Goal: Task Accomplishment & Management: Use online tool/utility

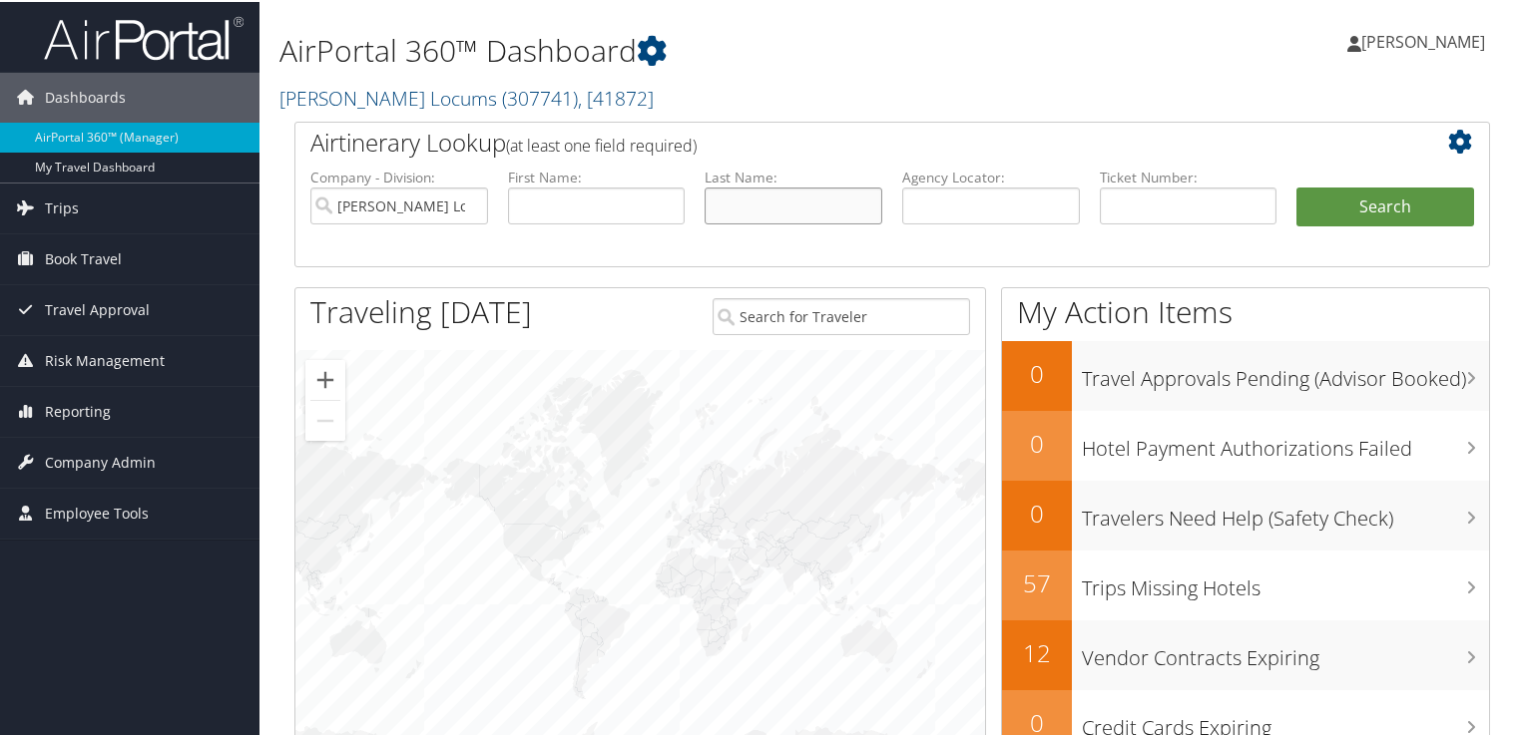
click at [785, 206] on input "text" at bounding box center [794, 204] width 178 height 37
type input "robinson"
click at [1296, 186] on button "Search" at bounding box center [1385, 206] width 178 height 40
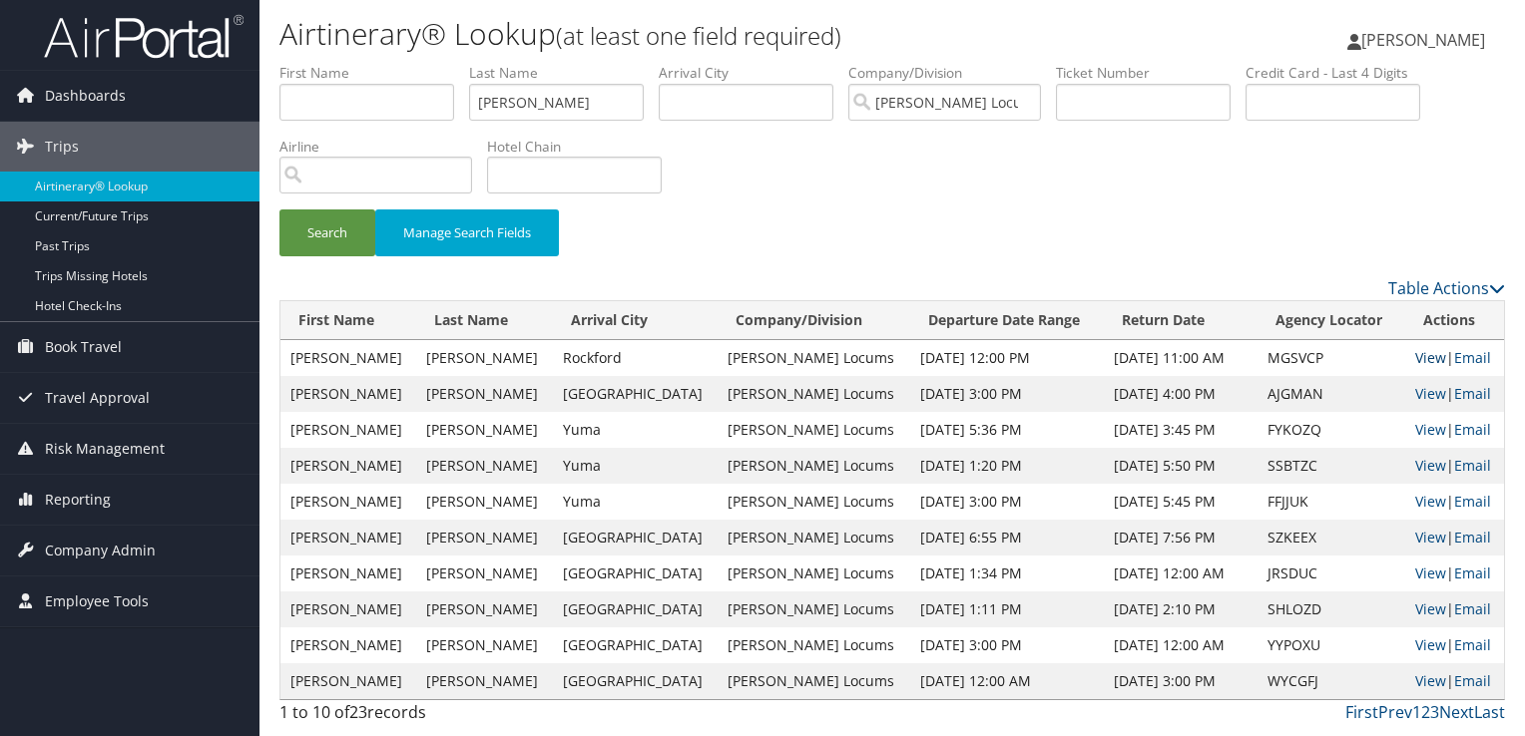
click at [1415, 357] on link "View" at bounding box center [1430, 357] width 31 height 19
drag, startPoint x: 523, startPoint y: 109, endPoint x: 330, endPoint y: 114, distance: 192.7
click at [330, 63] on ul "First Name Last Name robinson Departure City Arrival City Company/Division Haye…" at bounding box center [891, 63] width 1225 height 0
click at [279, 210] on button "Search" at bounding box center [327, 233] width 96 height 47
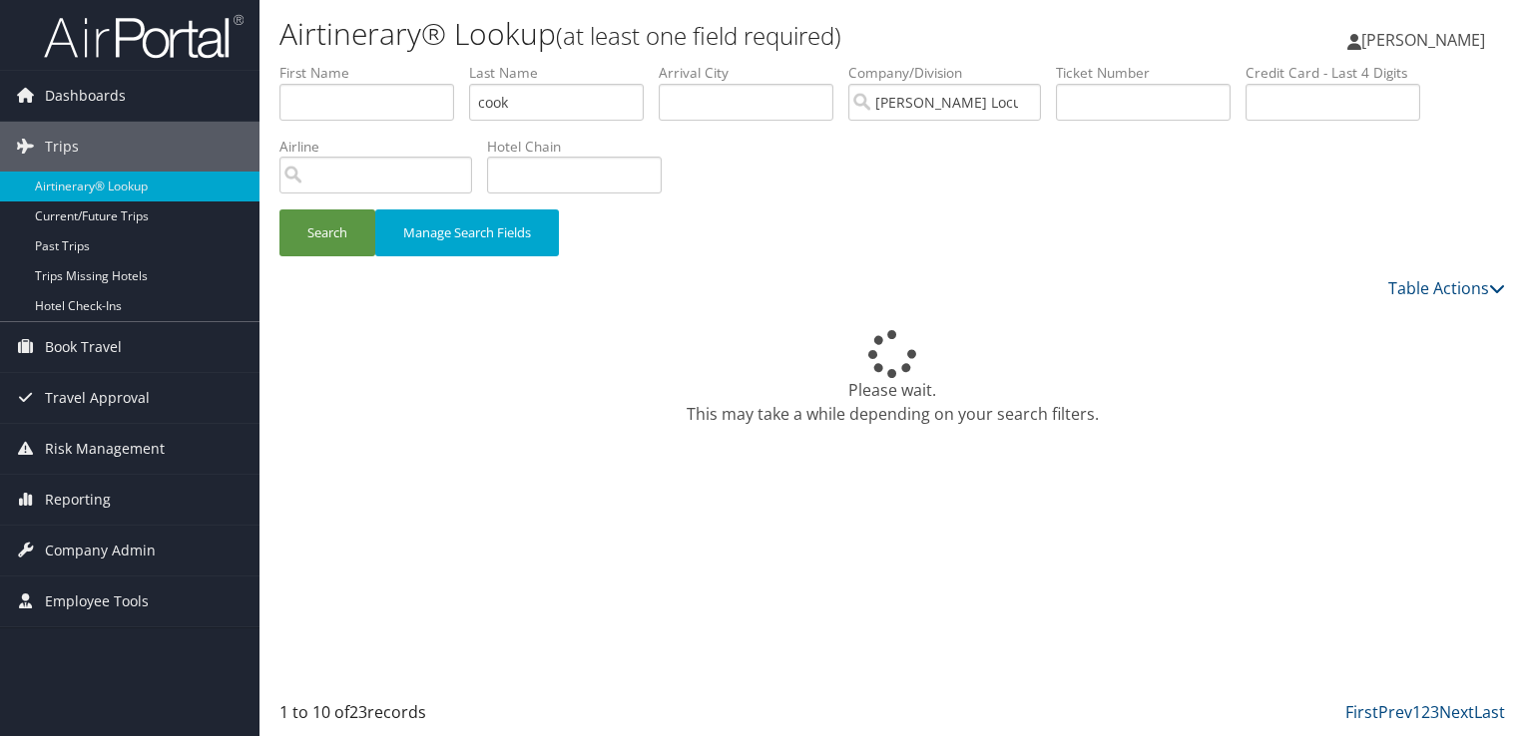
click at [1014, 191] on div "Search Manage Search Fields" at bounding box center [891, 170] width 1255 height 214
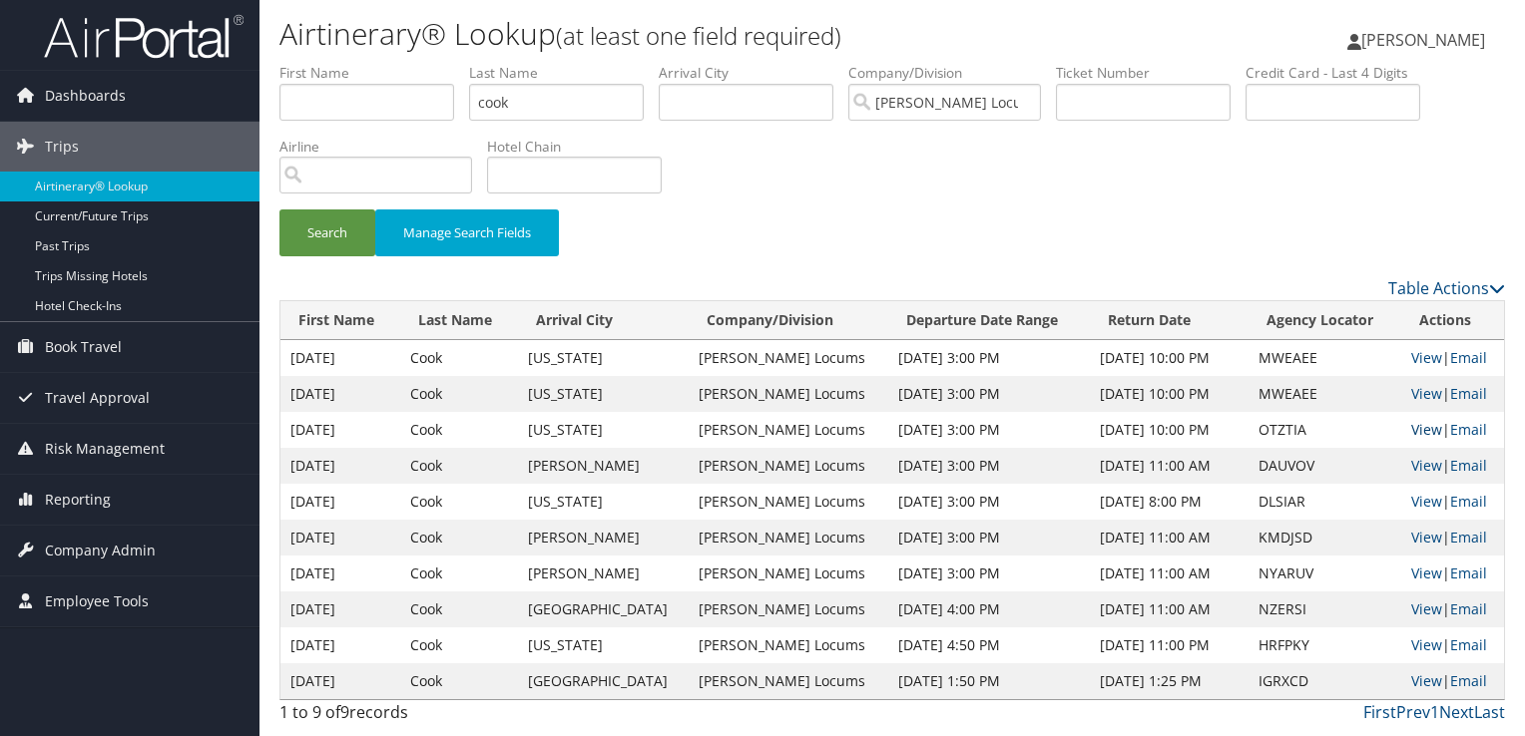
click at [1417, 430] on link "View" at bounding box center [1426, 429] width 31 height 19
drag, startPoint x: 520, startPoint y: 99, endPoint x: 381, endPoint y: 105, distance: 138.8
click at [381, 63] on ul "First Name Last Name cook Departure City Arrival City Company/Division Hayes Lo…" at bounding box center [891, 63] width 1225 height 0
click at [279, 210] on button "Search" at bounding box center [327, 233] width 96 height 47
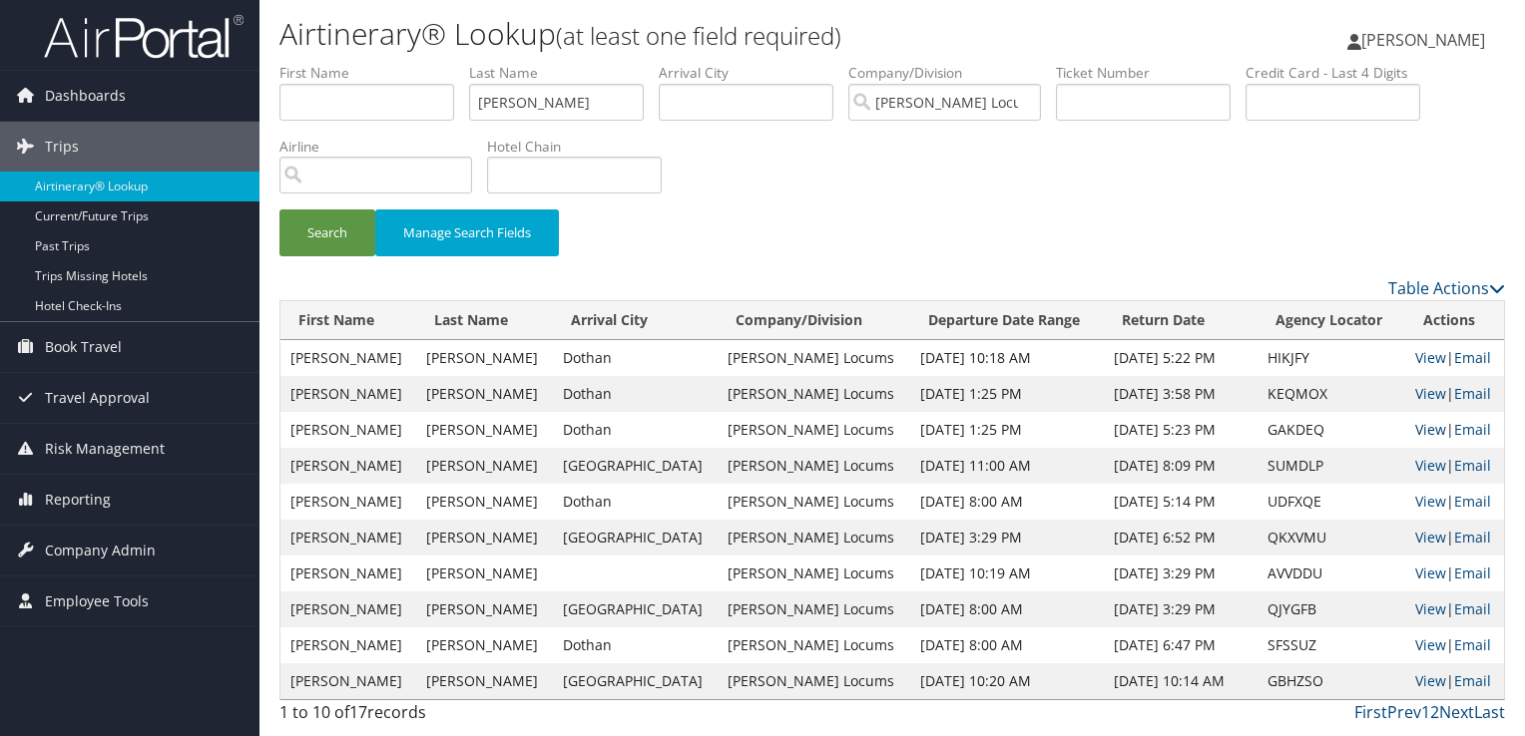
click at [1418, 432] on link "View" at bounding box center [1430, 429] width 31 height 19
drag, startPoint x: 529, startPoint y: 105, endPoint x: 379, endPoint y: 106, distance: 149.7
click at [379, 63] on ul "First Name Last Name STRINGHAM Departure City Arrival City Company/Division Hay…" at bounding box center [891, 63] width 1225 height 0
click at [279, 210] on button "Search" at bounding box center [327, 233] width 96 height 47
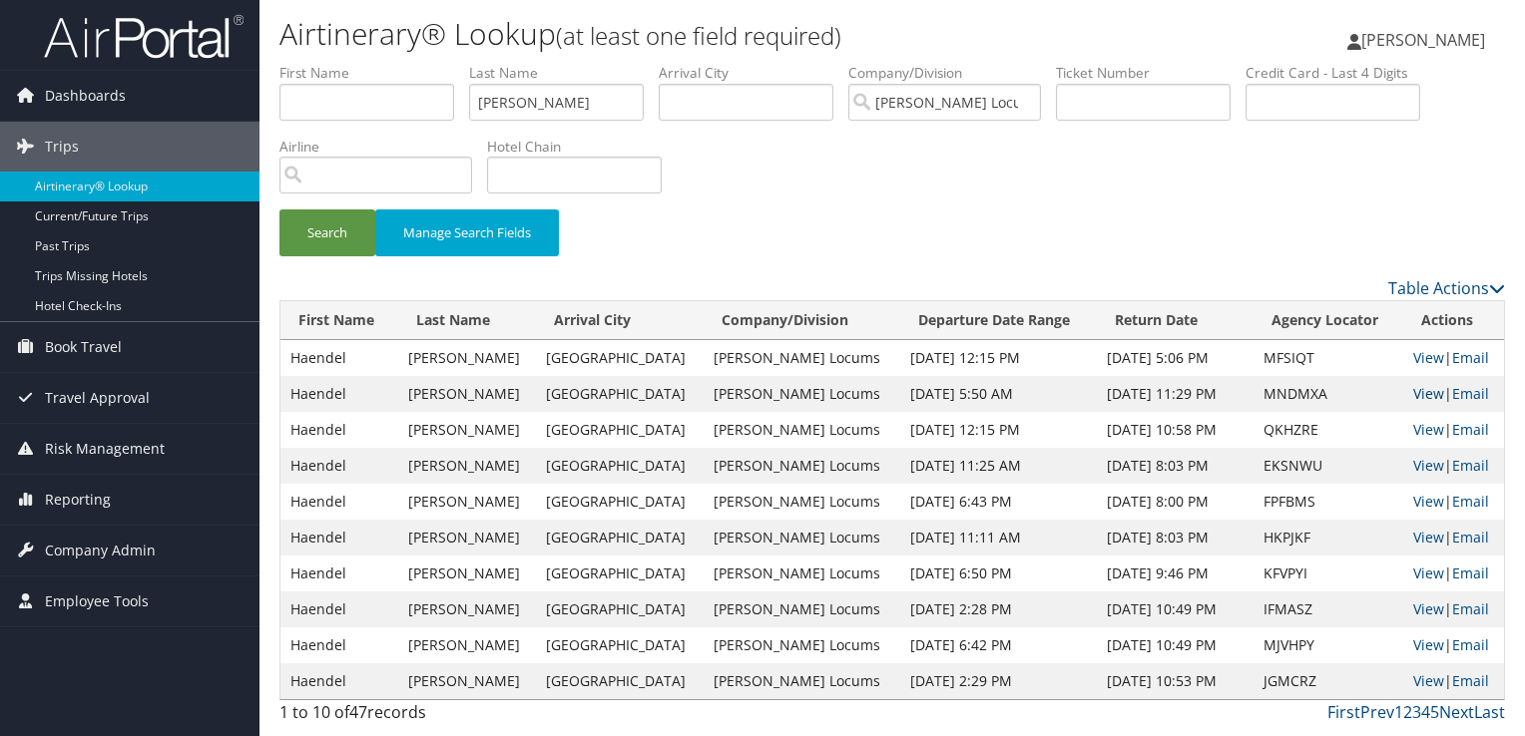
click at [1419, 396] on link "View" at bounding box center [1428, 393] width 31 height 19
drag, startPoint x: 539, startPoint y: 100, endPoint x: 323, endPoint y: 98, distance: 215.6
click at [323, 63] on ul "First Name Last Name VEGA Departure City Arrival City Company/Division Hayes Lo…" at bounding box center [891, 63] width 1225 height 0
type input "CHEN"
click at [279, 210] on button "Search" at bounding box center [327, 233] width 96 height 47
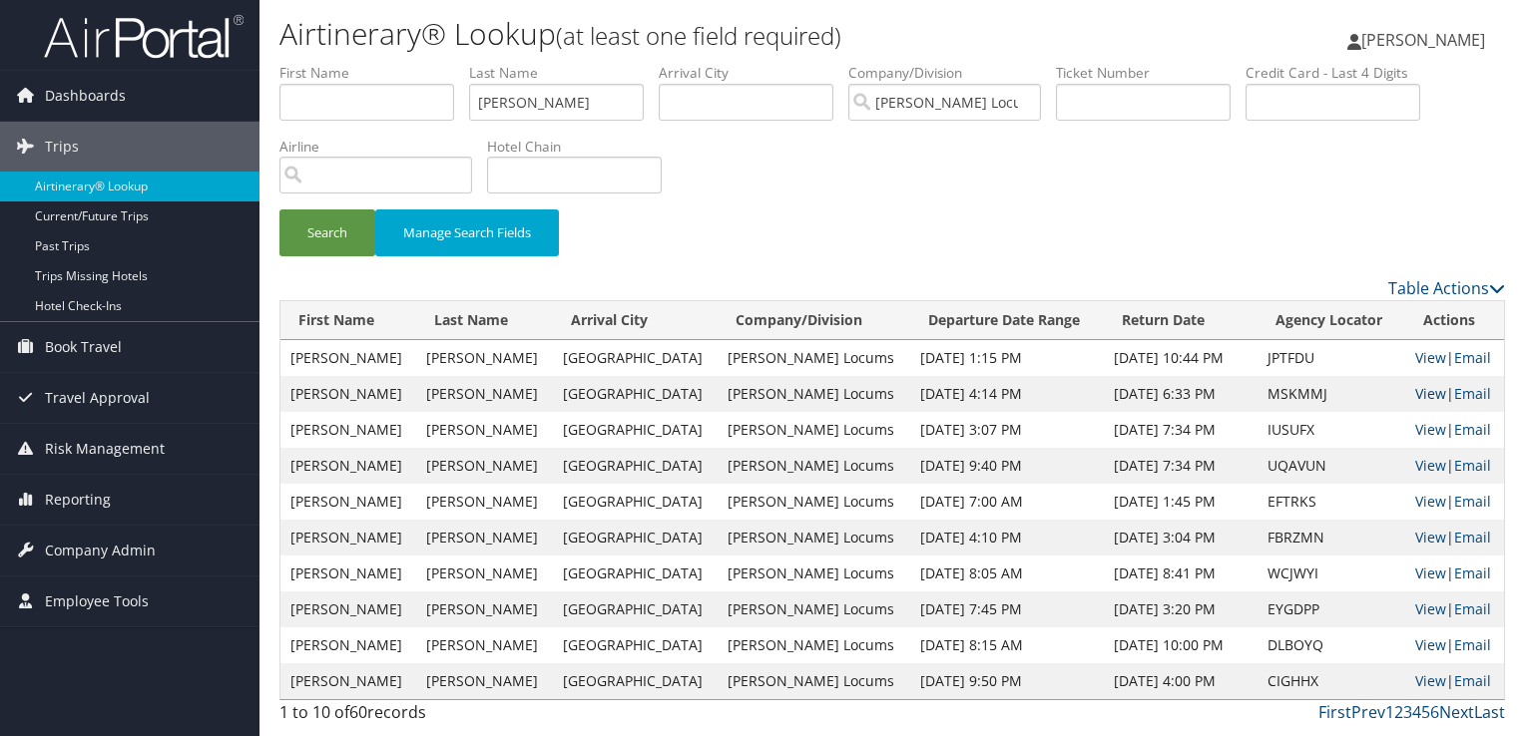
click at [1417, 395] on link "View" at bounding box center [1430, 393] width 31 height 19
drag, startPoint x: 550, startPoint y: 103, endPoint x: 404, endPoint y: 102, distance: 145.7
click at [404, 63] on ul "First Name Last Name CHEN Departure City Arrival City Company/Division Hayes Lo…" at bounding box center [891, 63] width 1225 height 0
click at [279, 210] on button "Search" at bounding box center [327, 233] width 96 height 47
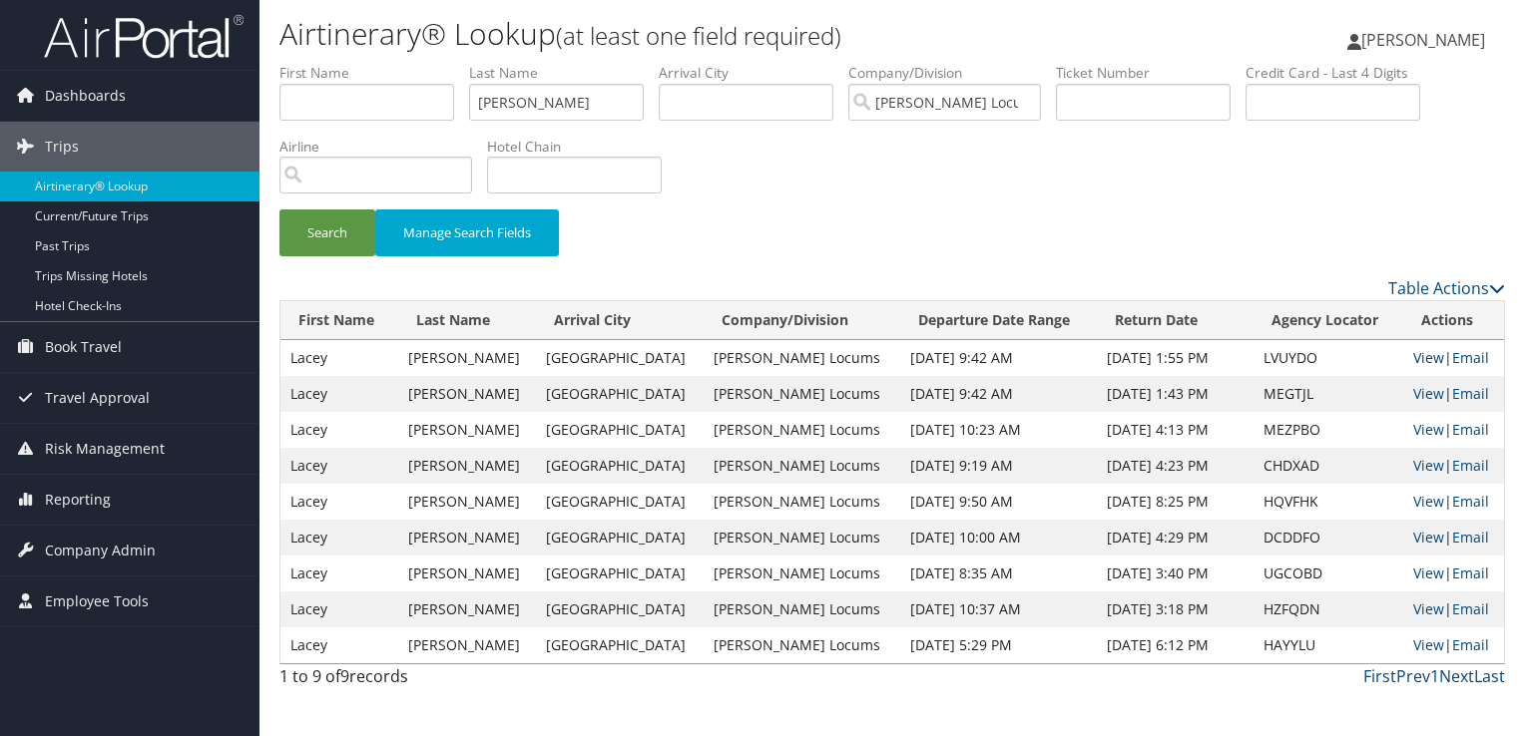
click at [1413, 352] on link "View" at bounding box center [1428, 357] width 31 height 19
drag, startPoint x: 549, startPoint y: 103, endPoint x: 275, endPoint y: 118, distance: 273.8
click at [279, 118] on form "First Name Last Name MCMILLAN Departure City Arrival City Company/Division Haye…" at bounding box center [891, 170] width 1225 height 214
click at [279, 210] on button "Search" at bounding box center [327, 233] width 96 height 47
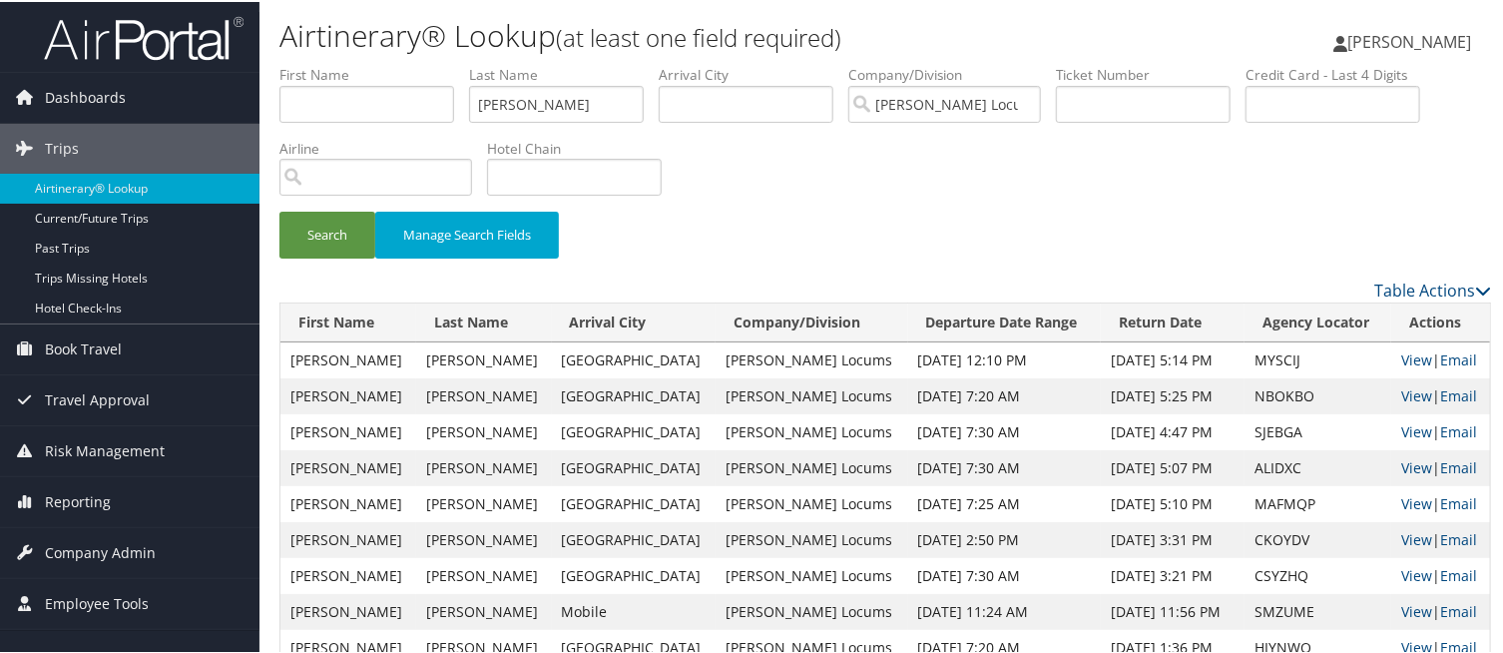
click at [1316, 235] on div "Search Manage Search Fields" at bounding box center [884, 243] width 1241 height 67
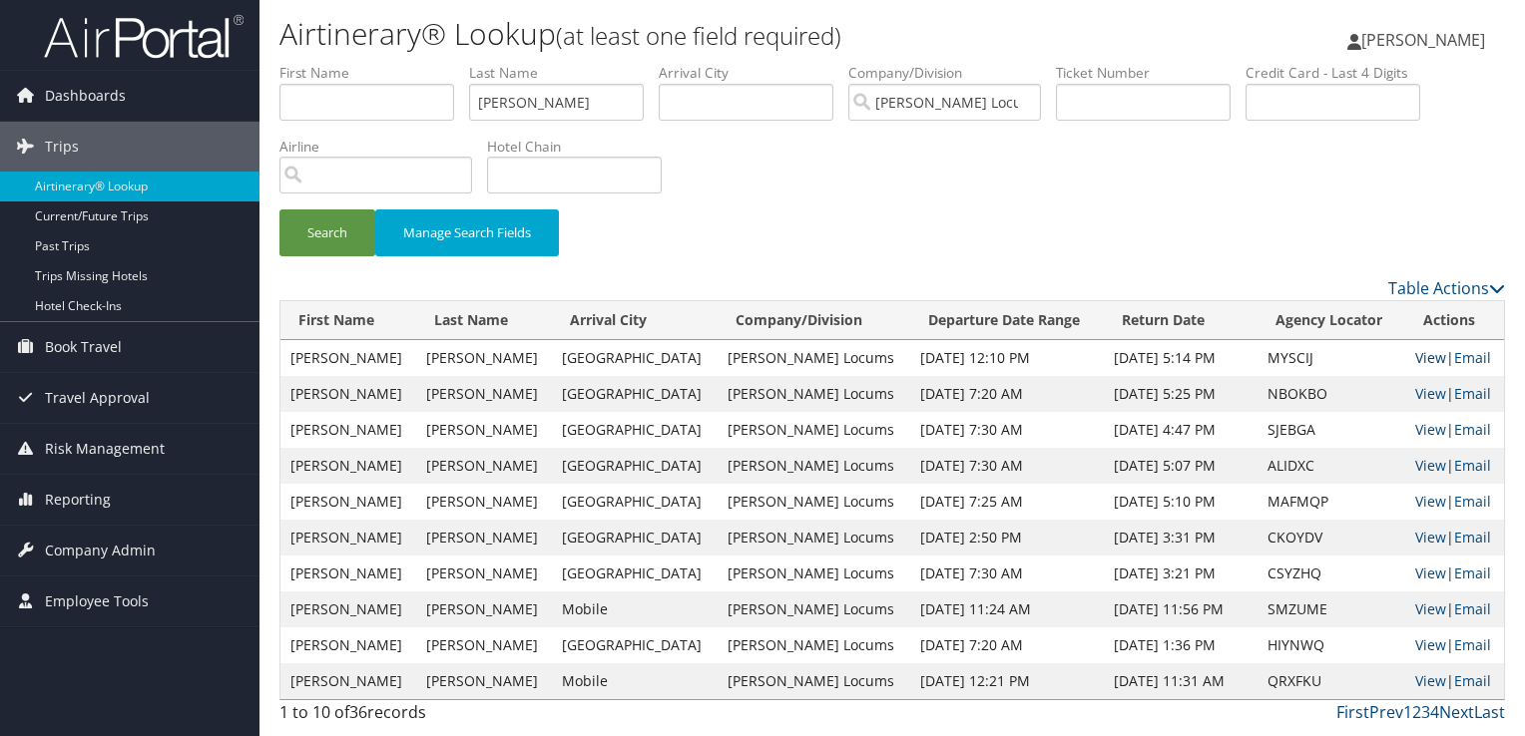
click at [1415, 356] on link "View" at bounding box center [1430, 357] width 31 height 19
drag, startPoint x: 555, startPoint y: 101, endPoint x: 348, endPoint y: 101, distance: 206.6
click at [348, 63] on ul "First Name Last Name CASTRO Departure City Arrival City Company/Division Hayes …" at bounding box center [891, 63] width 1225 height 0
click at [279, 210] on button "Search" at bounding box center [327, 233] width 96 height 47
click at [1417, 393] on link "View" at bounding box center [1430, 393] width 31 height 19
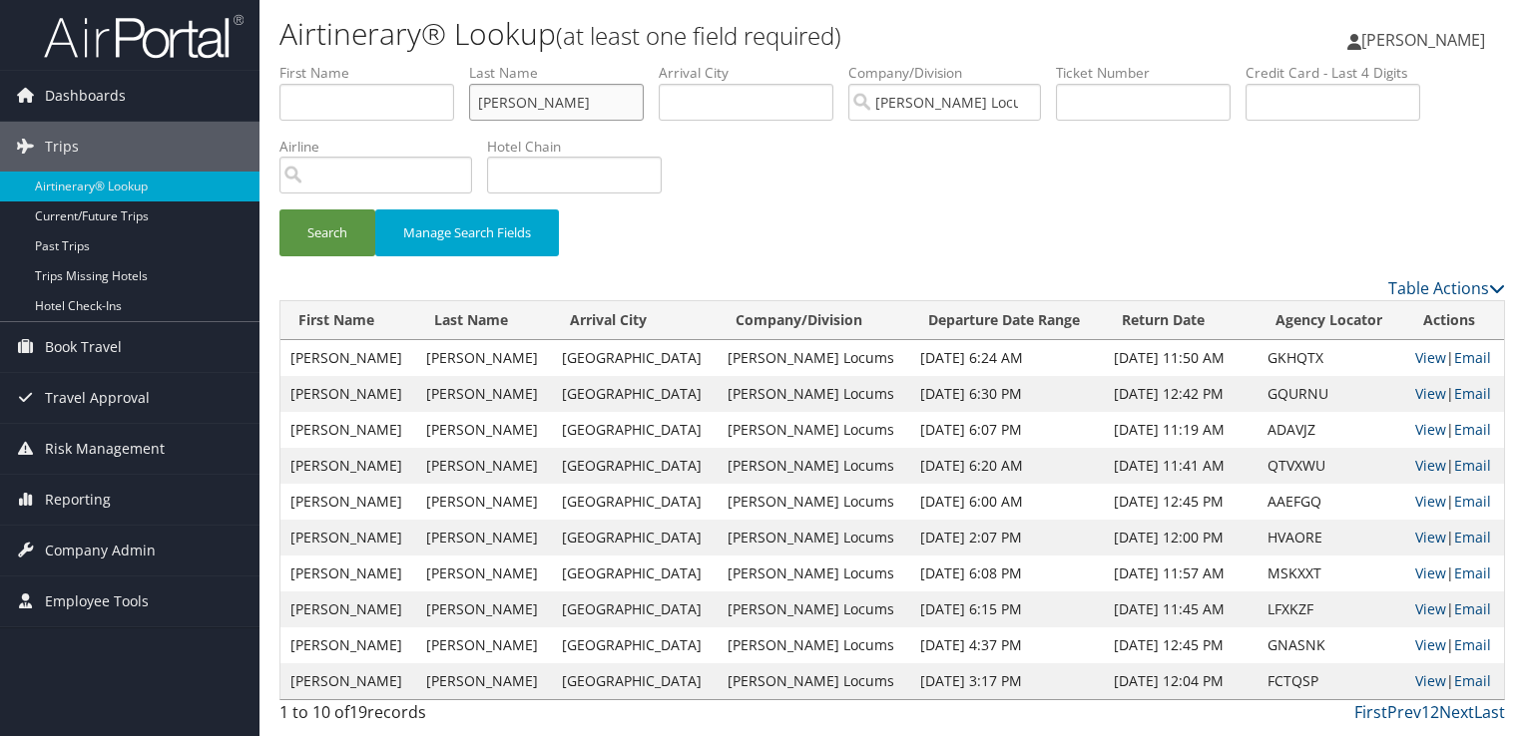
drag, startPoint x: 589, startPoint y: 86, endPoint x: 287, endPoint y: 99, distance: 301.6
click at [287, 63] on ul "First Name Last Name GUSTAFSON Departure City Arrival City Company/Division Hay…" at bounding box center [891, 63] width 1225 height 0
type input "LO"
click at [279, 210] on button "Search" at bounding box center [327, 233] width 96 height 47
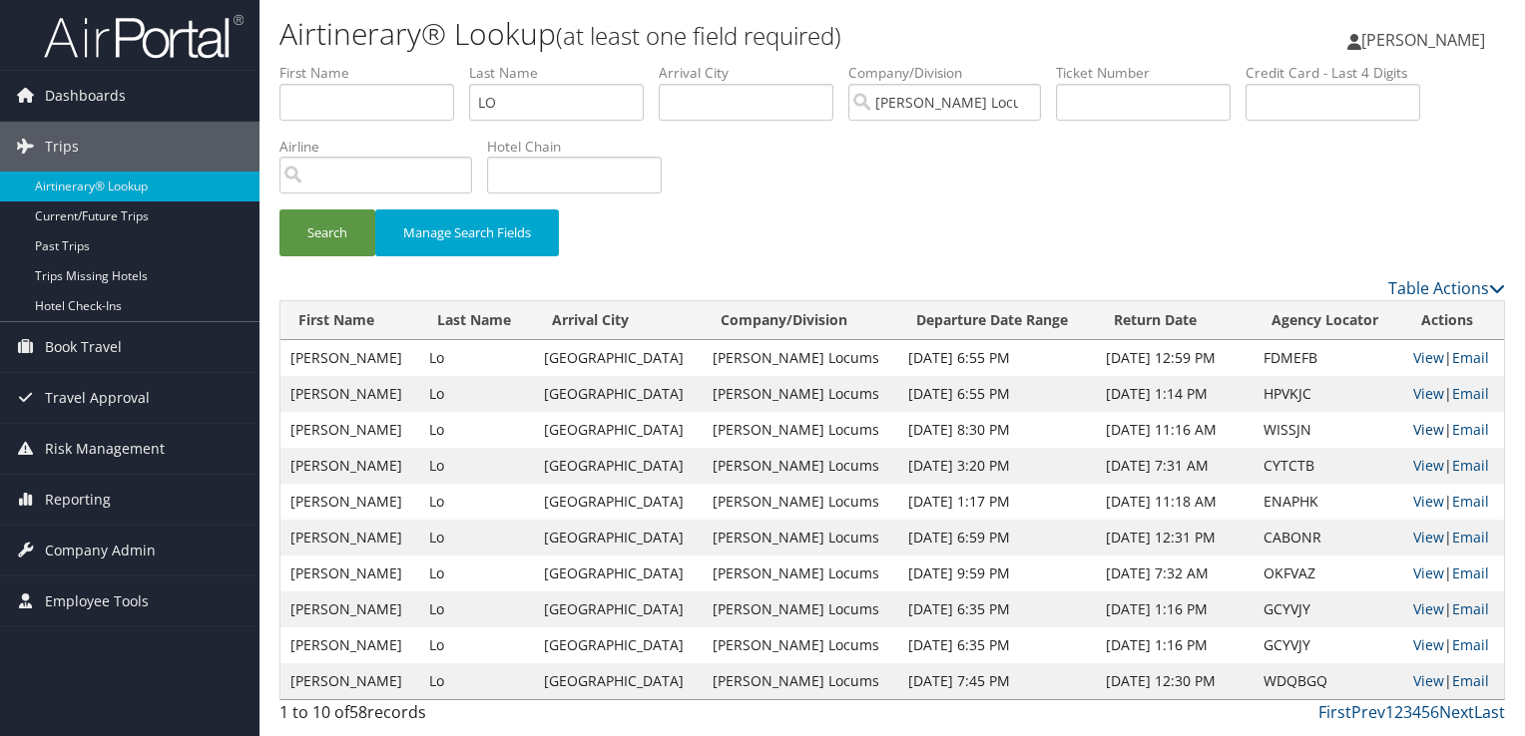
click at [1413, 425] on link "View" at bounding box center [1428, 429] width 31 height 19
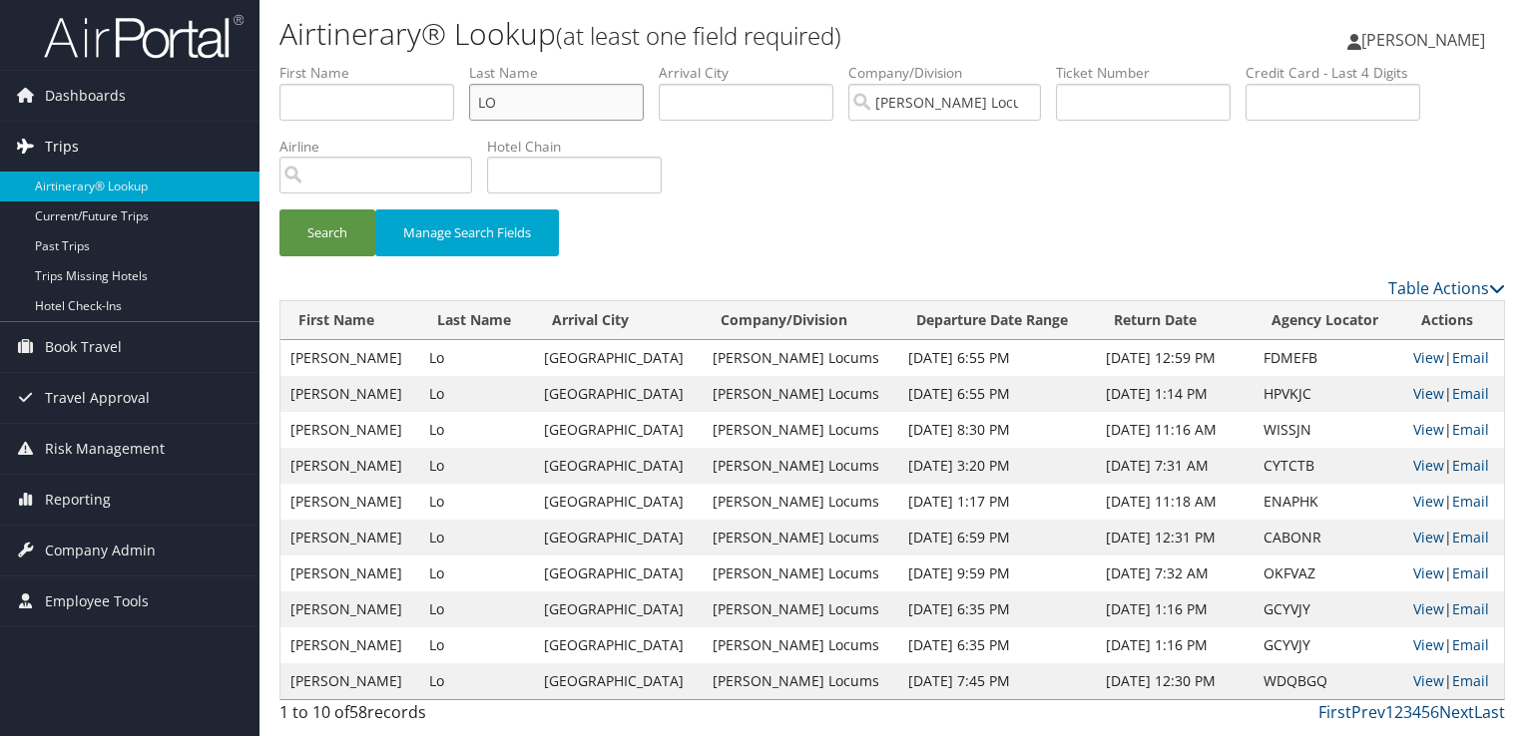
drag, startPoint x: 639, startPoint y: 104, endPoint x: 84, endPoint y: 121, distance: 555.1
click at [84, 121] on div "Dashboards AirPortal 360™ (Manager) My Travel Dashboard Trips Airtinerary® Look…" at bounding box center [762, 368] width 1525 height 736
click at [279, 210] on button "Search" at bounding box center [327, 233] width 96 height 47
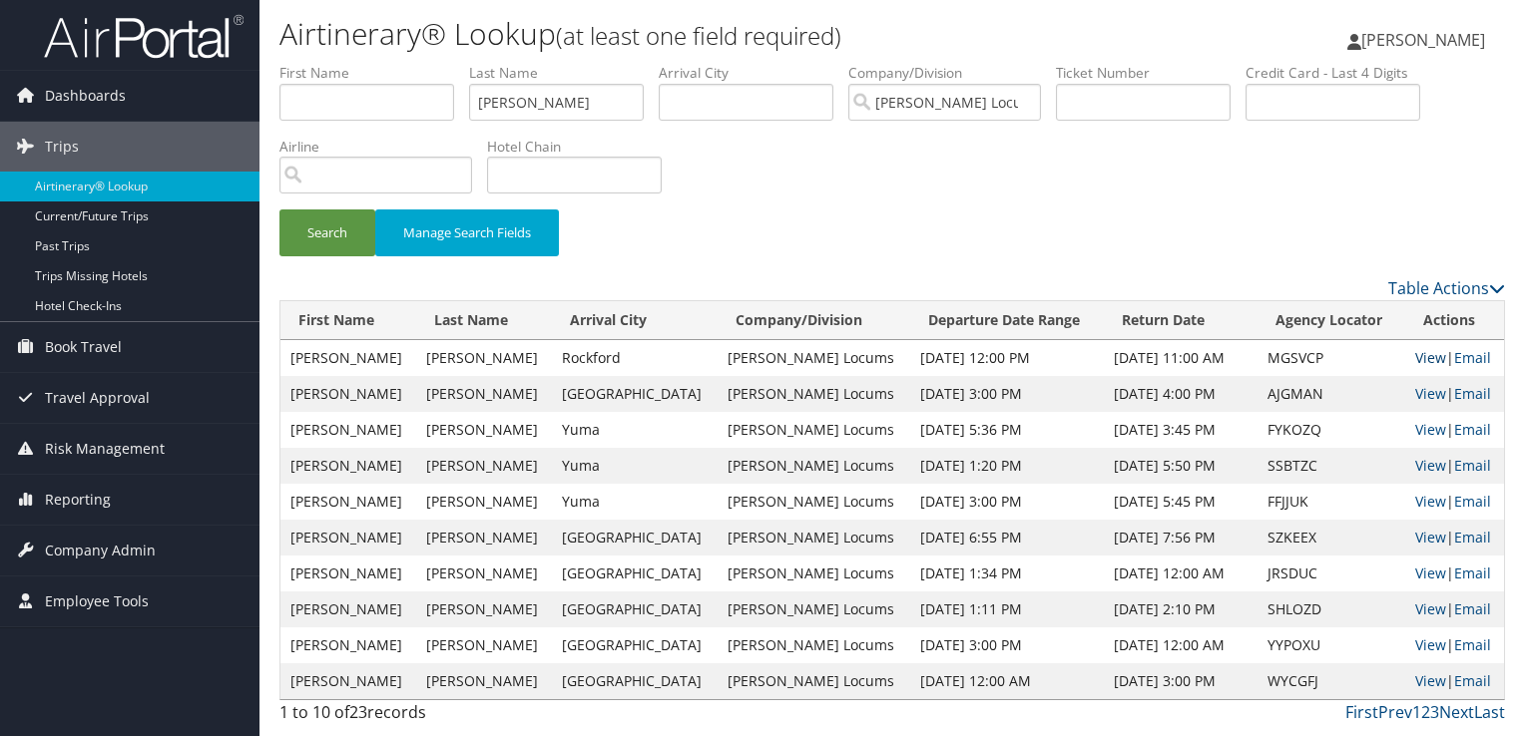
click at [1415, 351] on link "View" at bounding box center [1430, 357] width 31 height 19
click at [1415, 387] on link "View" at bounding box center [1430, 393] width 31 height 19
click at [1415, 357] on link "View" at bounding box center [1430, 357] width 31 height 19
click at [580, 99] on input "ROBINSON" at bounding box center [556, 102] width 175 height 37
click at [1405, 348] on td "View | Email" at bounding box center [1454, 358] width 99 height 36
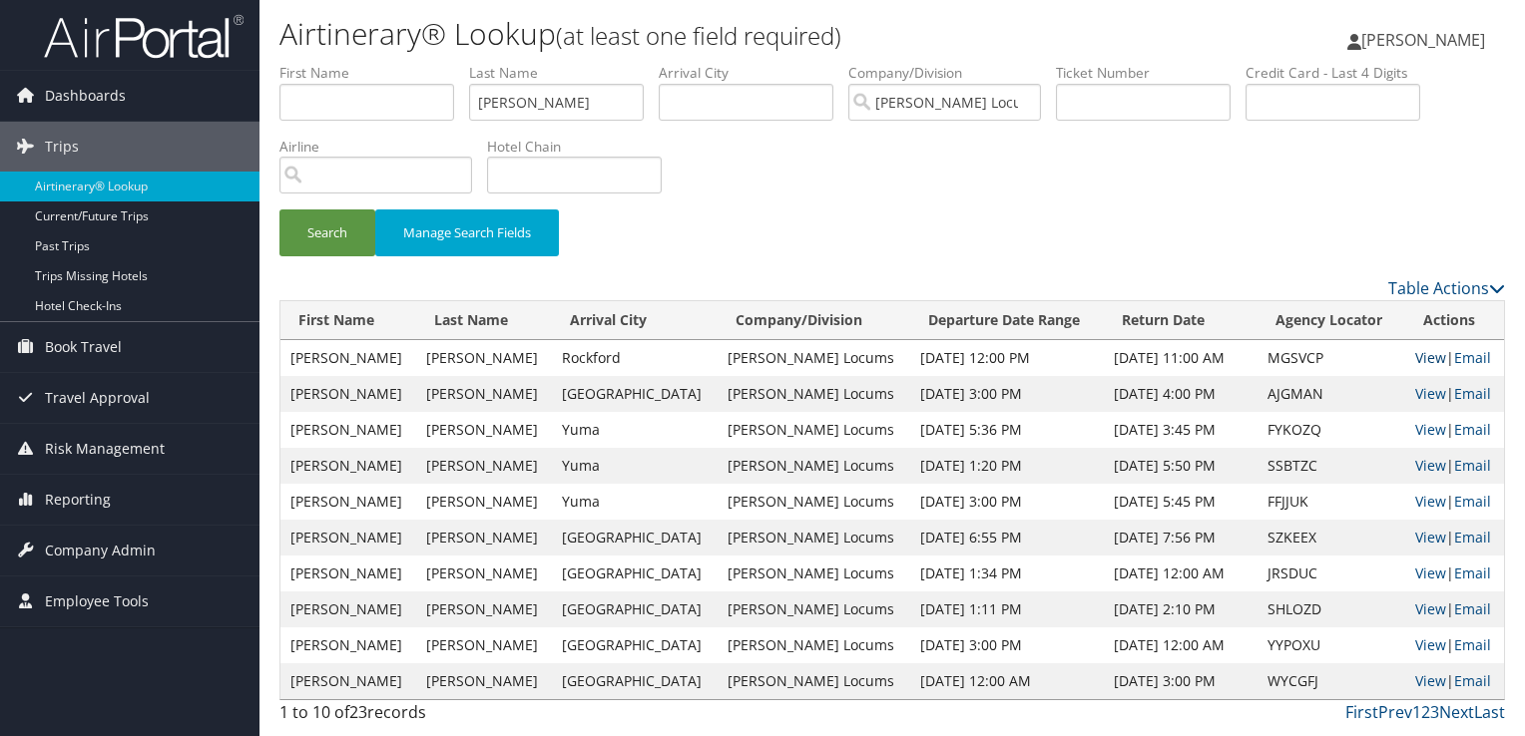
click at [1415, 350] on link "View" at bounding box center [1430, 357] width 31 height 19
drag, startPoint x: 611, startPoint y: 100, endPoint x: 164, endPoint y: 94, distance: 447.1
click at [164, 94] on div "Dashboards AirPortal 360™ (Manager) My Travel Dashboard Trips Airtinerary® Look…" at bounding box center [762, 368] width 1525 height 736
click at [279, 210] on button "Search" at bounding box center [327, 233] width 96 height 47
click at [1416, 388] on link "View" at bounding box center [1430, 393] width 31 height 19
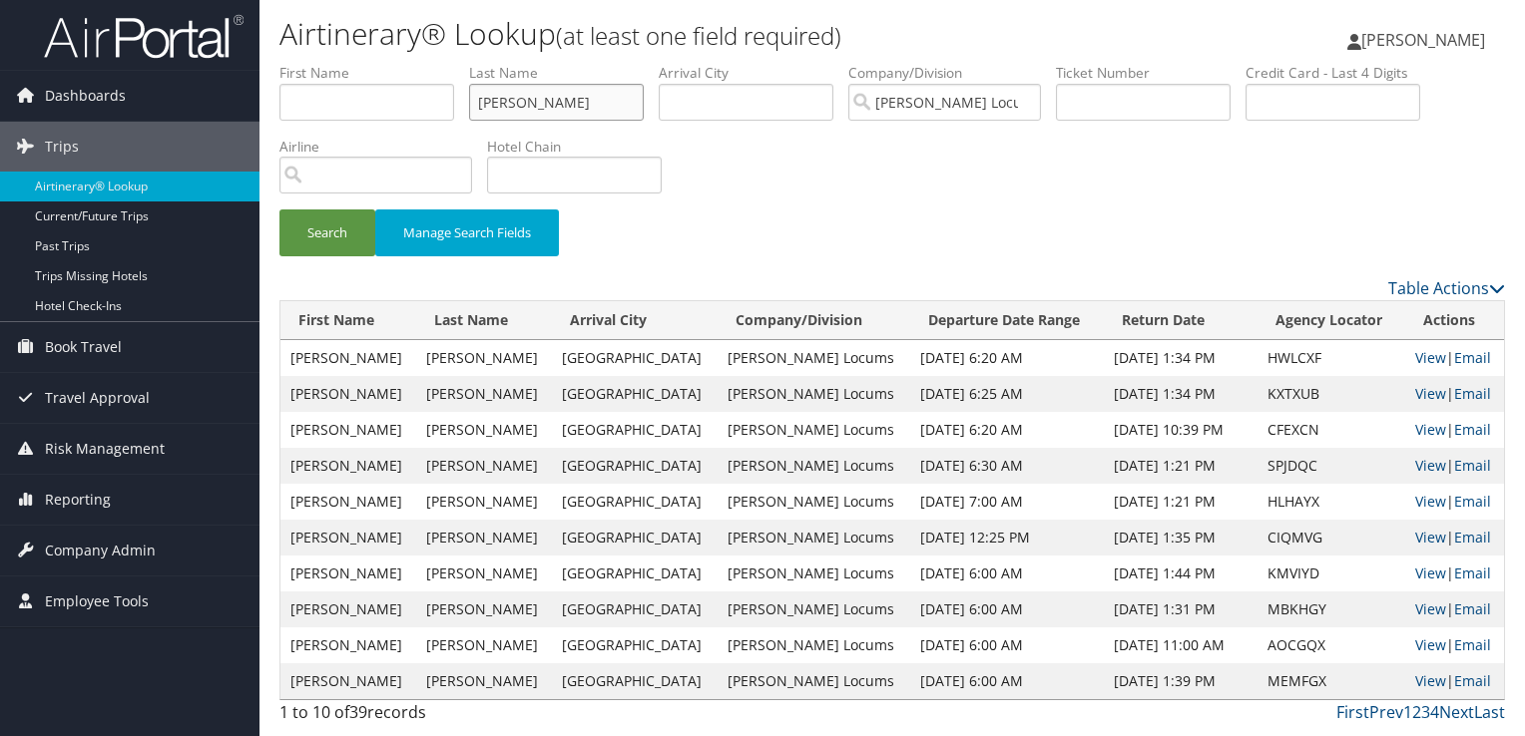
drag, startPoint x: 504, startPoint y: 106, endPoint x: 359, endPoint y: 101, distance: 144.8
click at [359, 63] on ul "First Name Last Name SILVA Departure City Arrival City Company/Division Hayes L…" at bounding box center [891, 63] width 1225 height 0
type input "MIRAKA"
click at [279, 210] on button "Search" at bounding box center [327, 233] width 96 height 47
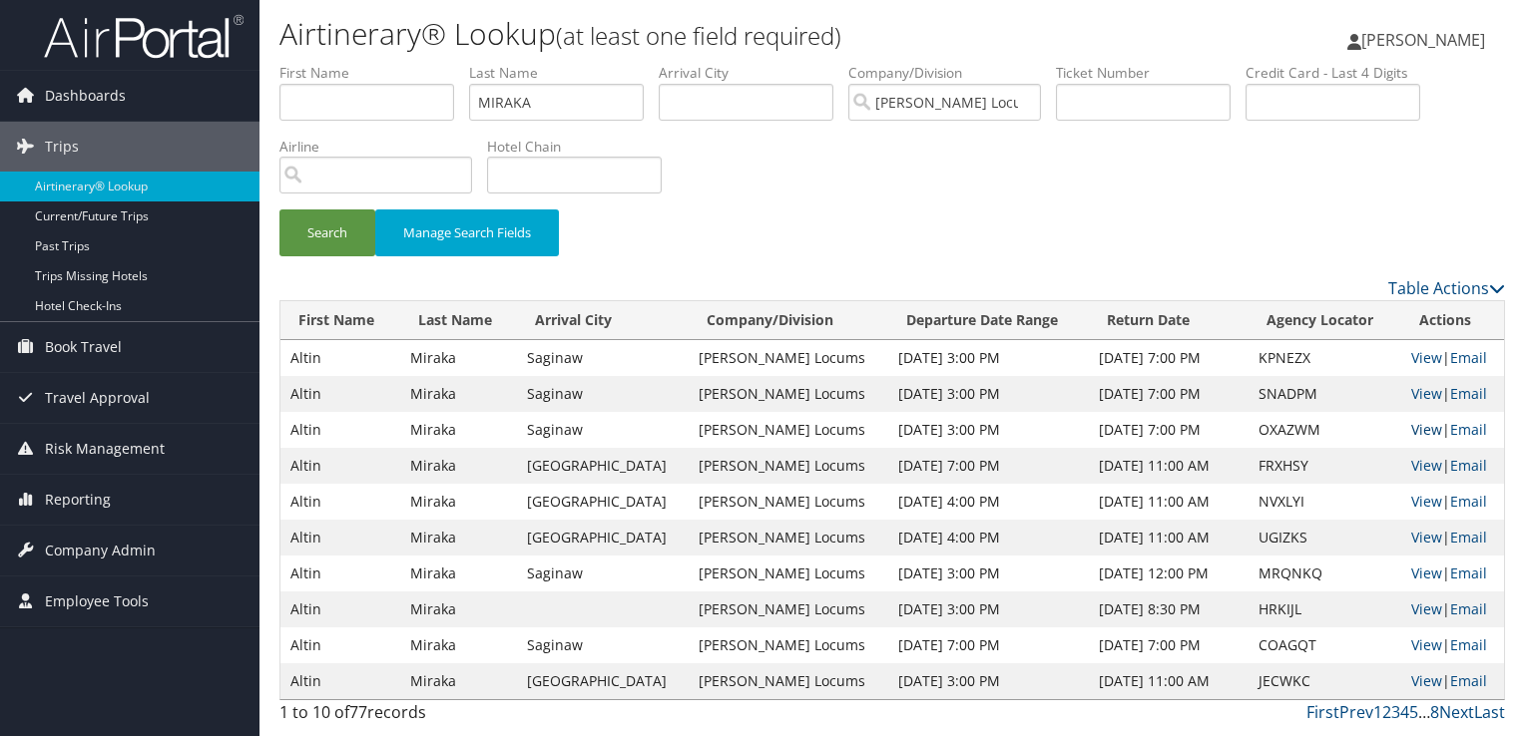
click at [1427, 422] on link "View" at bounding box center [1426, 429] width 31 height 19
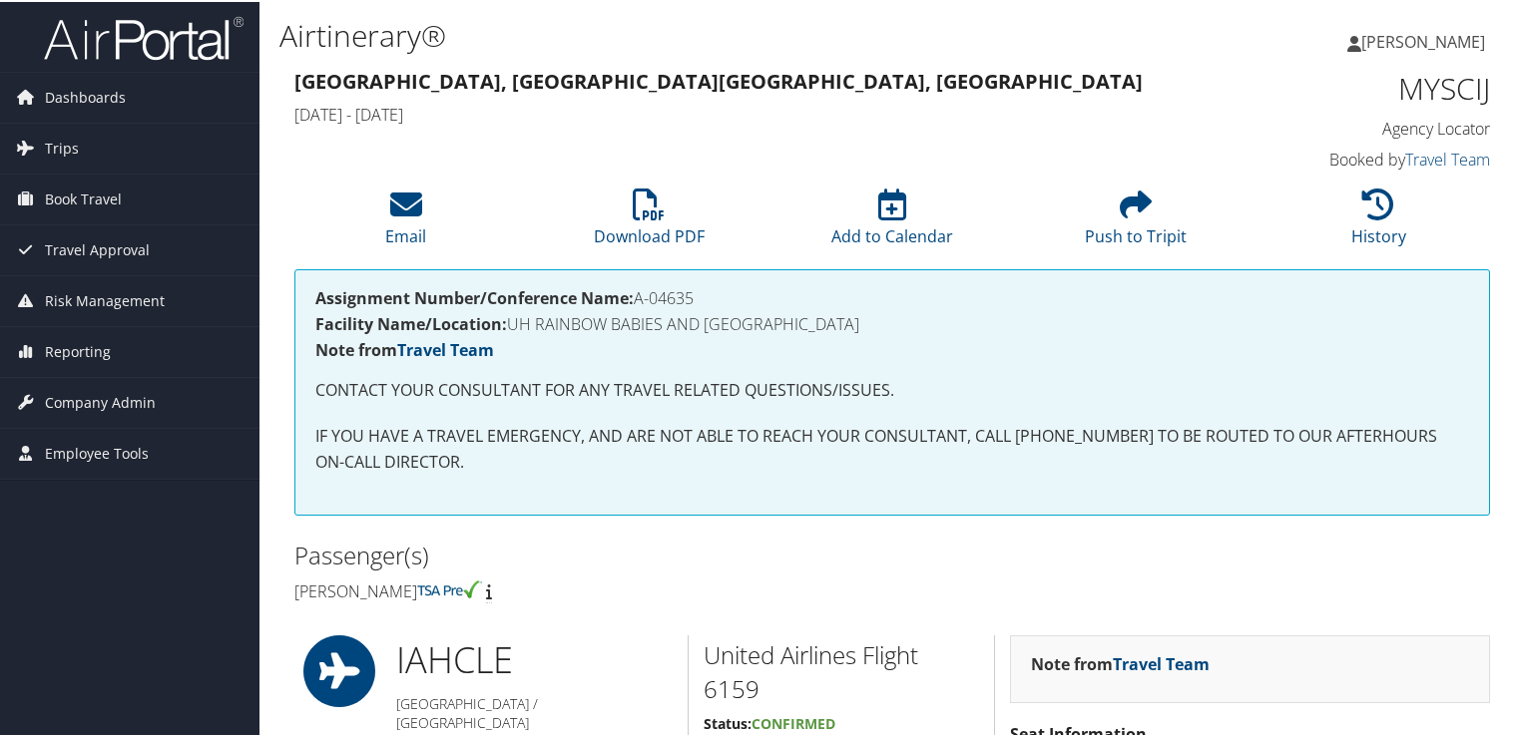
drag, startPoint x: 702, startPoint y: 289, endPoint x: 642, endPoint y: 302, distance: 61.3
click at [642, 302] on h4 "Assignment Number/Conference Name: A-04635" at bounding box center [892, 296] width 1154 height 16
copy h4 "A-04635"
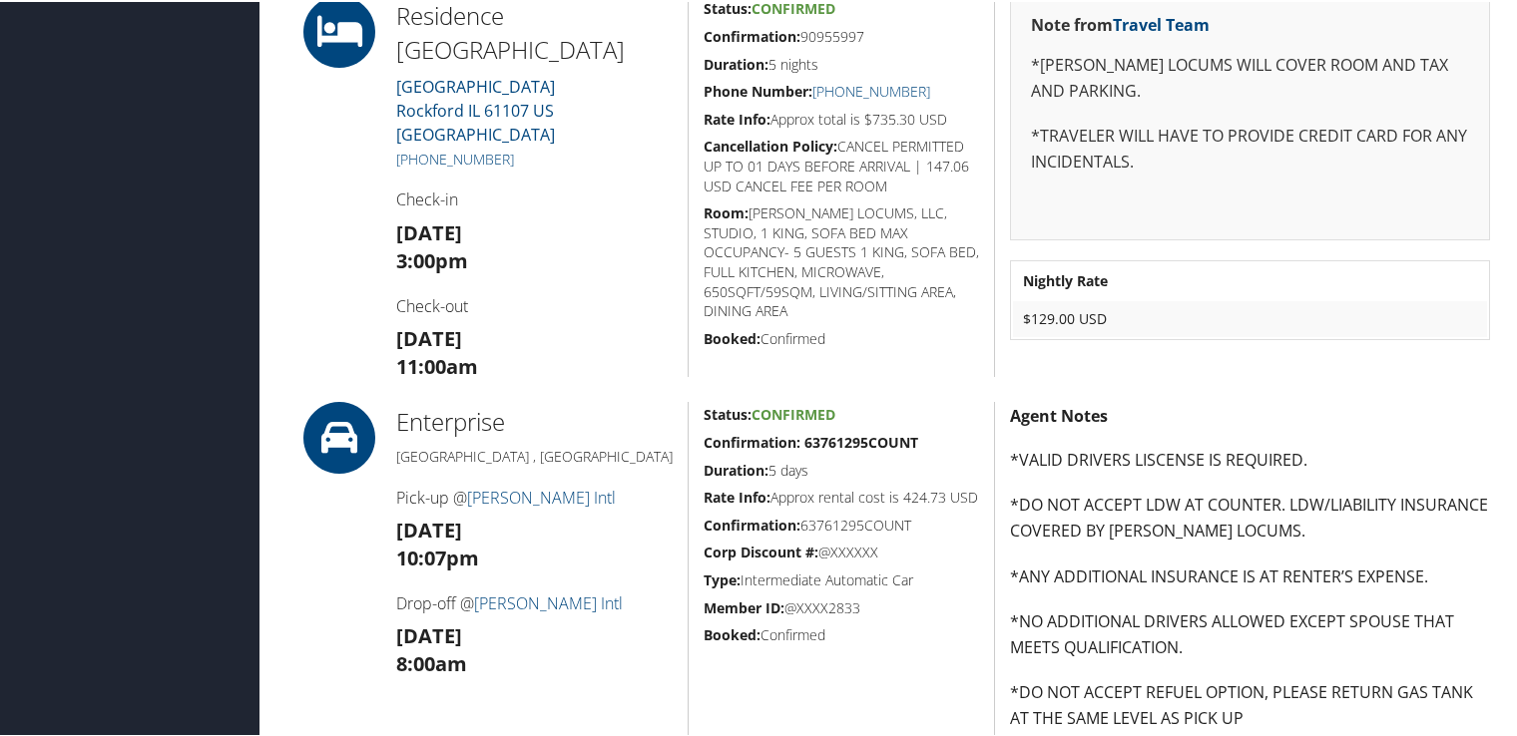
scroll to position [898, 0]
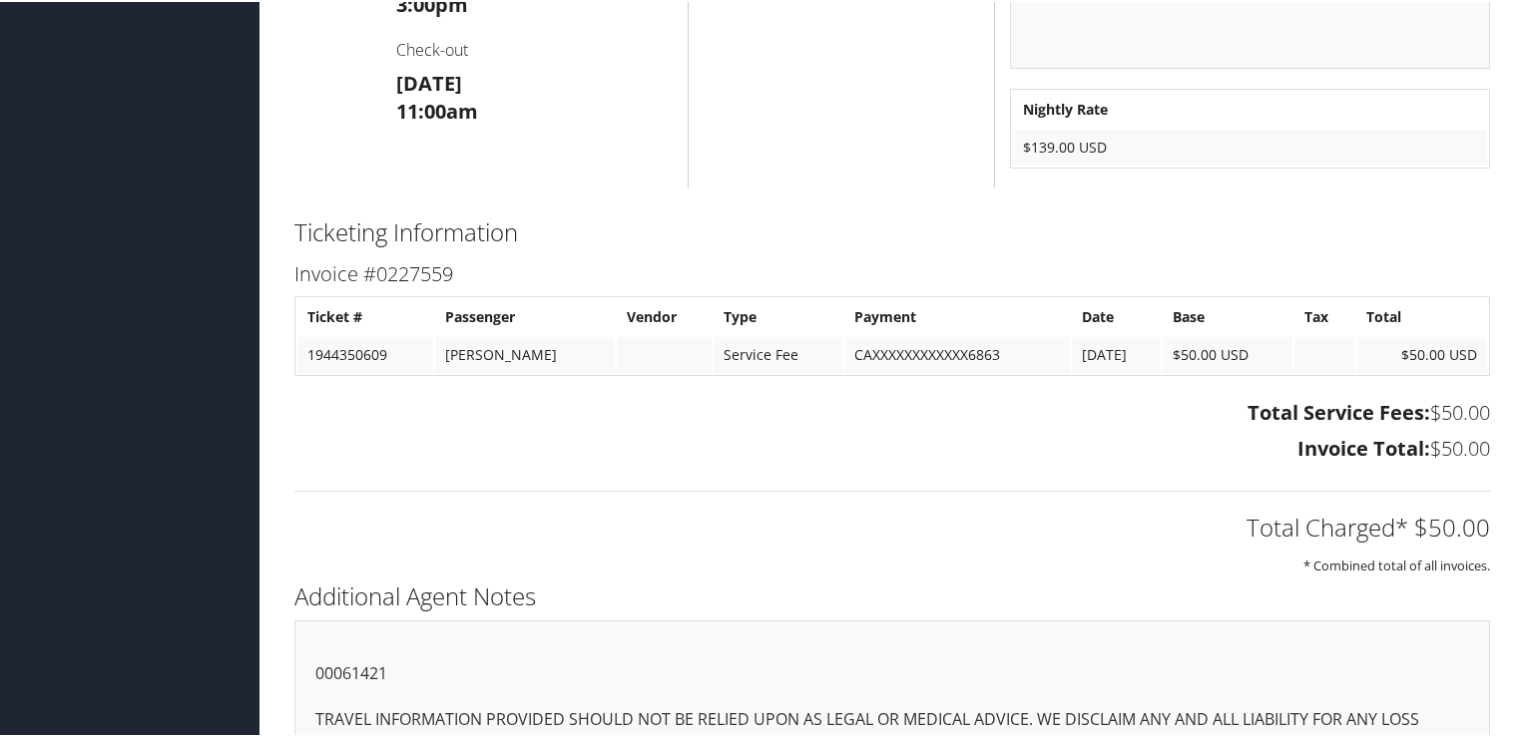
scroll to position [1555, 0]
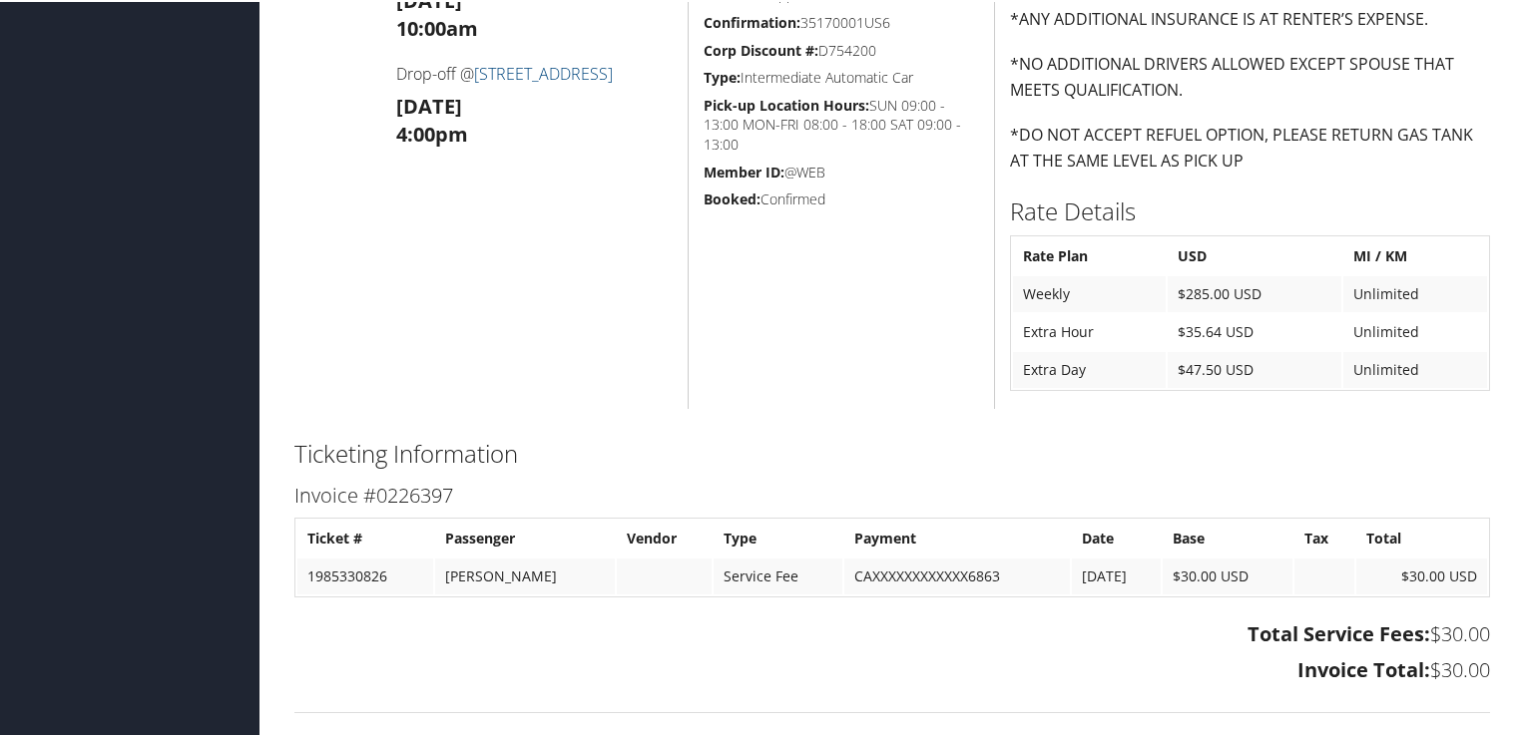
scroll to position [1477, 0]
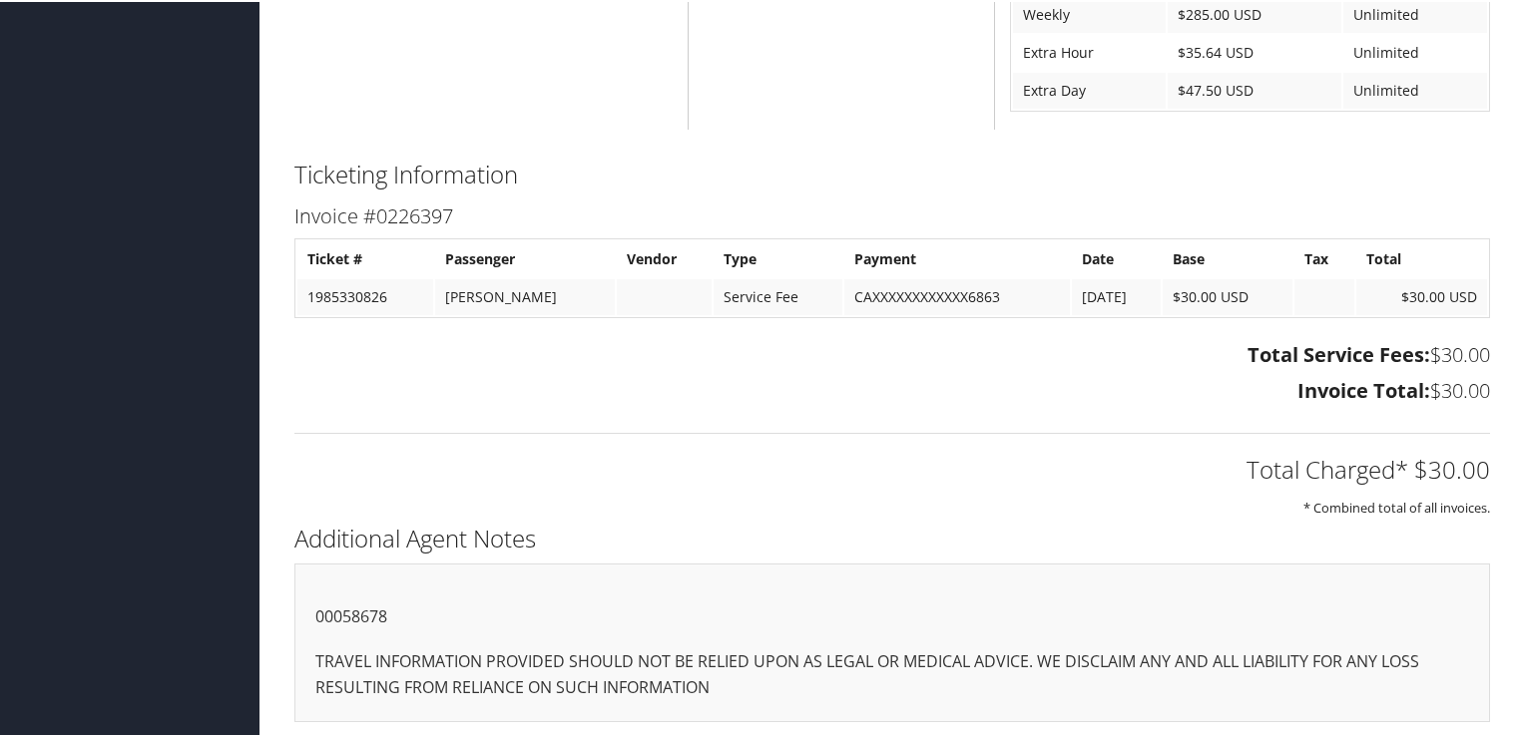
click at [329, 613] on p "00058678" at bounding box center [892, 616] width 1154 height 26
copy p "00058678"
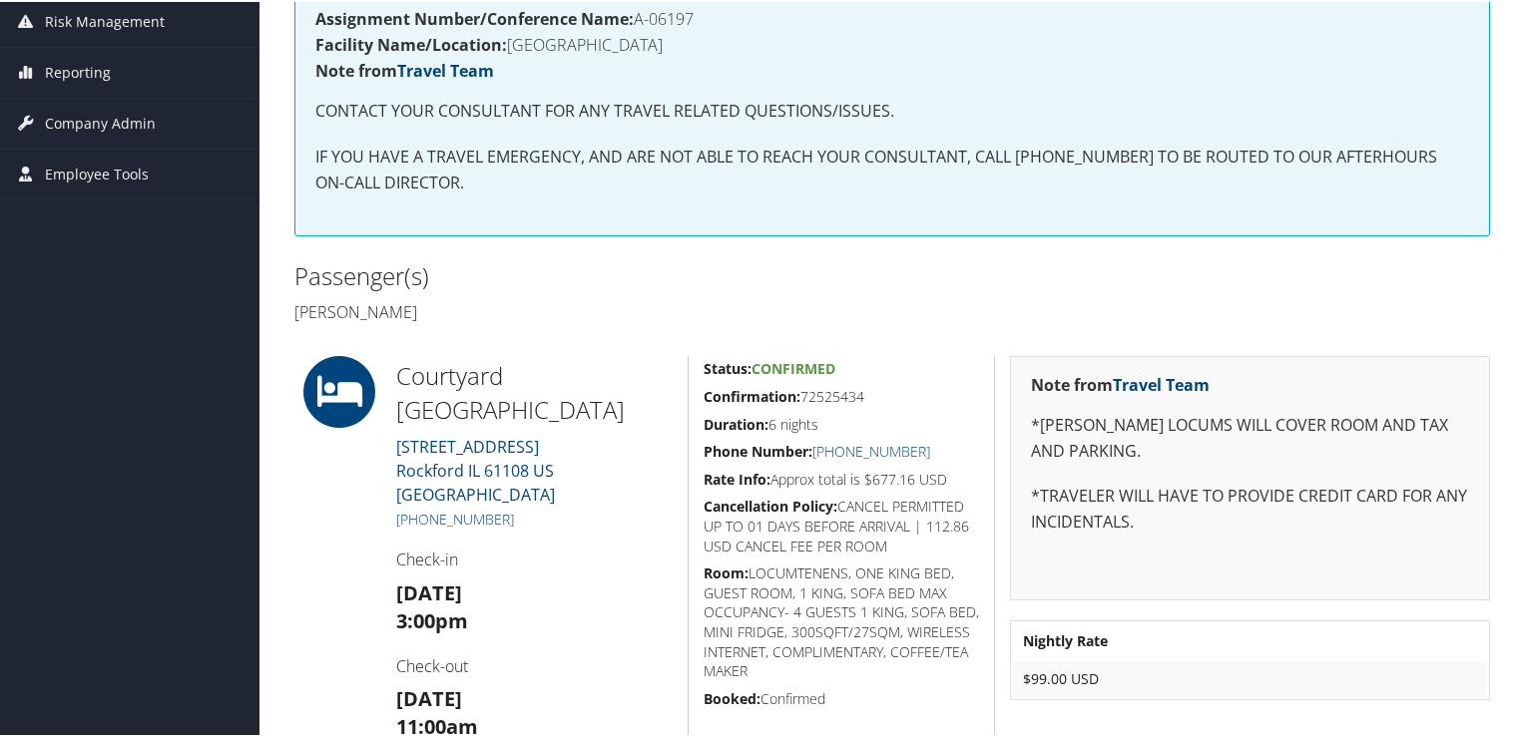
scroll to position [0, 0]
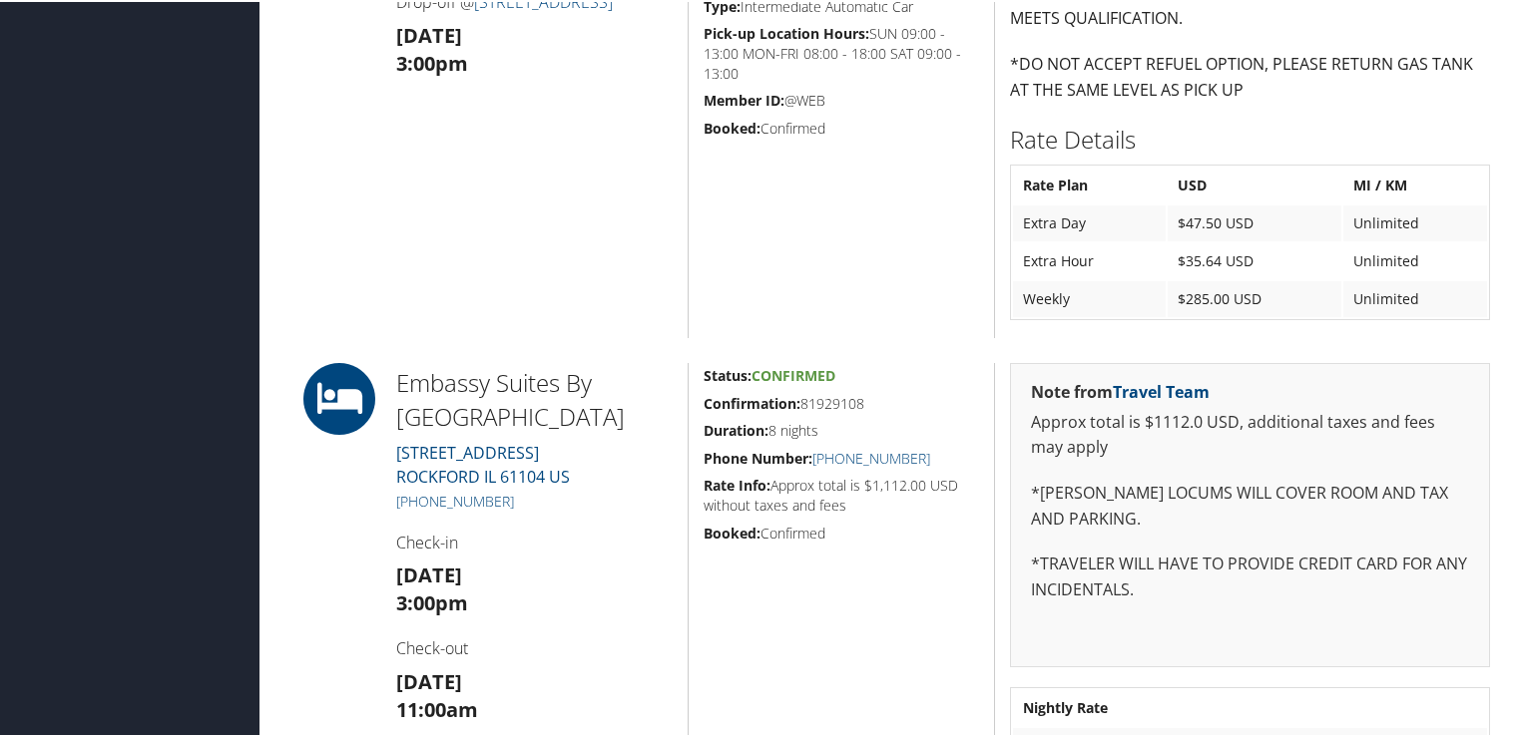
scroll to position [1197, 0]
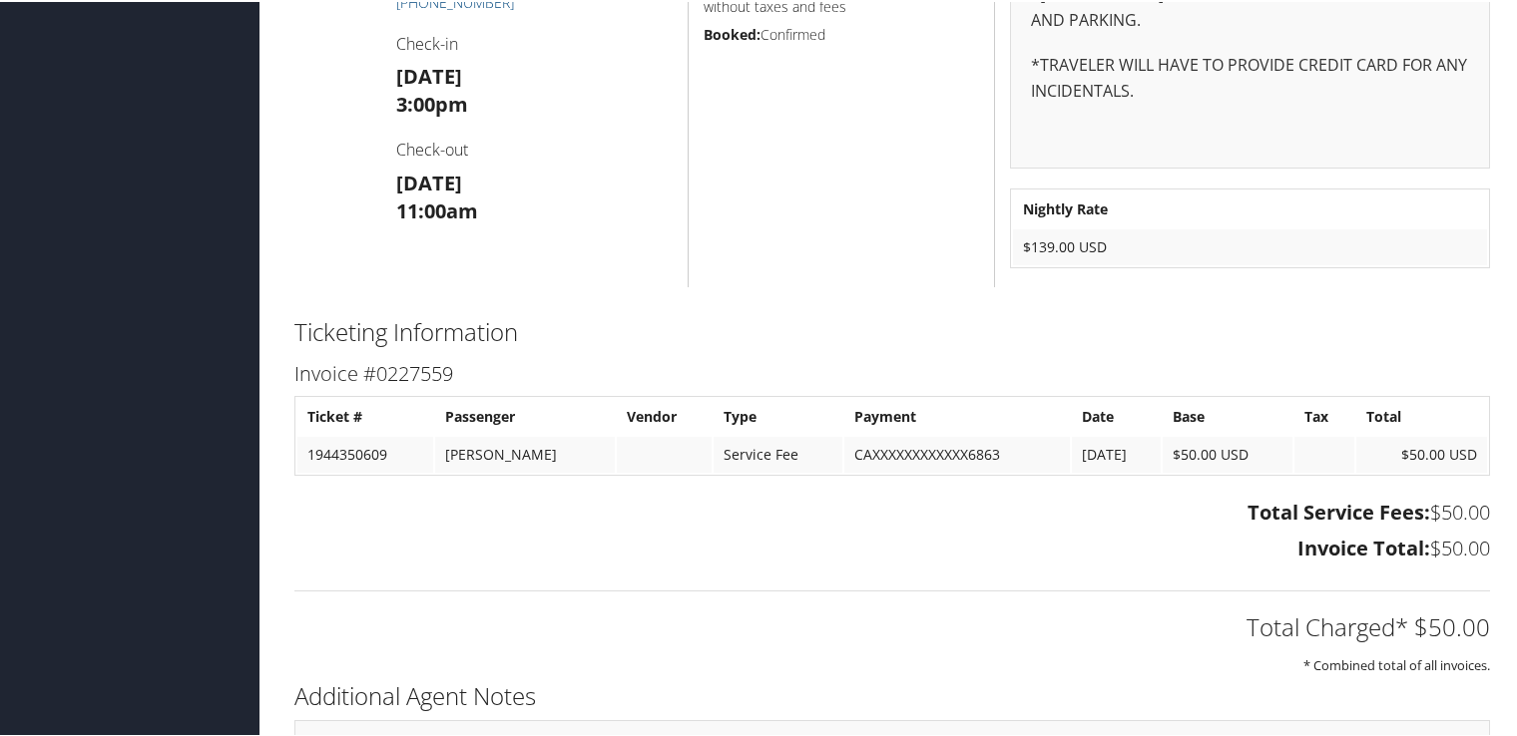
scroll to position [1555, 0]
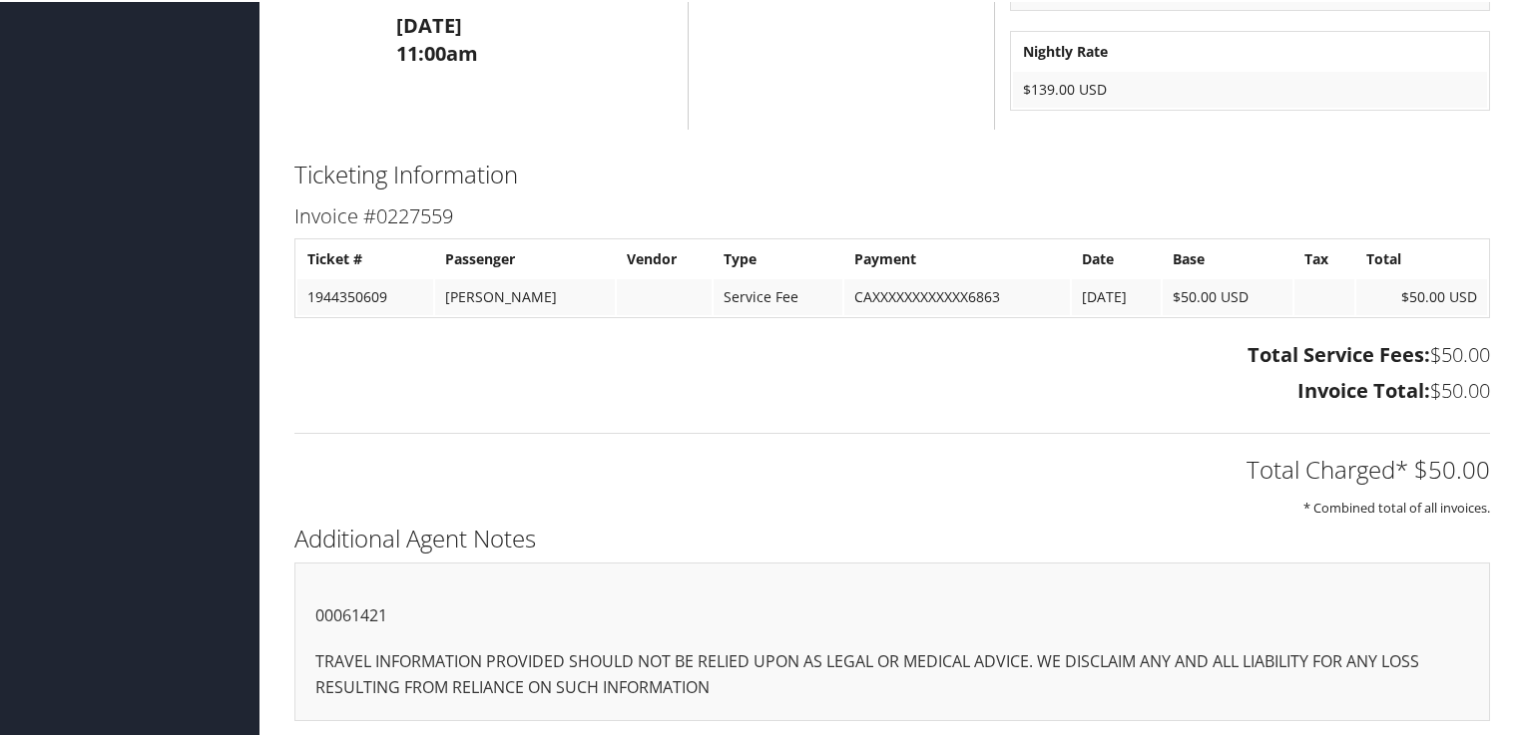
click at [352, 609] on p "00061421" at bounding box center [892, 615] width 1154 height 26
copy p "00061421"
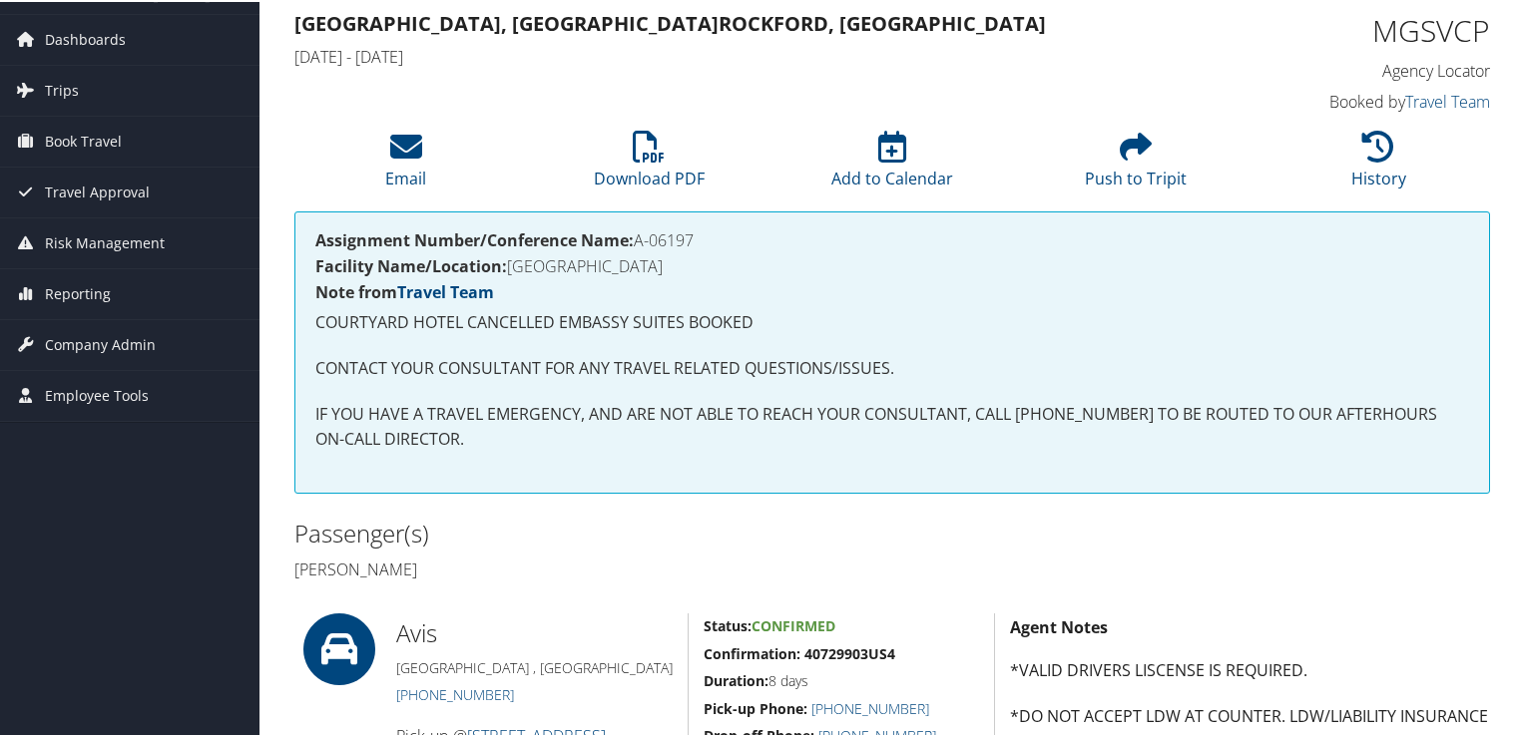
scroll to position [0, 0]
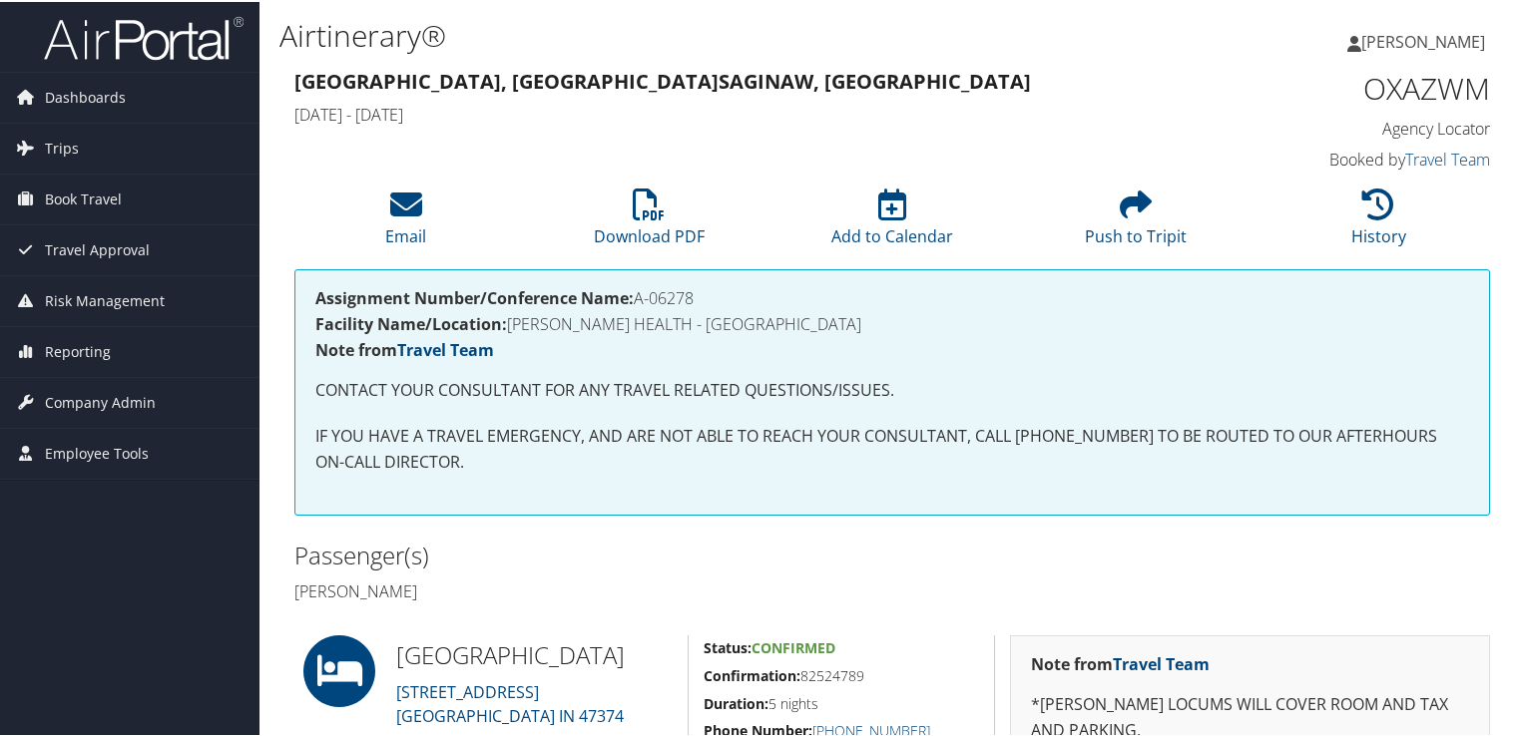
drag, startPoint x: 709, startPoint y: 293, endPoint x: 626, endPoint y: 305, distance: 84.7
click at [626, 304] on h4 "Assignment Number/Conference Name: A-06278" at bounding box center [892, 296] width 1154 height 16
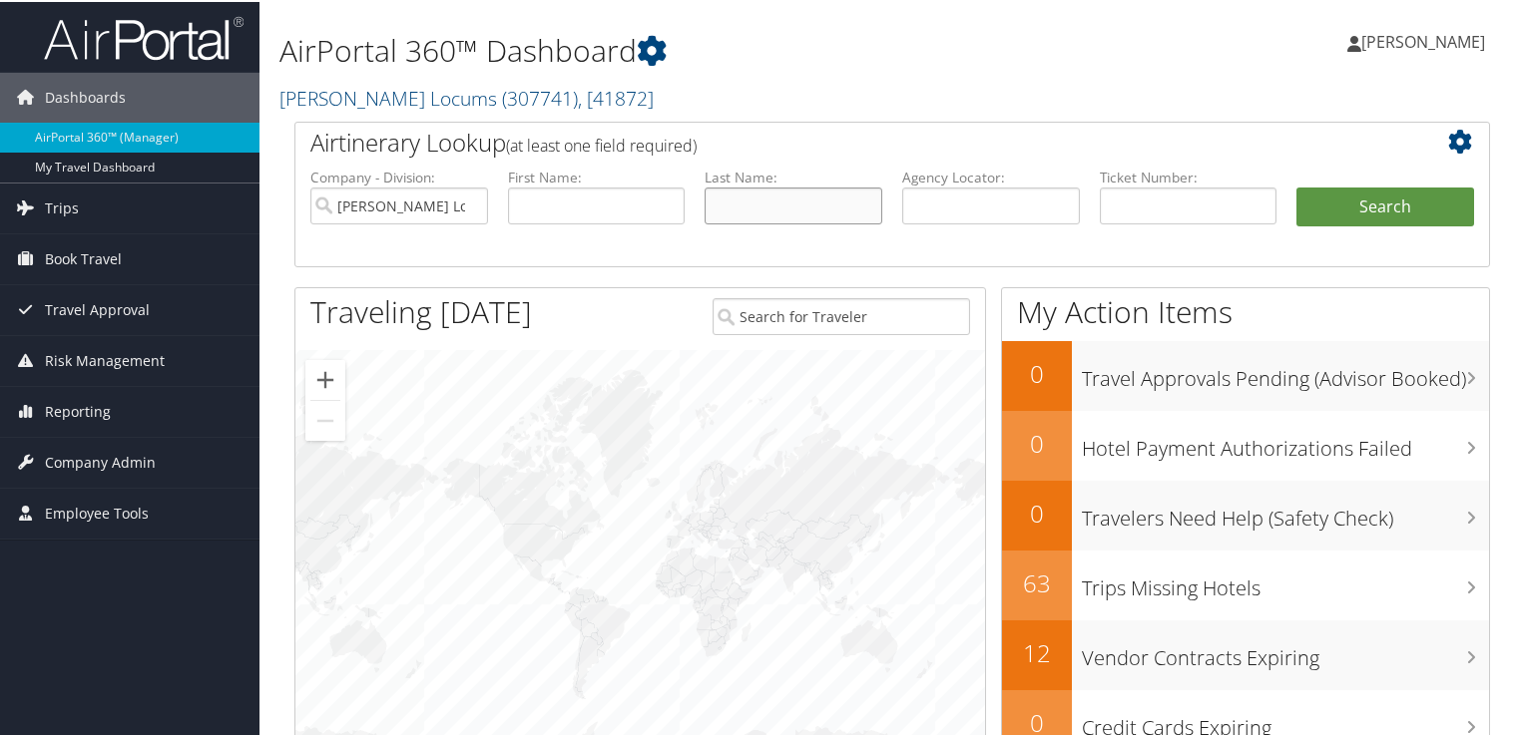
click at [718, 192] on input "text" at bounding box center [794, 204] width 178 height 37
type input "chung"
click at [1296, 186] on button "Search" at bounding box center [1385, 206] width 178 height 40
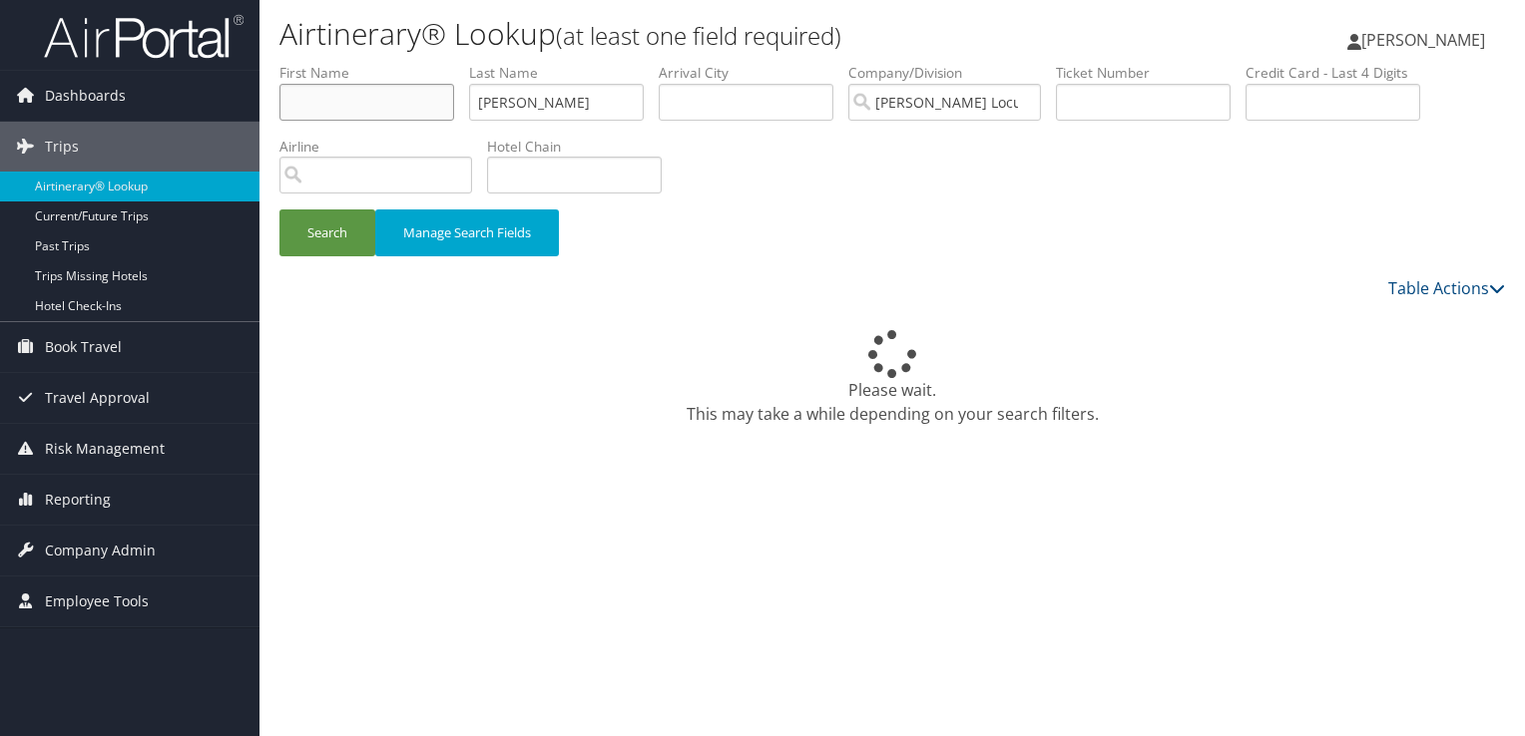
click at [391, 110] on input "text" at bounding box center [366, 102] width 175 height 37
type input "duoc"
click at [279, 210] on button "Search" at bounding box center [327, 233] width 96 height 47
click at [333, 248] on button "Search" at bounding box center [327, 233] width 96 height 47
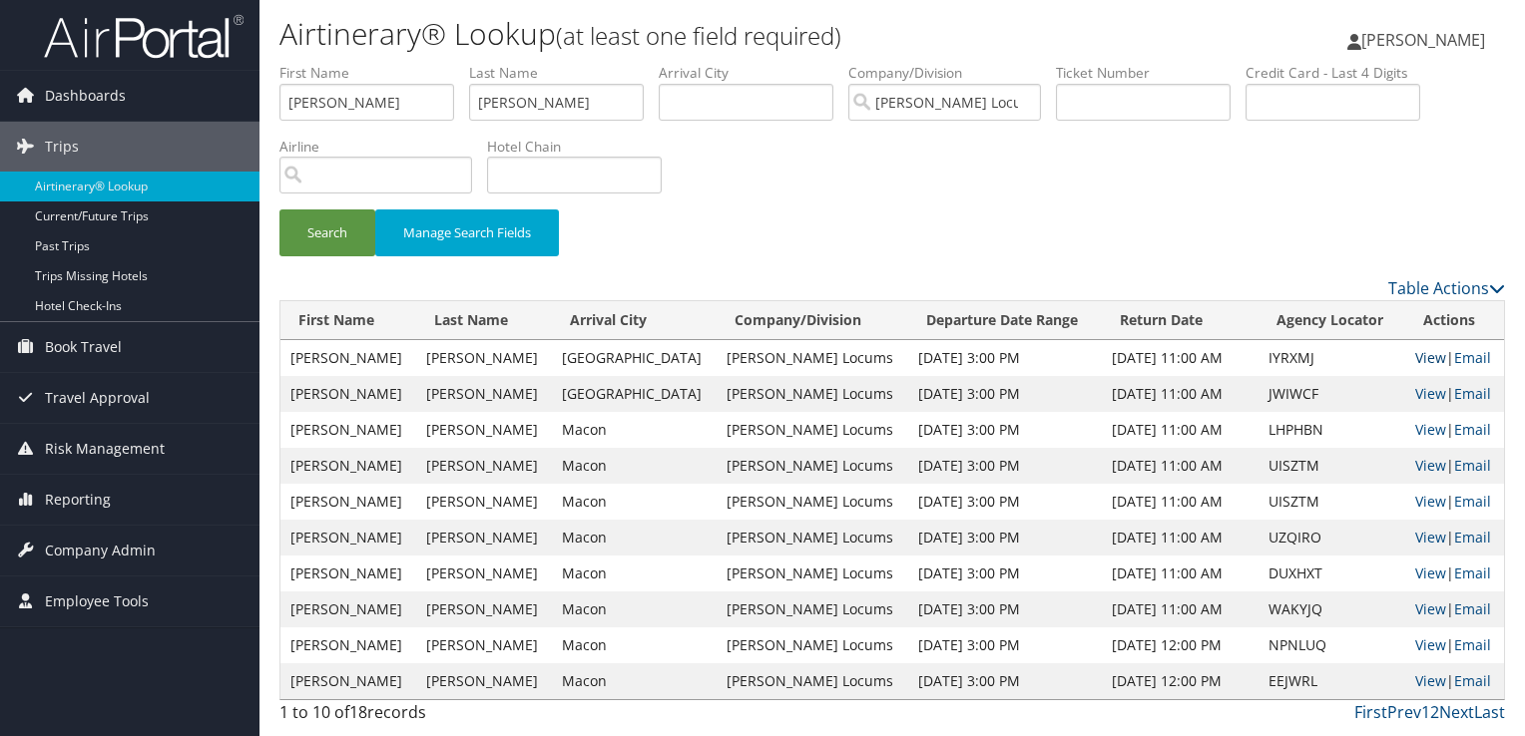
click at [1415, 355] on link "View" at bounding box center [1430, 357] width 31 height 19
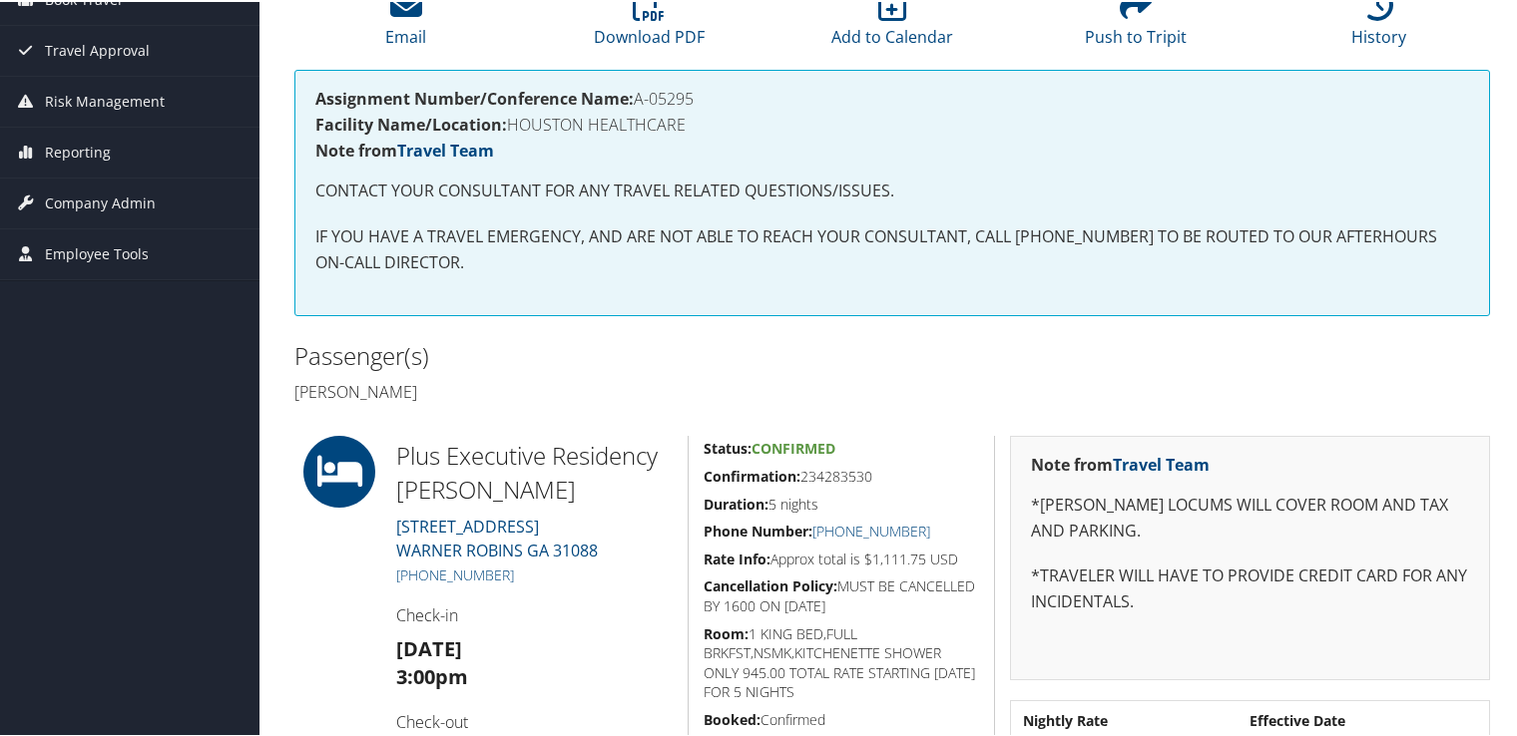
scroll to position [399, 0]
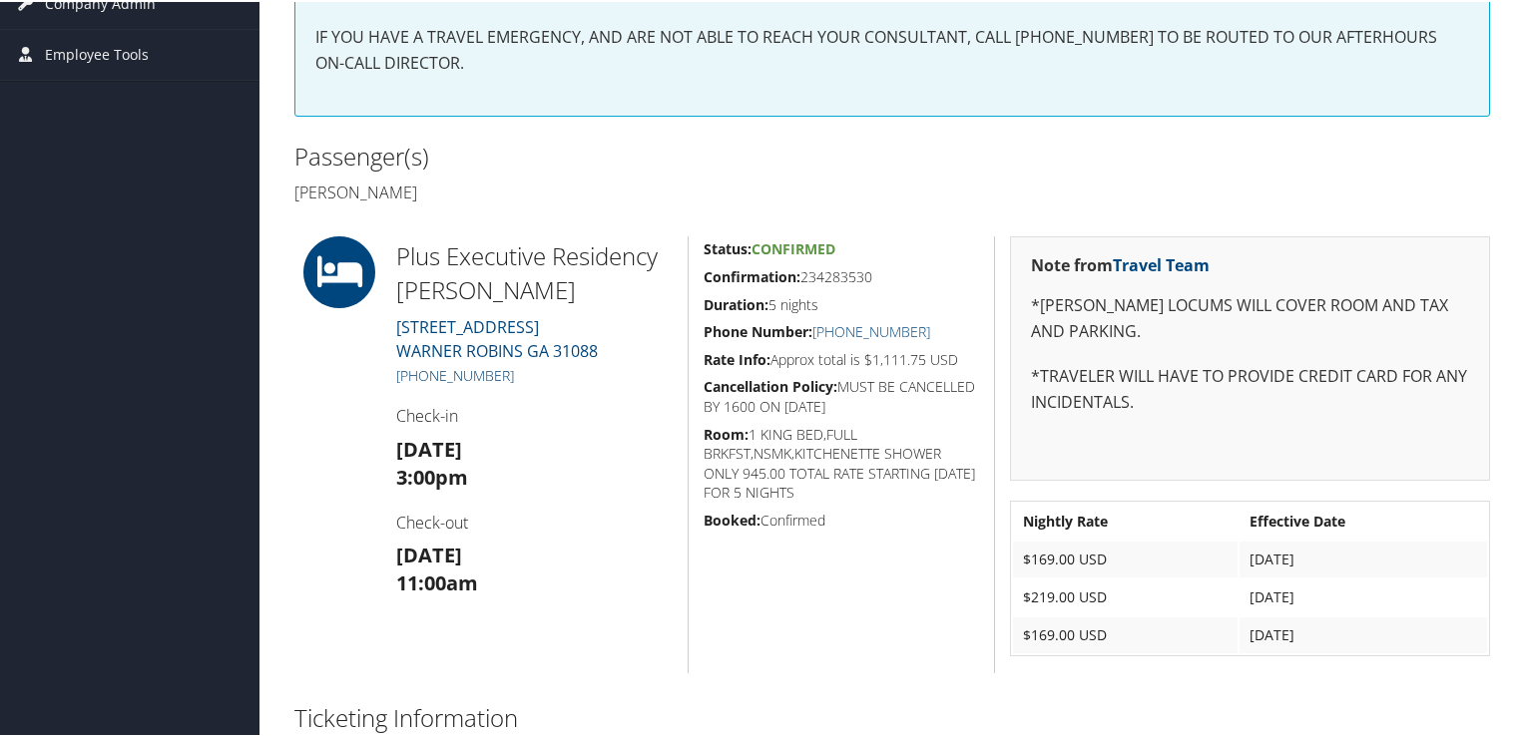
click at [474, 365] on link "[PHONE_NUMBER]" at bounding box center [455, 373] width 118 height 19
click at [224, 673] on div "Dashboards AirPortal 360™ (Manager) My Travel Dashboard Trips Airtinerary® Look…" at bounding box center [762, 442] width 1525 height 1683
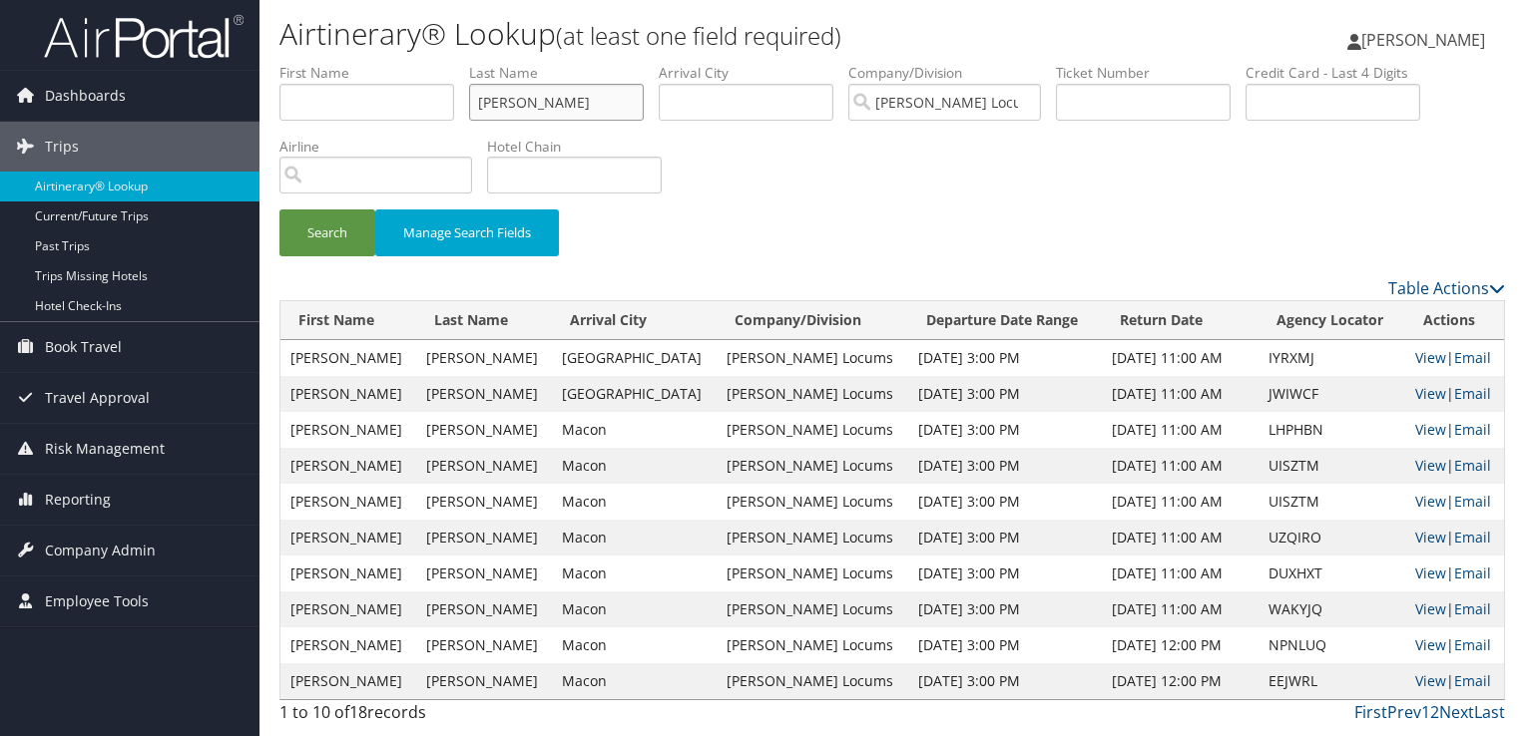
drag, startPoint x: 559, startPoint y: 112, endPoint x: 403, endPoint y: 106, distance: 155.8
click at [403, 63] on ul "First Name Last Name chung Departure City Arrival City Company/Division Hayes L…" at bounding box center [891, 63] width 1225 height 0
click at [279, 210] on button "Search" at bounding box center [327, 233] width 96 height 47
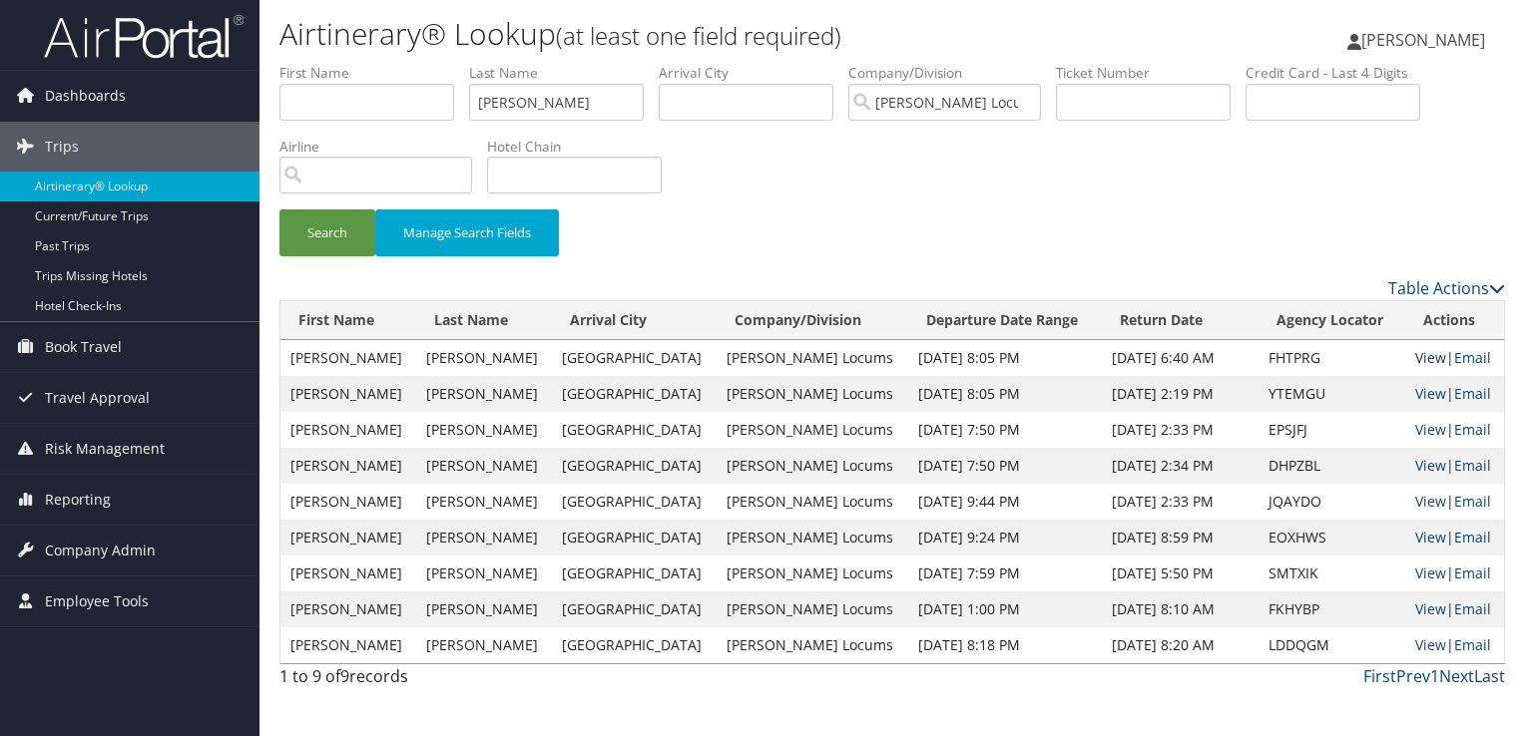
click at [1430, 356] on link "View" at bounding box center [1430, 357] width 31 height 19
drag, startPoint x: 582, startPoint y: 95, endPoint x: 272, endPoint y: 91, distance: 309.4
click at [279, 93] on form "First Name Last Name gargollo Departure City Arrival City Company/Division Haye…" at bounding box center [891, 170] width 1225 height 214
click at [279, 210] on button "Search" at bounding box center [327, 233] width 96 height 47
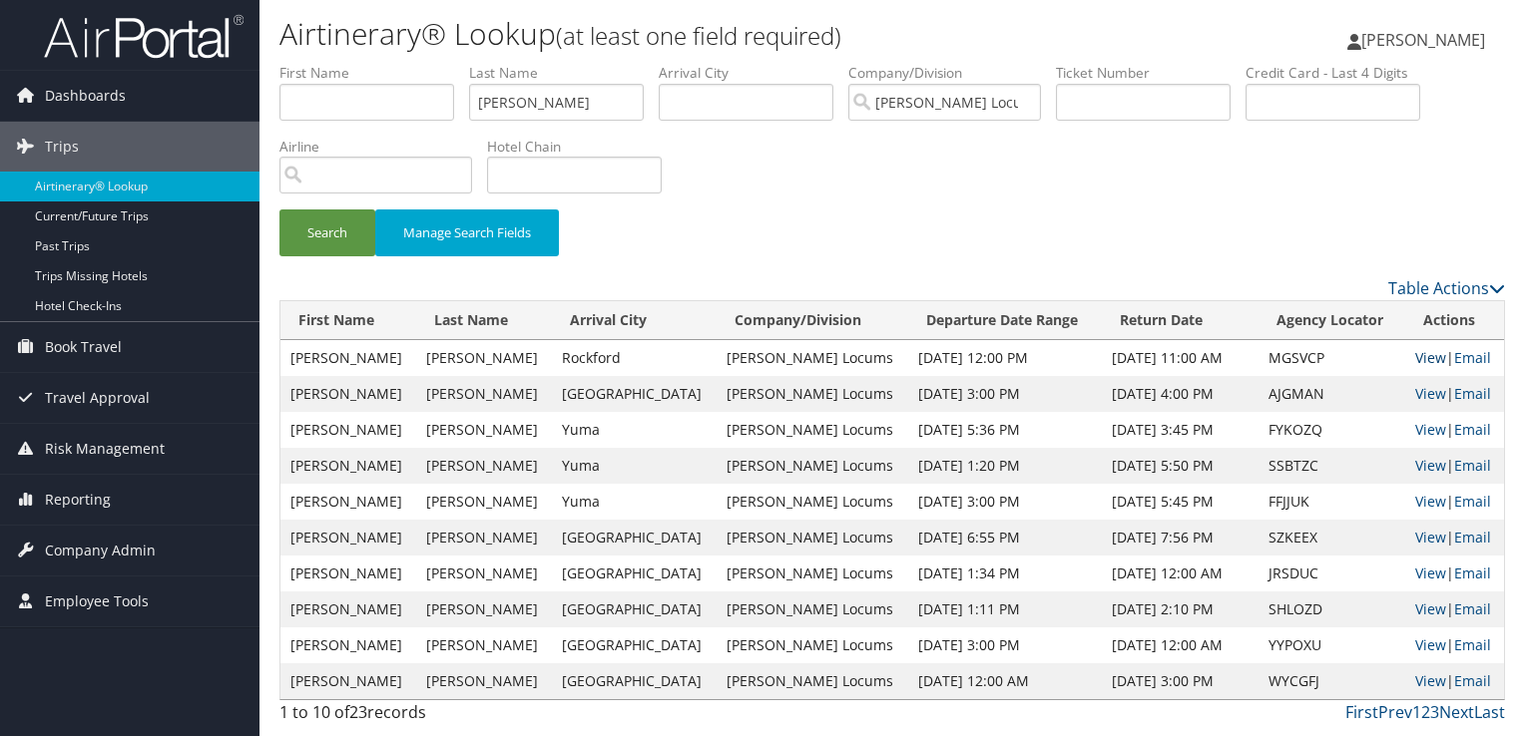
click at [1415, 357] on link "View" at bounding box center [1430, 357] width 31 height 19
drag, startPoint x: 503, startPoint y: 104, endPoint x: 255, endPoint y: 94, distance: 247.7
click at [255, 94] on div "Dashboards AirPortal 360™ (Manager) My Travel Dashboard Trips Airtinerary® Look…" at bounding box center [762, 368] width 1525 height 736
click at [279, 210] on button "Search" at bounding box center [327, 233] width 96 height 47
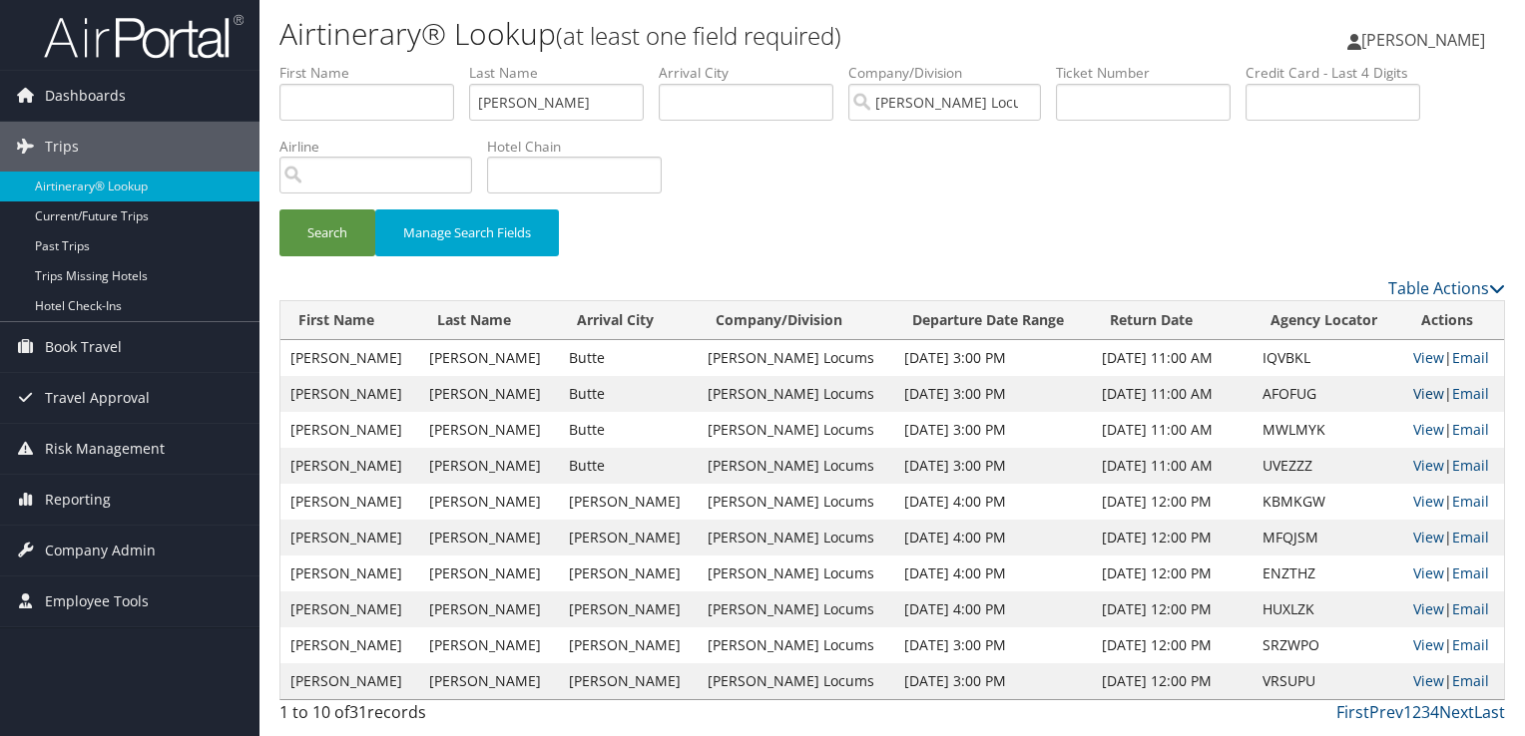
click at [1419, 391] on link "View" at bounding box center [1428, 393] width 31 height 19
drag, startPoint x: 434, startPoint y: 103, endPoint x: 317, endPoint y: 103, distance: 116.8
click at [317, 63] on ul "First Name Last Name omar Departure City Arrival City Company/Division Hayes Lo…" at bounding box center [891, 63] width 1225 height 0
click at [279, 210] on button "Search" at bounding box center [327, 233] width 96 height 47
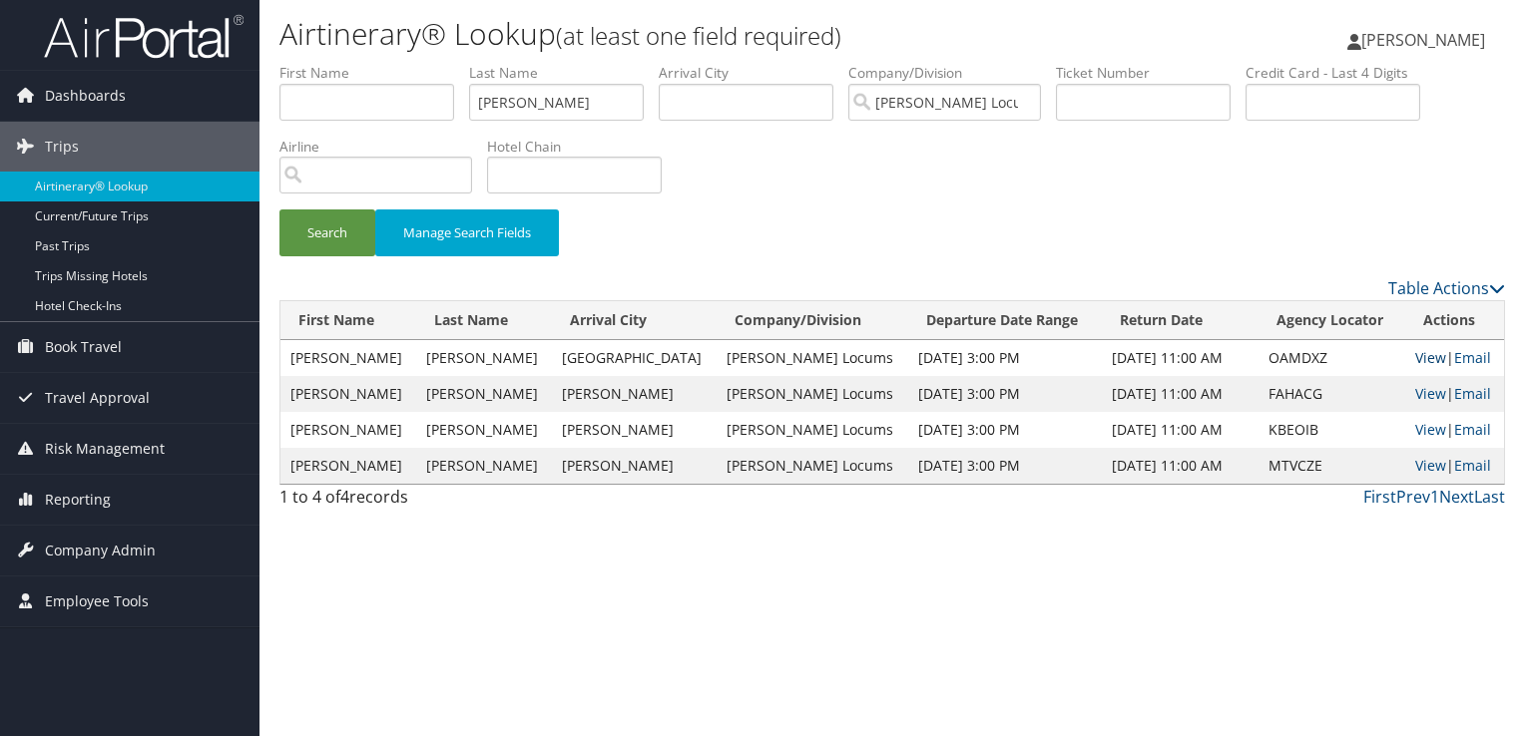
click at [1415, 357] on link "View" at bounding box center [1430, 357] width 31 height 19
drag, startPoint x: 567, startPoint y: 96, endPoint x: 321, endPoint y: 80, distance: 246.0
click at [321, 63] on ul "First Name Last Name ellis Departure City Arrival City Company/Division Hayes L…" at bounding box center [891, 63] width 1225 height 0
type input "cook"
click at [279, 210] on button "Search" at bounding box center [327, 233] width 96 height 47
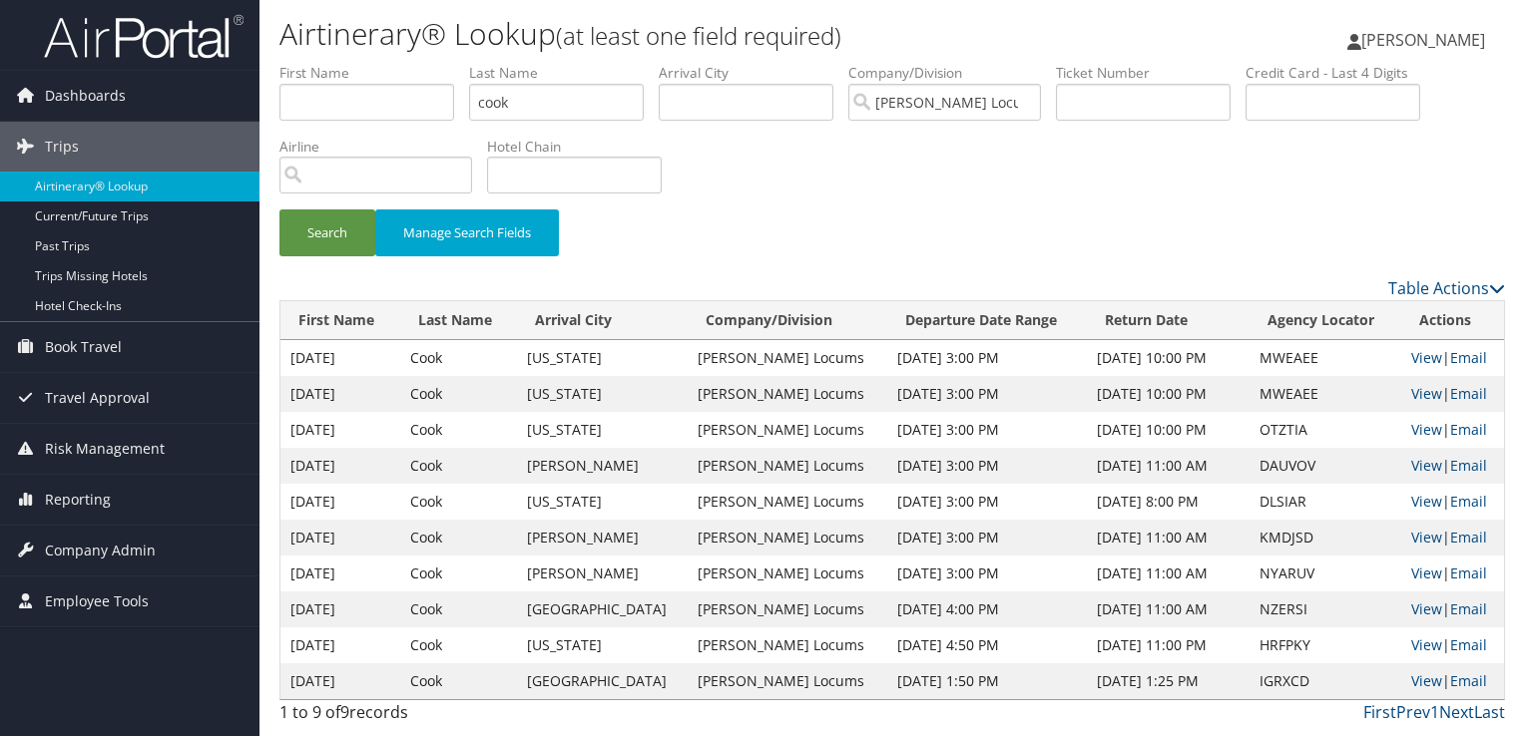
click at [1290, 153] on div "Search Manage Search Fields" at bounding box center [891, 170] width 1255 height 214
click at [1411, 464] on link "View" at bounding box center [1426, 465] width 31 height 19
click at [1411, 430] on link "View" at bounding box center [1426, 429] width 31 height 19
click at [682, 228] on div "Search Manage Search Fields" at bounding box center [891, 243] width 1255 height 67
click at [525, 106] on input "cook" at bounding box center [556, 102] width 175 height 37
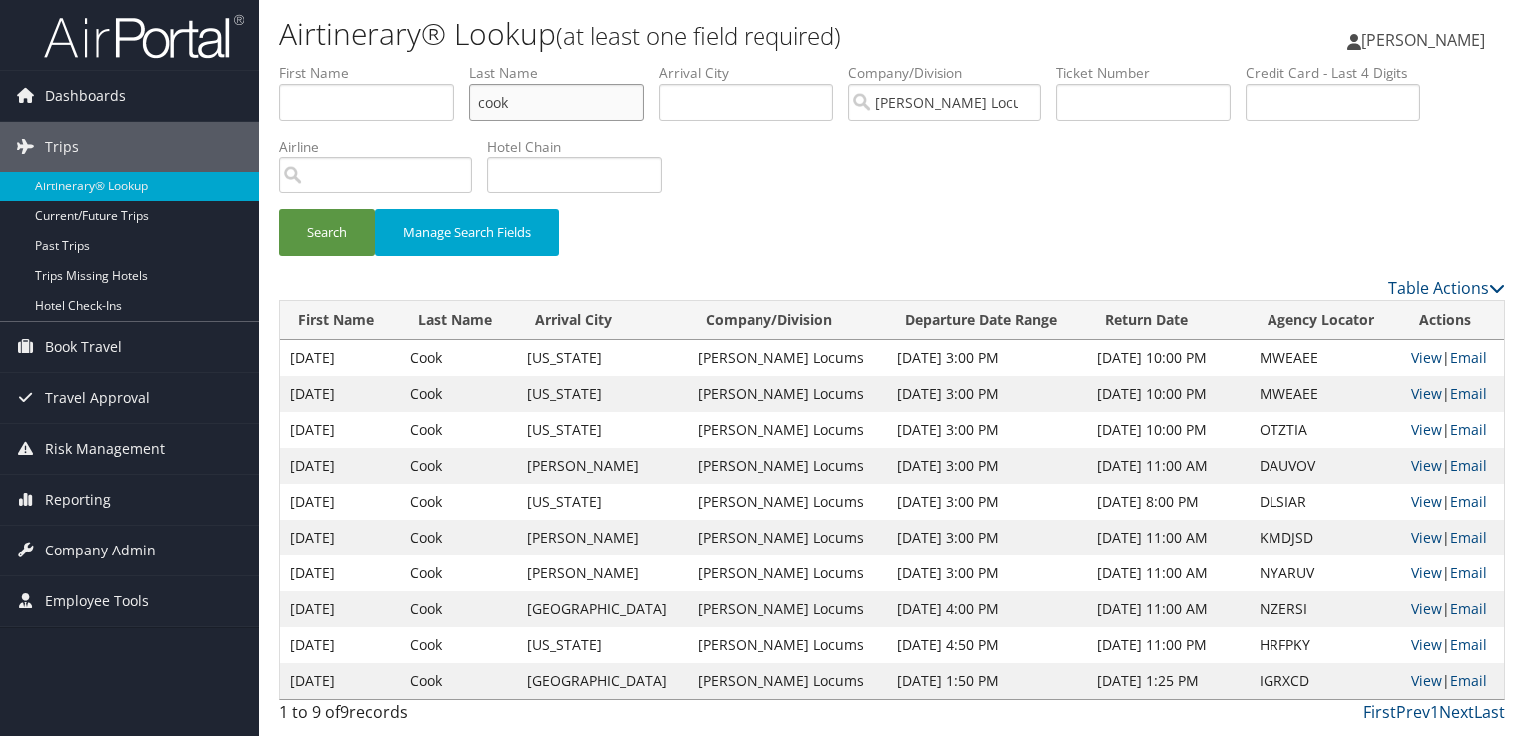
drag, startPoint x: 526, startPoint y: 103, endPoint x: 462, endPoint y: 103, distance: 63.9
click at [462, 63] on ul "First Name Last Name cook Departure City Arrival City Company/Division Hayes Lo…" at bounding box center [891, 63] width 1225 height 0
click at [279, 210] on button "Search" at bounding box center [327, 233] width 96 height 47
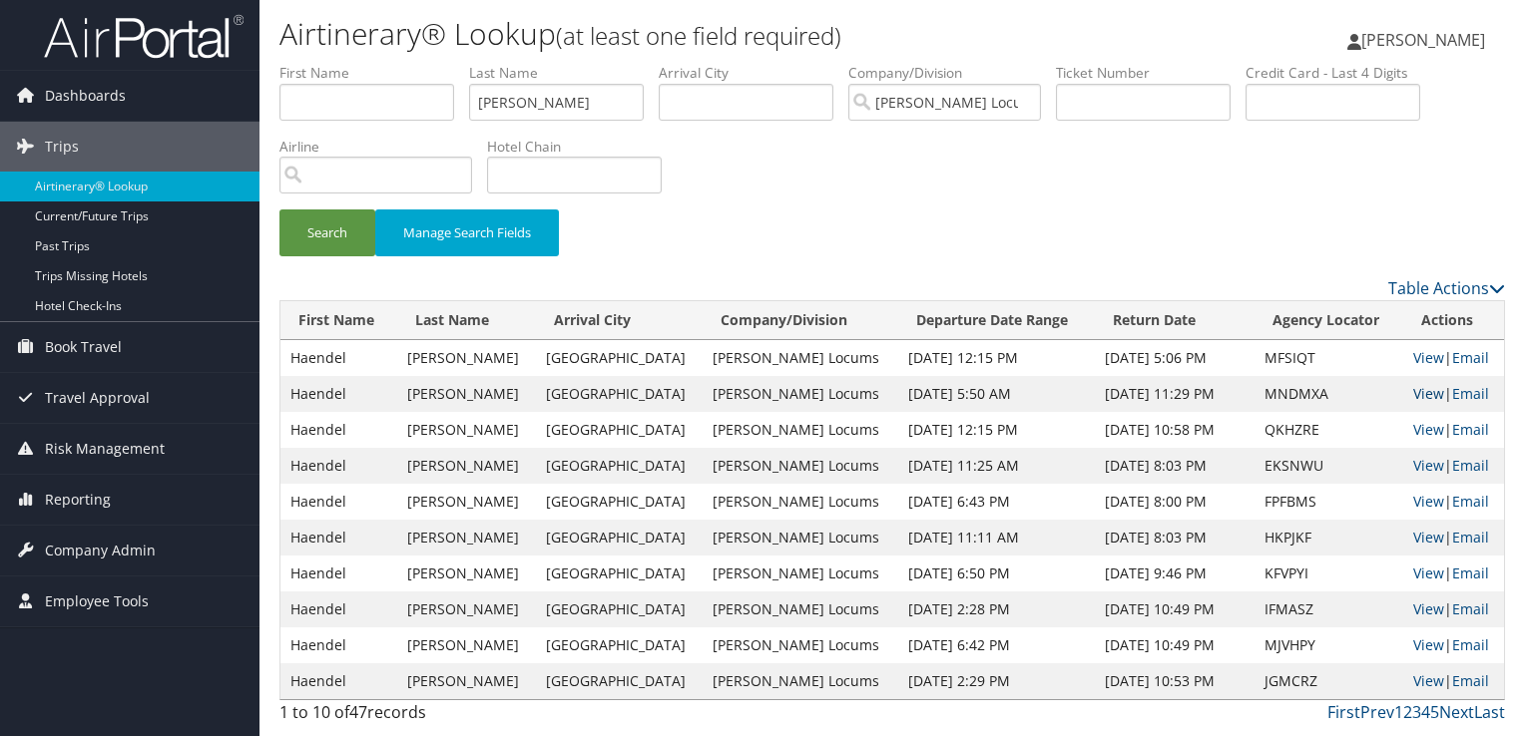
click at [1425, 393] on link "View" at bounding box center [1428, 393] width 31 height 19
click at [1418, 393] on link "View" at bounding box center [1428, 393] width 31 height 19
drag, startPoint x: 511, startPoint y: 91, endPoint x: 420, endPoint y: 93, distance: 90.8
click at [420, 63] on ul "First Name Last Name vega Departure City Arrival City Company/Division Hayes Lo…" at bounding box center [891, 63] width 1225 height 0
click at [279, 210] on button "Search" at bounding box center [327, 233] width 96 height 47
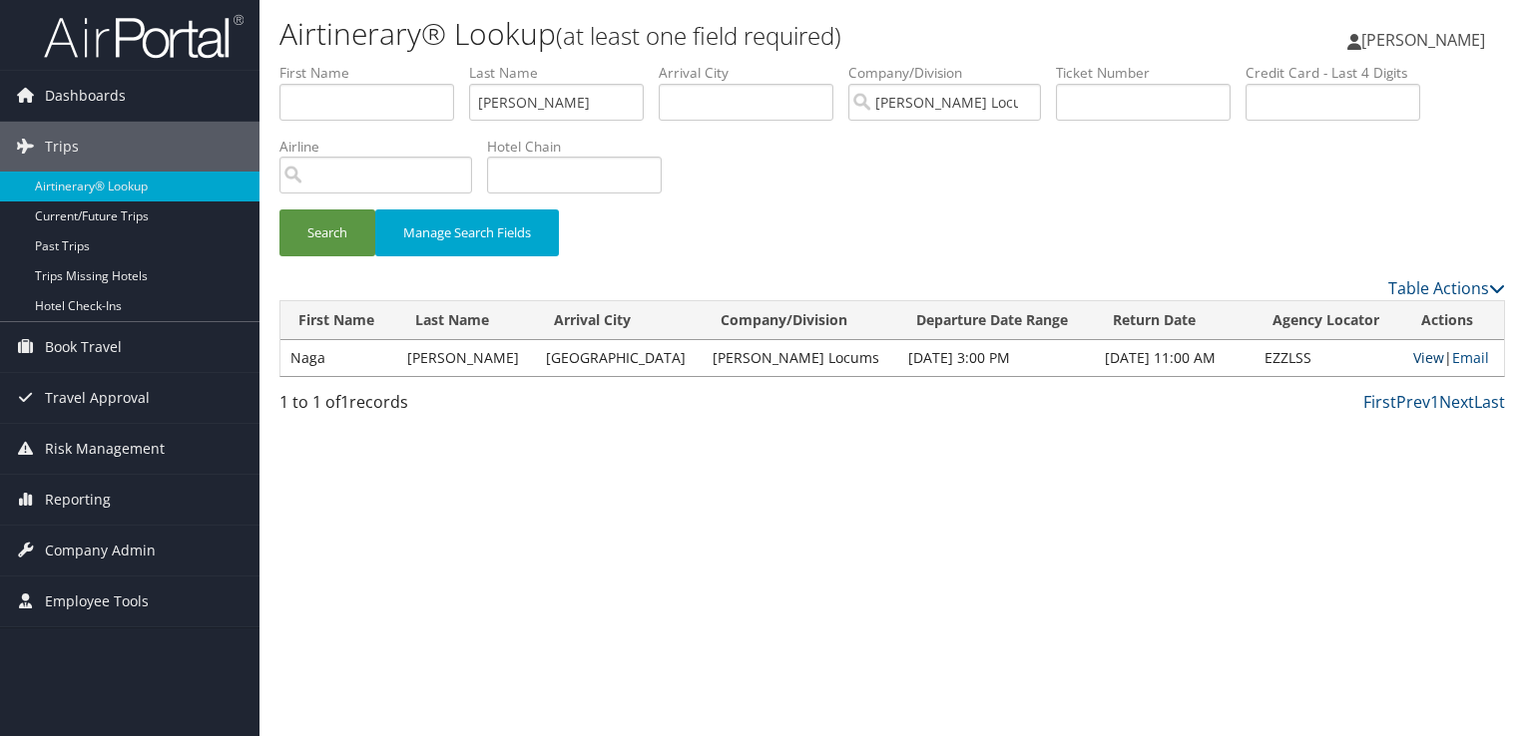
click at [1413, 349] on link "View" at bounding box center [1428, 357] width 31 height 19
drag, startPoint x: 521, startPoint y: 112, endPoint x: 377, endPoint y: 137, distance: 145.8
click at [377, 63] on ul "First Name Last Name addepally Departure City Arrival City Company/Division Hay…" at bounding box center [891, 63] width 1225 height 0
click at [279, 210] on button "Search" at bounding box center [327, 233] width 96 height 47
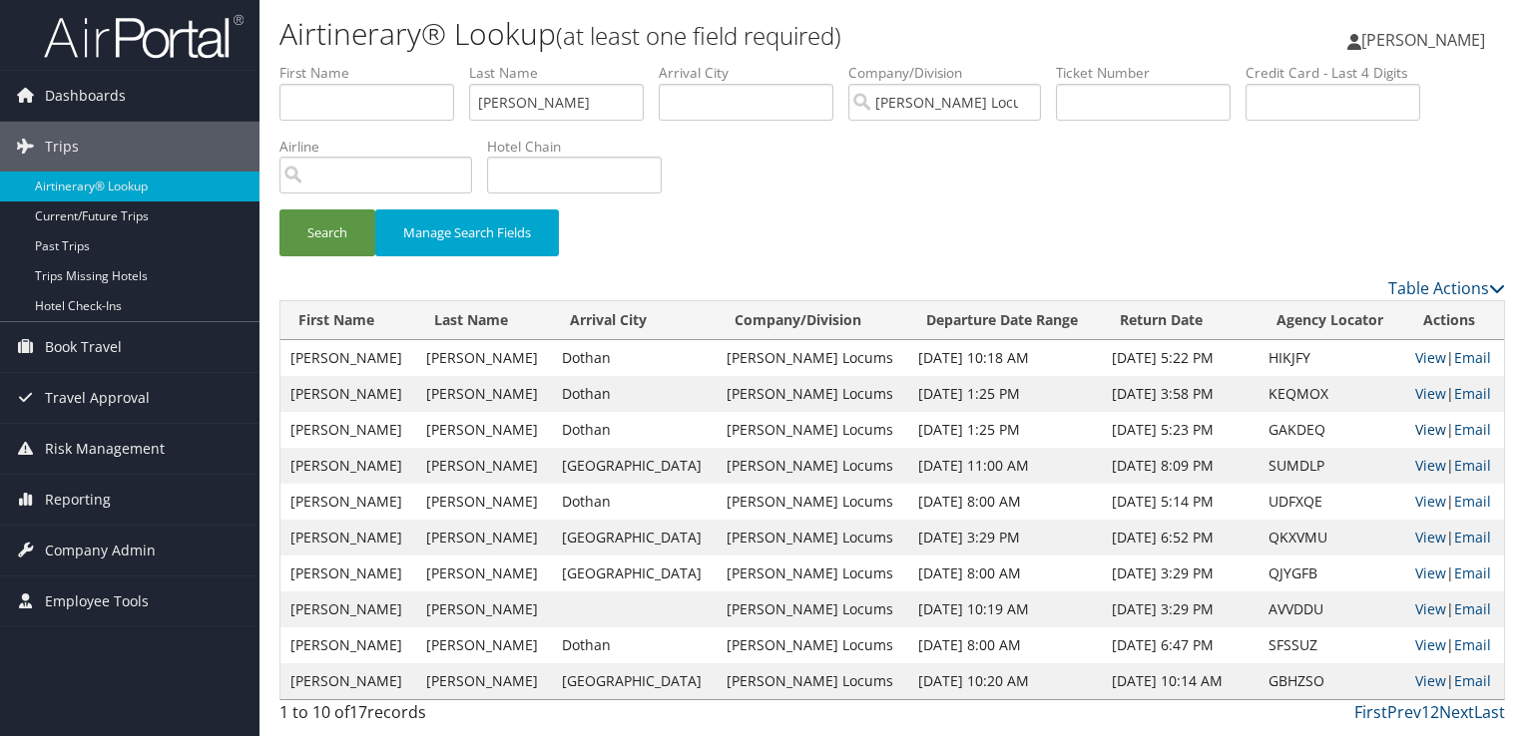
click at [1420, 431] on link "View" at bounding box center [1430, 429] width 31 height 19
drag, startPoint x: 571, startPoint y: 102, endPoint x: 413, endPoint y: 96, distance: 157.8
click at [413, 63] on ul "First Name Last Name STRINGHAM Departure City Arrival City Company/Division Hay…" at bounding box center [891, 63] width 1225 height 0
type input "CASTRO"
click at [279, 210] on button "Search" at bounding box center [327, 233] width 96 height 47
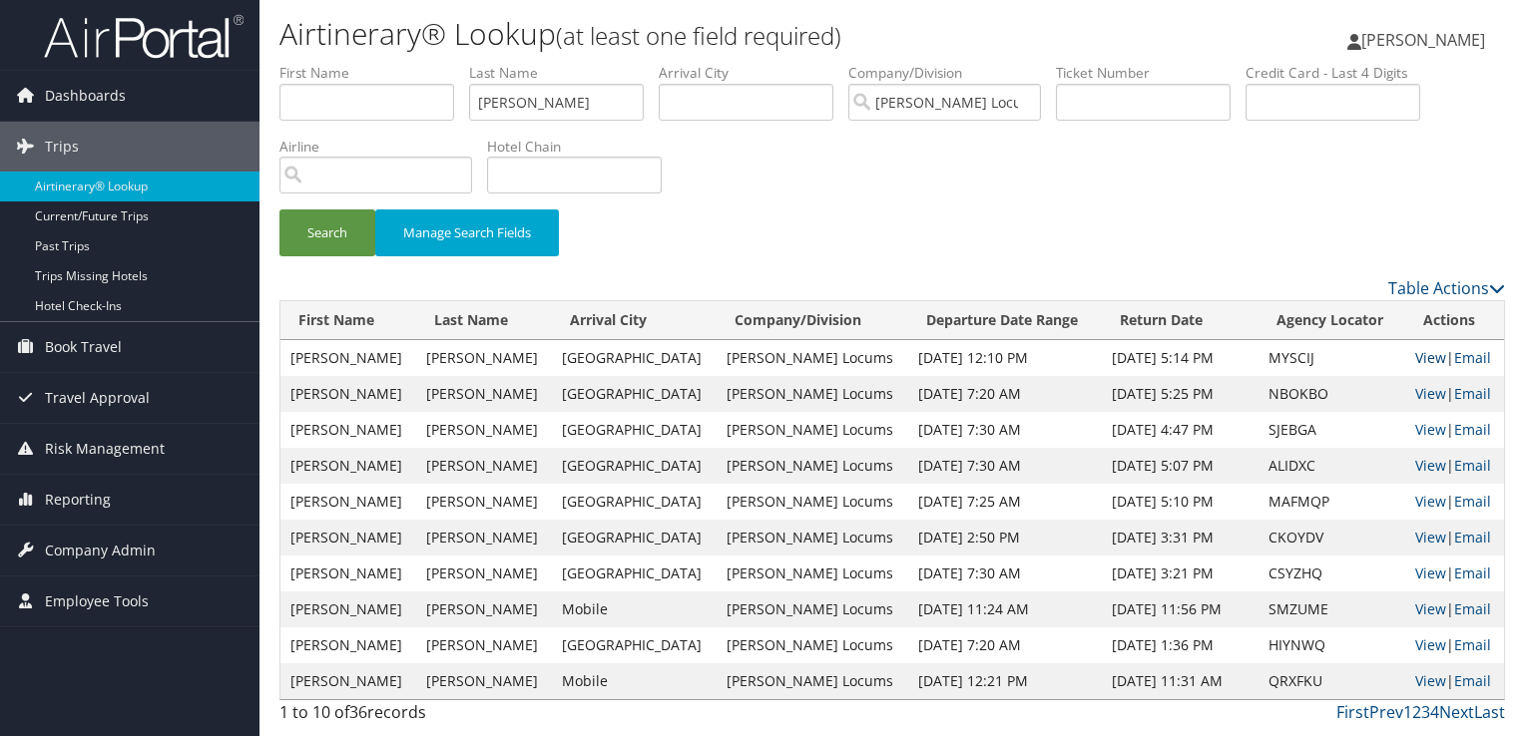
click at [1419, 356] on link "View" at bounding box center [1430, 357] width 31 height 19
drag, startPoint x: 478, startPoint y: 91, endPoint x: 340, endPoint y: 86, distance: 137.8
click at [340, 63] on ul "First Name Last Name CASTRO Departure City Arrival City Company/Division Hayes …" at bounding box center [891, 63] width 1225 height 0
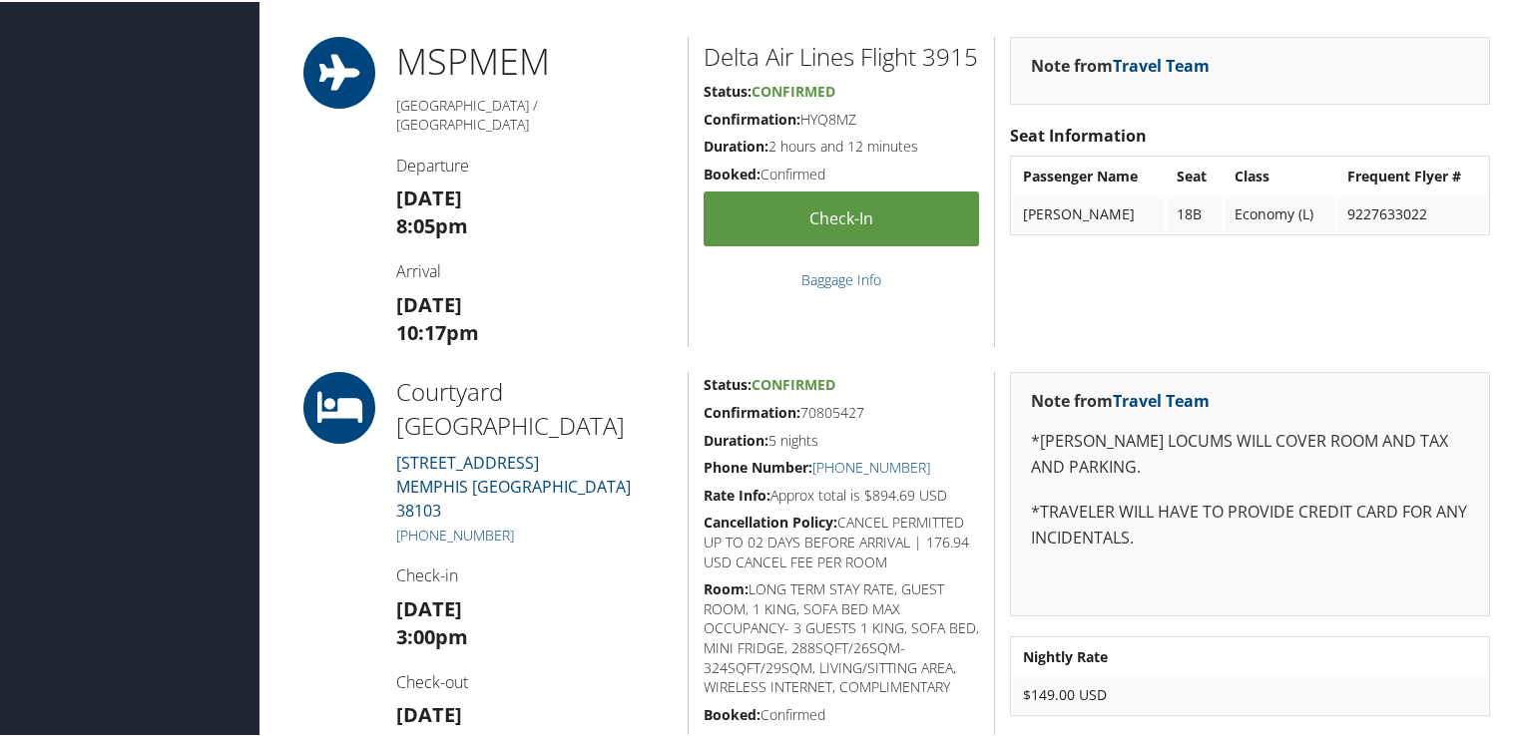
scroll to position [699, 0]
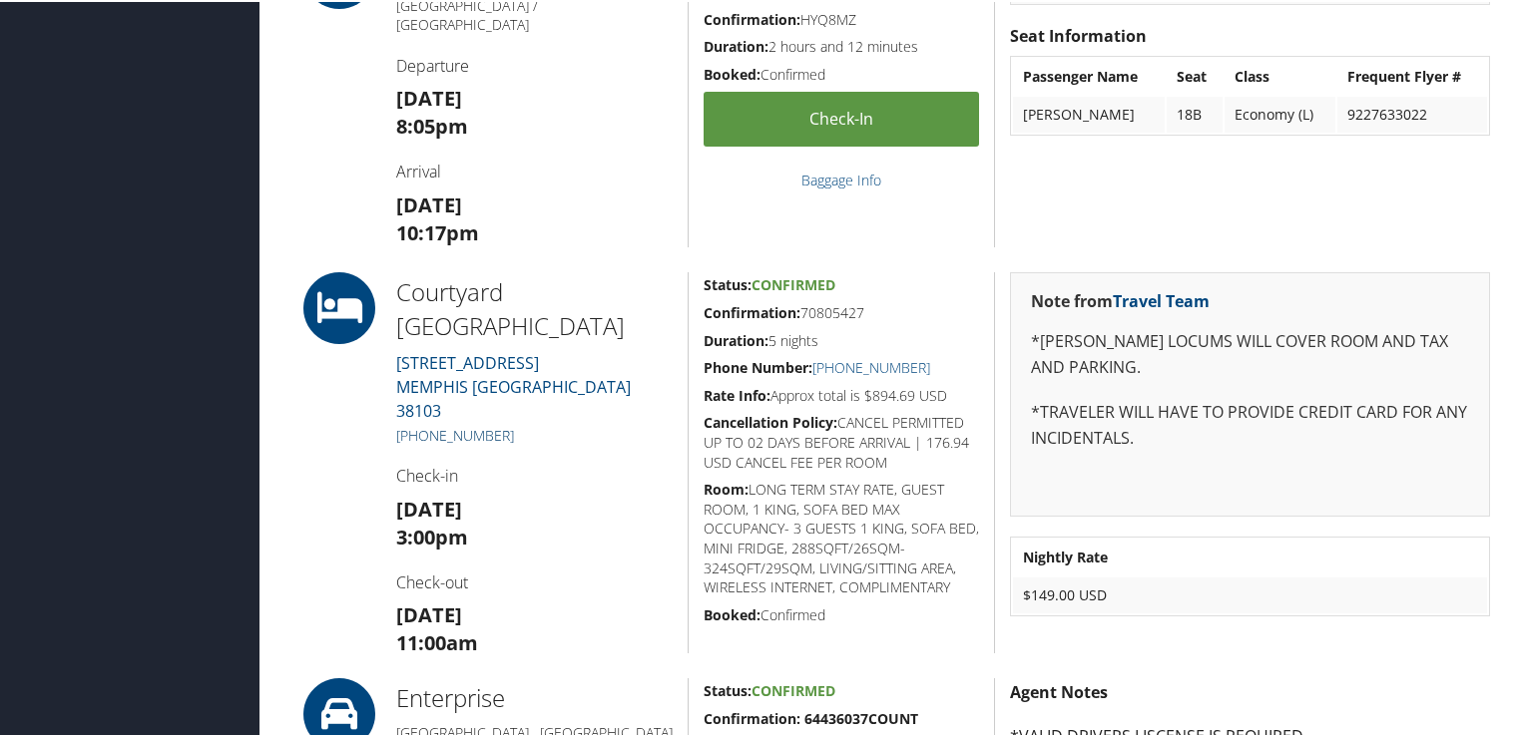
click at [501, 424] on link "[PHONE_NUMBER]" at bounding box center [455, 433] width 118 height 19
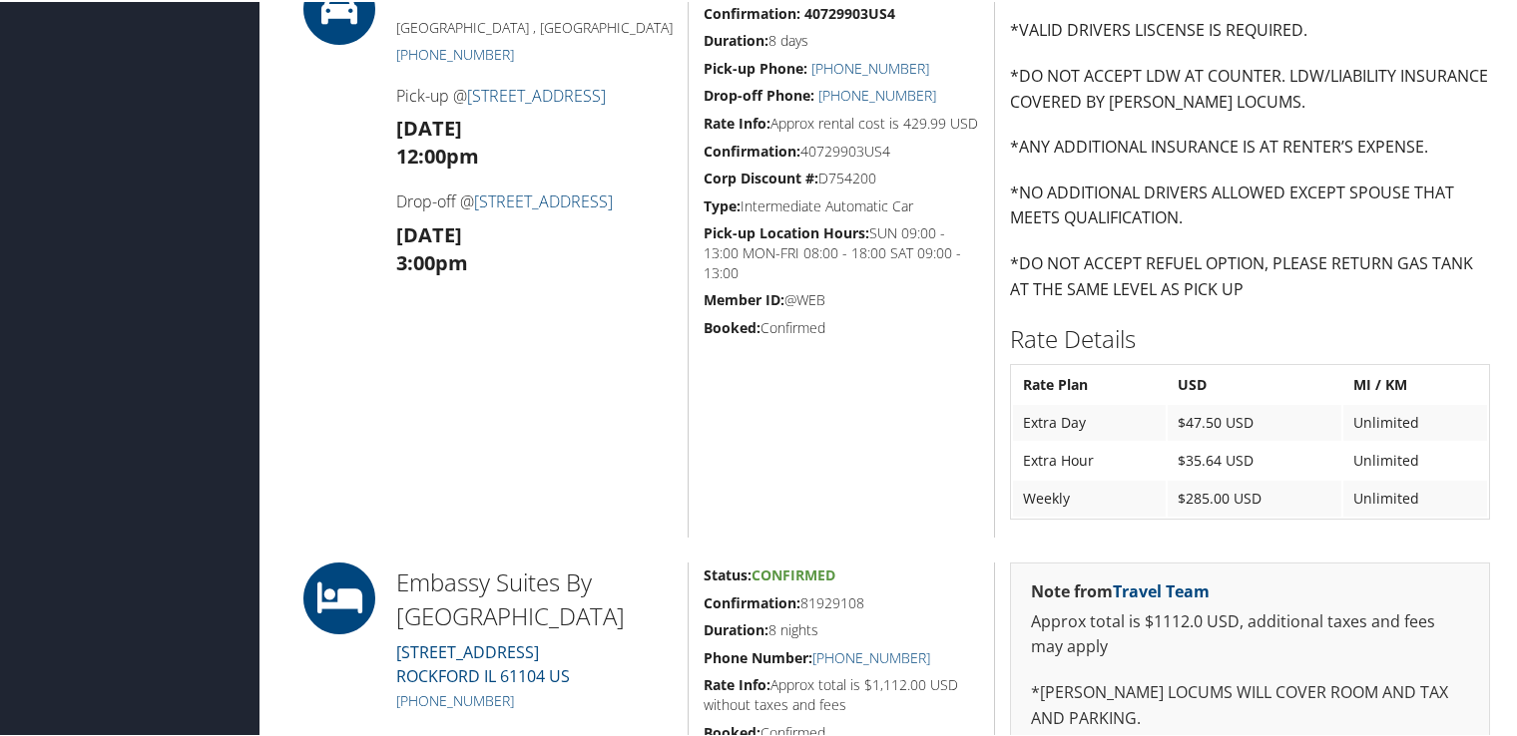
scroll to position [898, 0]
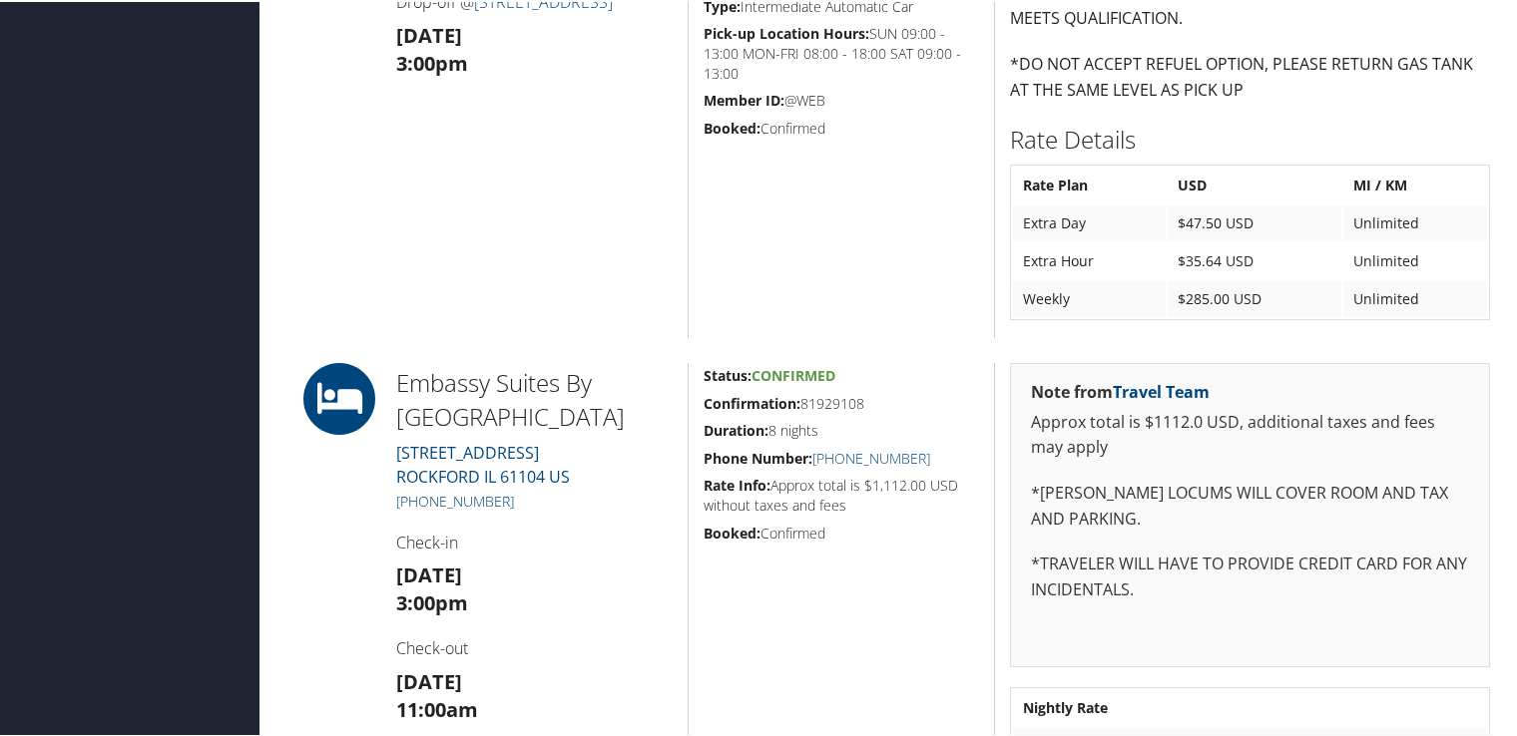
click at [480, 497] on link "(815) 668-7878" at bounding box center [455, 499] width 118 height 19
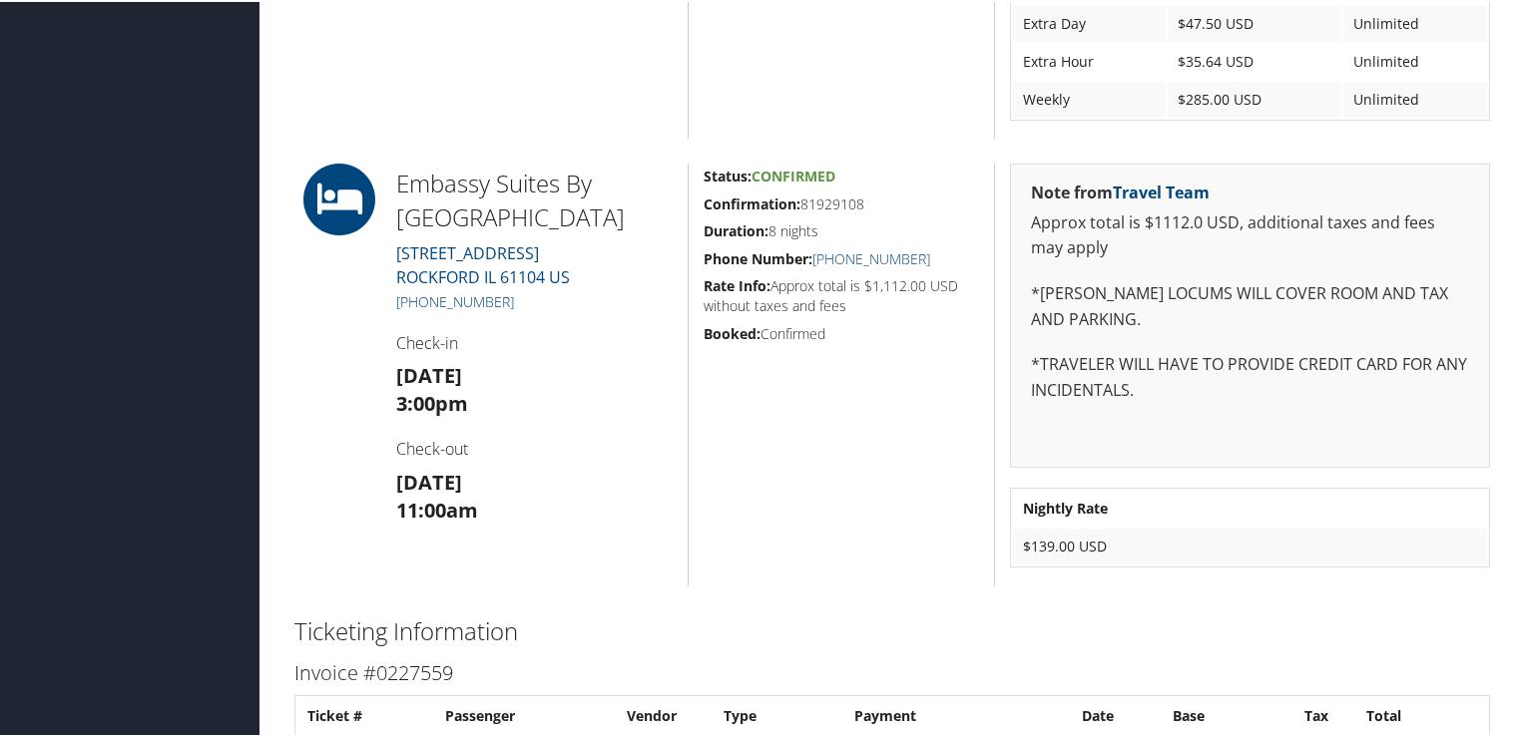
scroll to position [1197, 0]
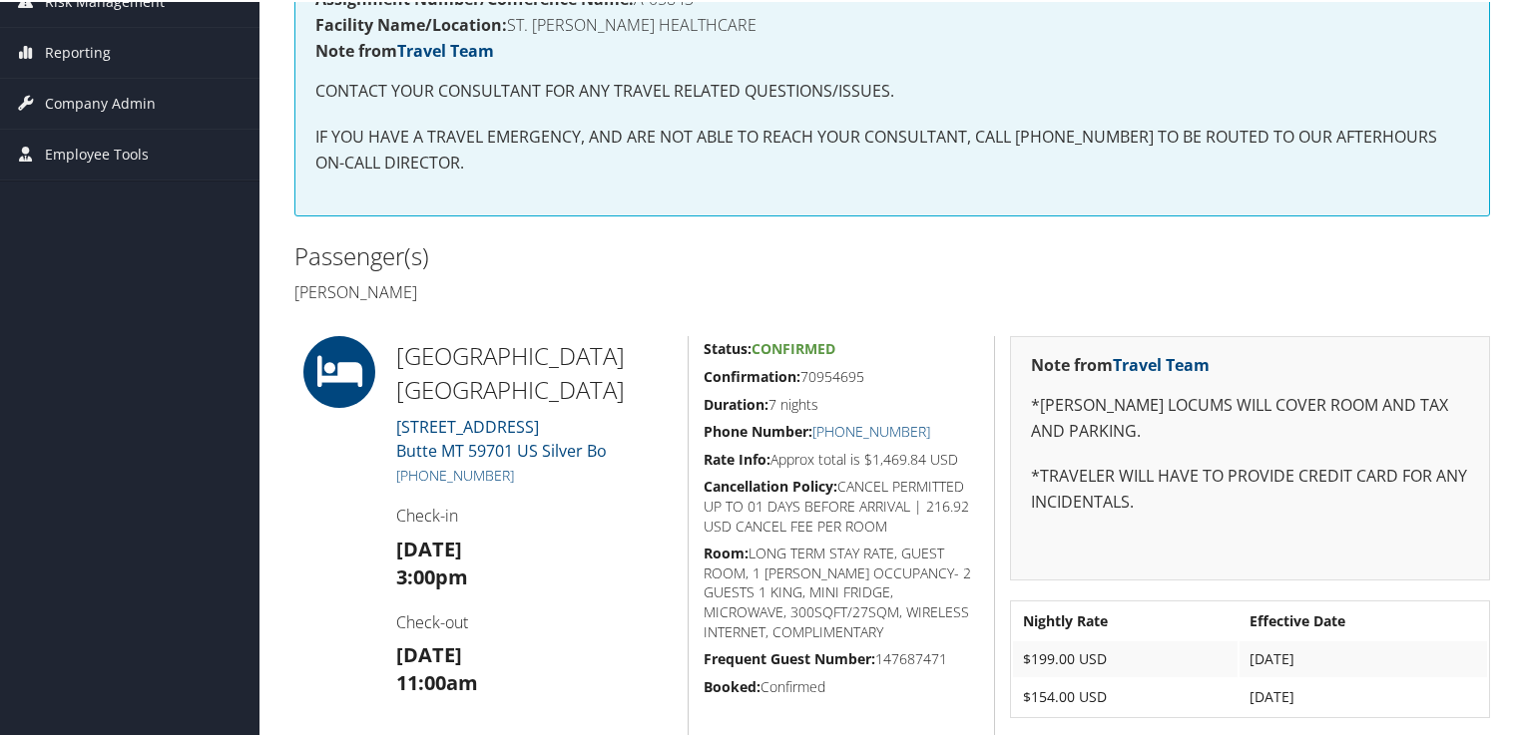
scroll to position [499, 0]
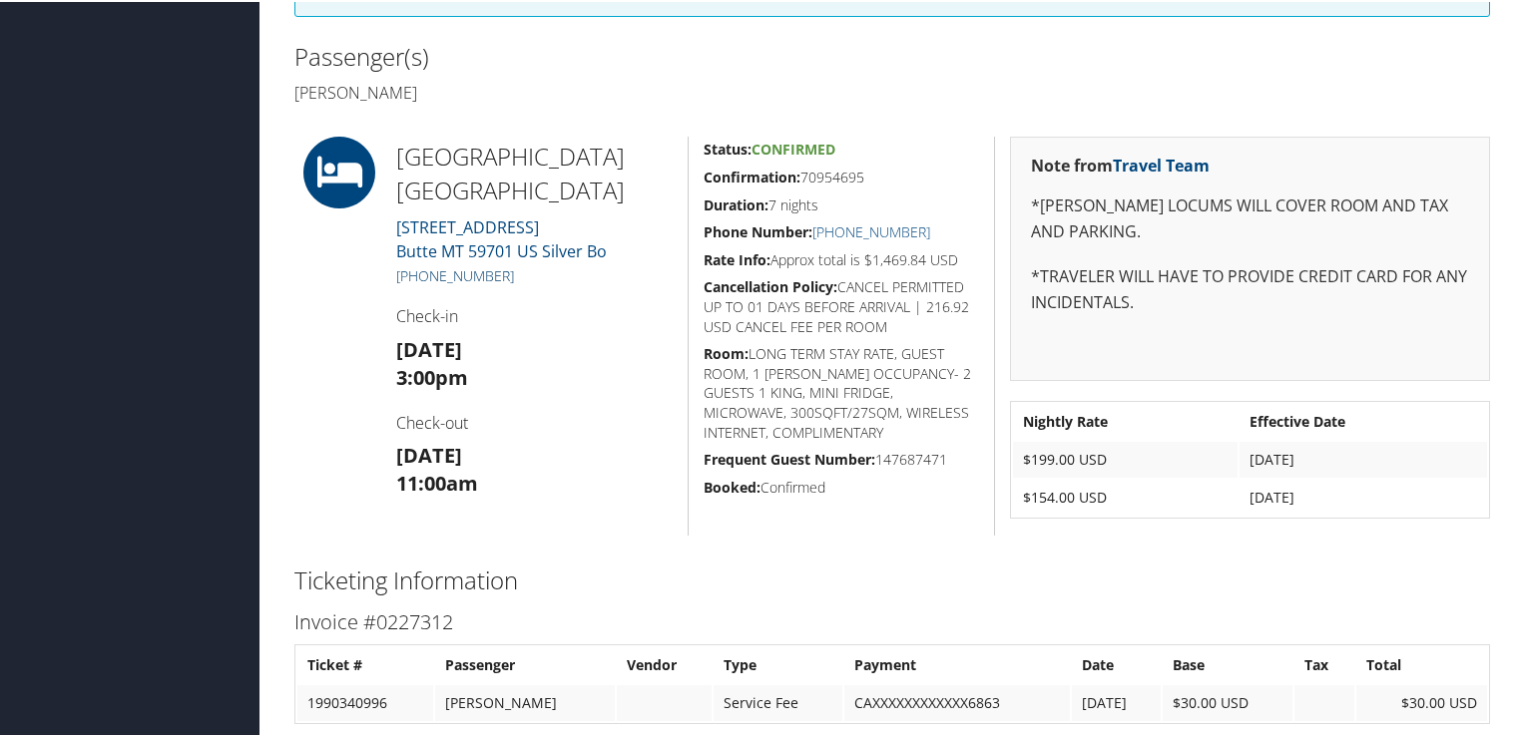
click at [465, 268] on link "[PHONE_NUMBER]" at bounding box center [455, 273] width 118 height 19
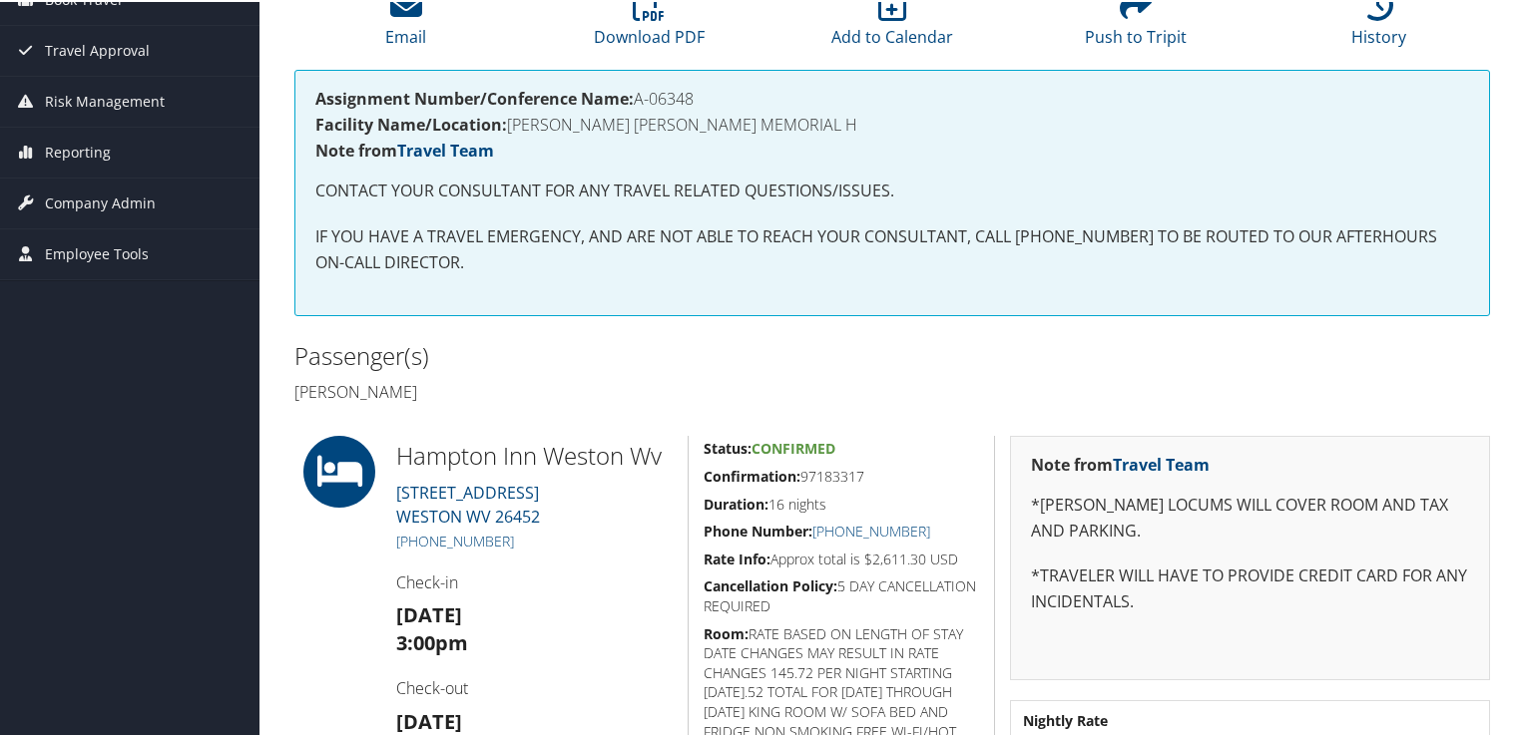
scroll to position [299, 0]
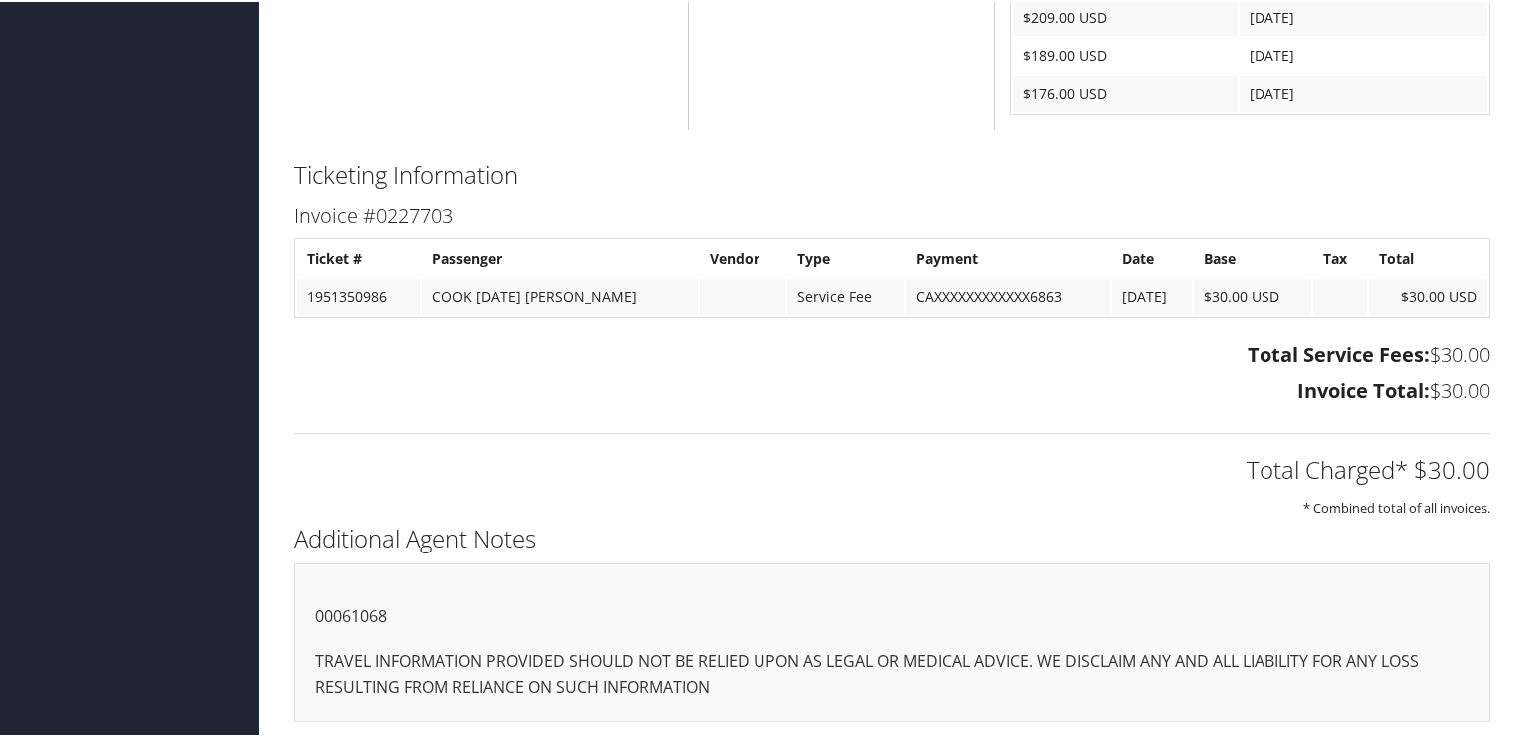
scroll to position [594, 0]
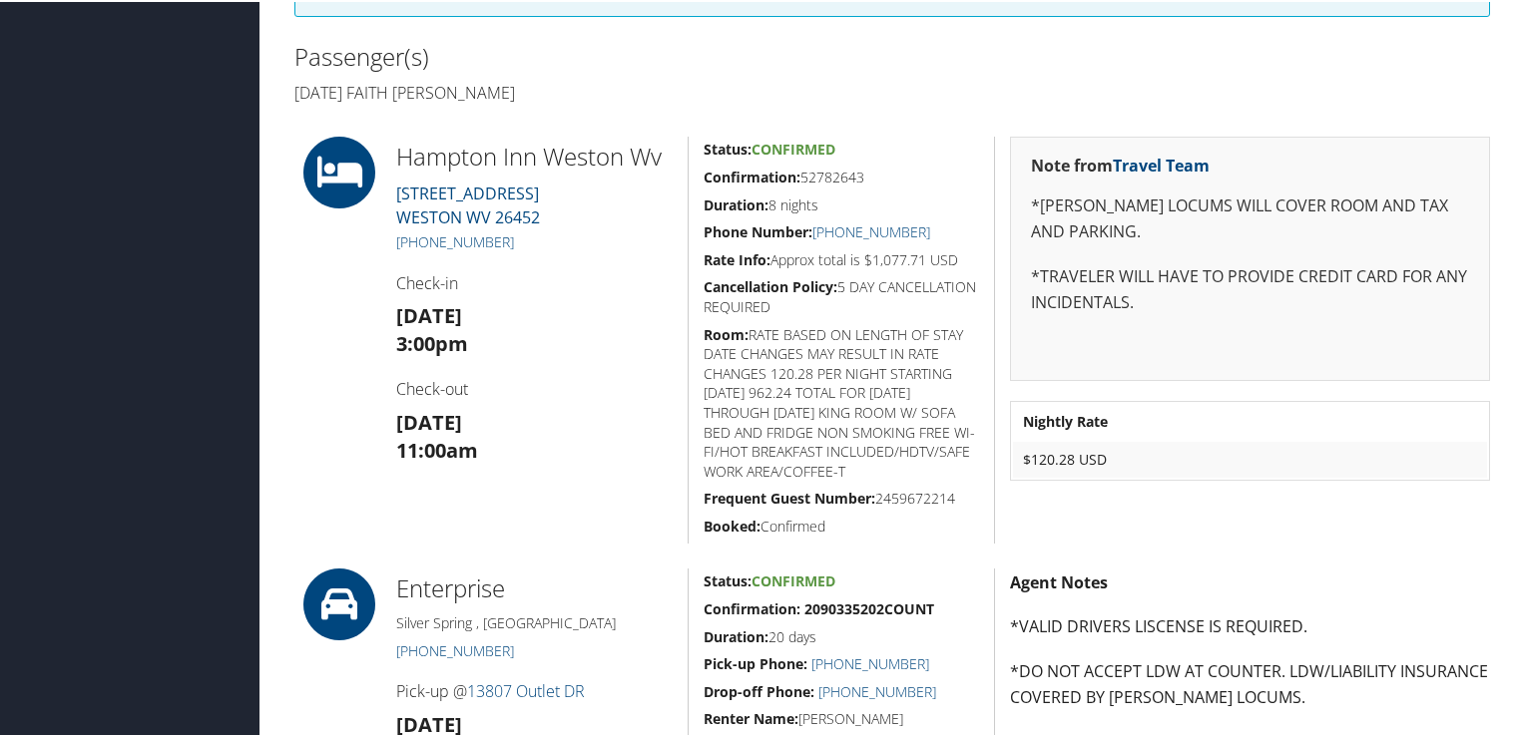
scroll to position [399, 0]
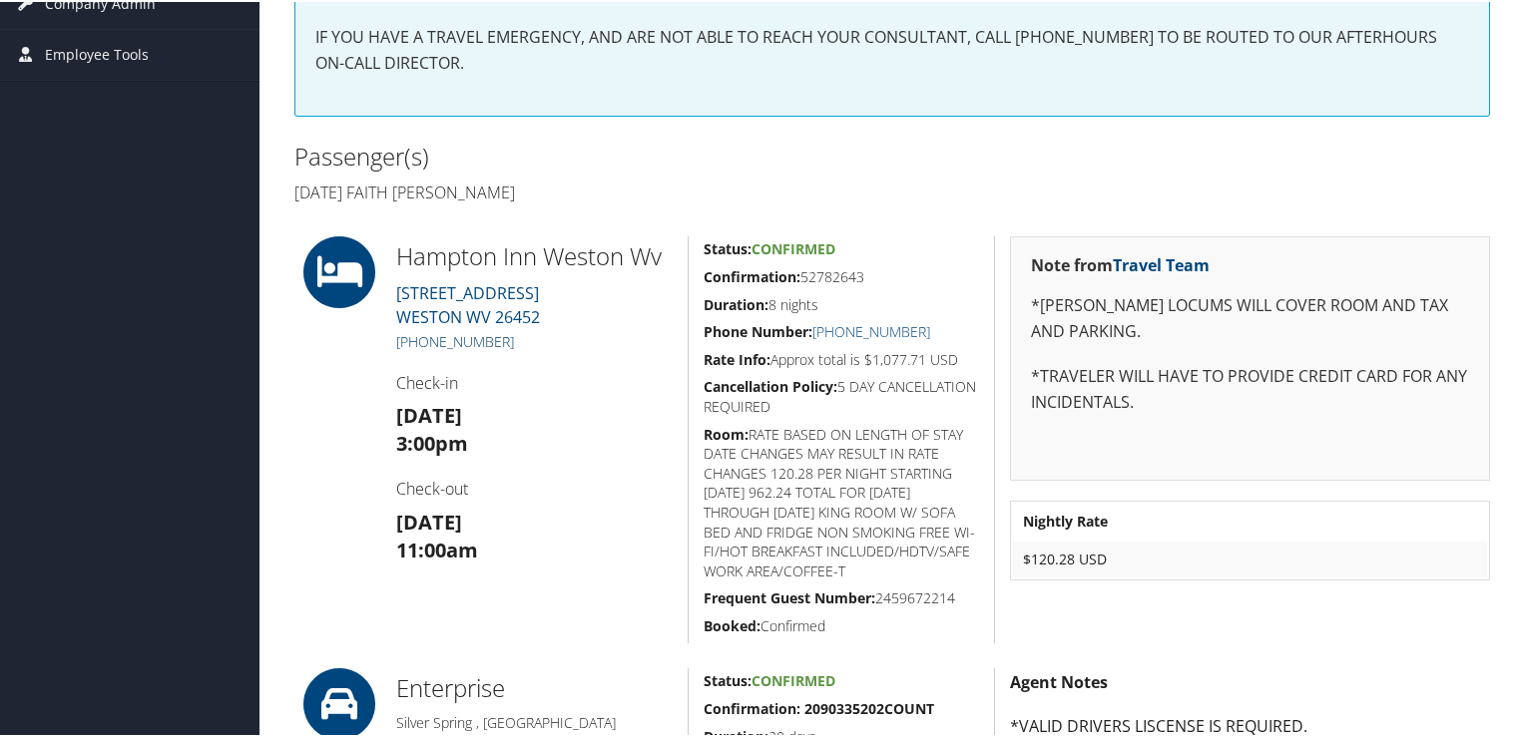
click at [475, 332] on link "[PHONE_NUMBER]" at bounding box center [455, 339] width 118 height 19
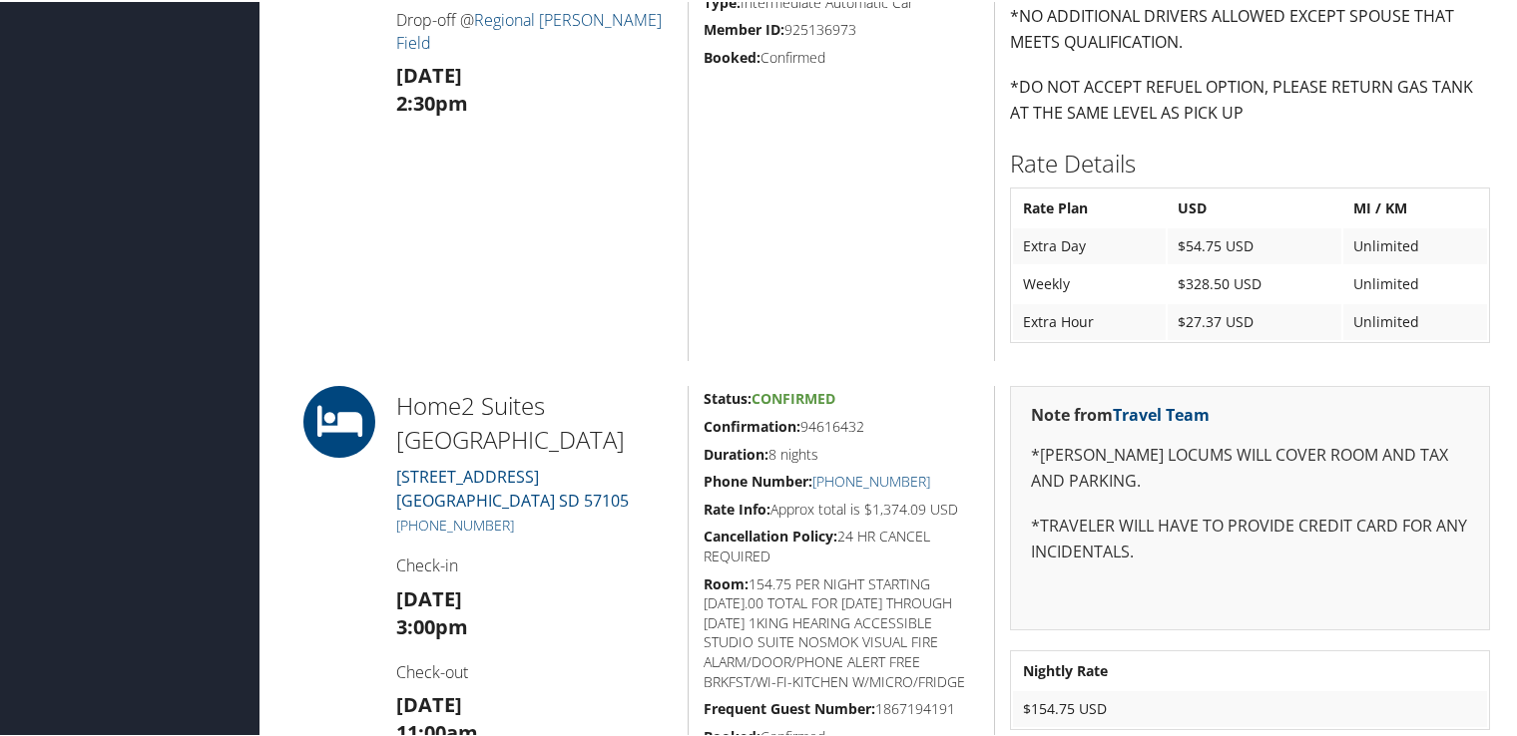
scroll to position [2096, 0]
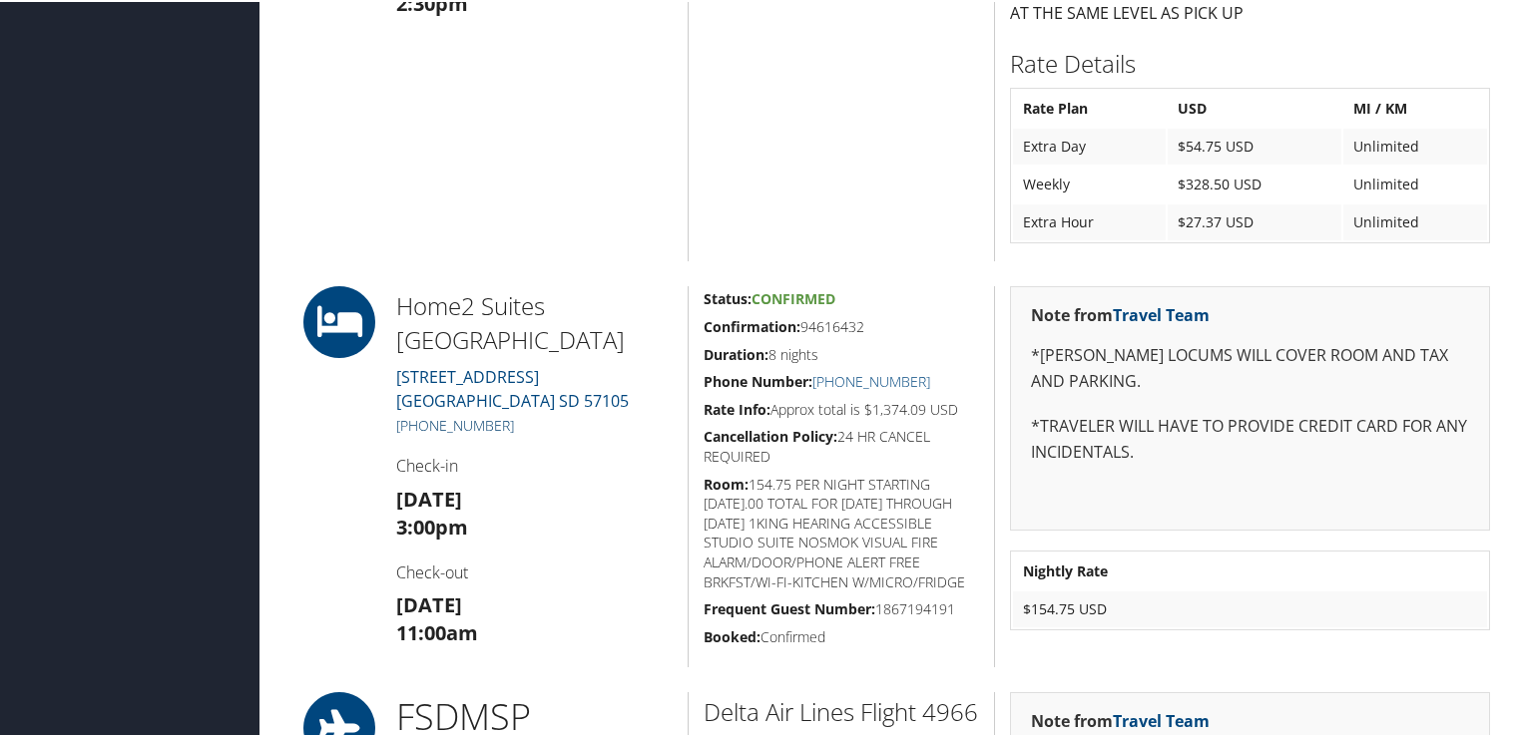
click at [467, 421] on link "+1 (605) 332-5461" at bounding box center [455, 423] width 118 height 19
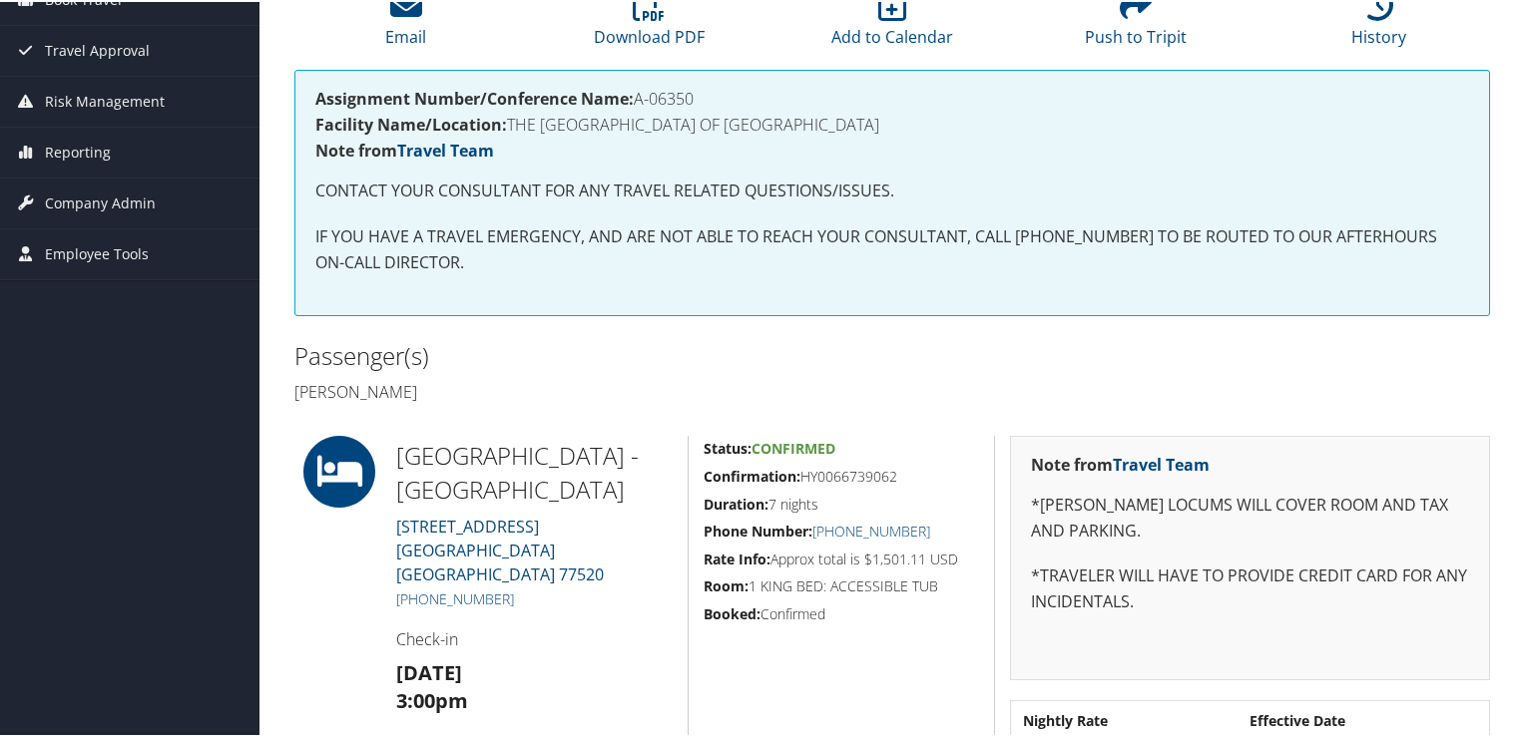
scroll to position [299, 0]
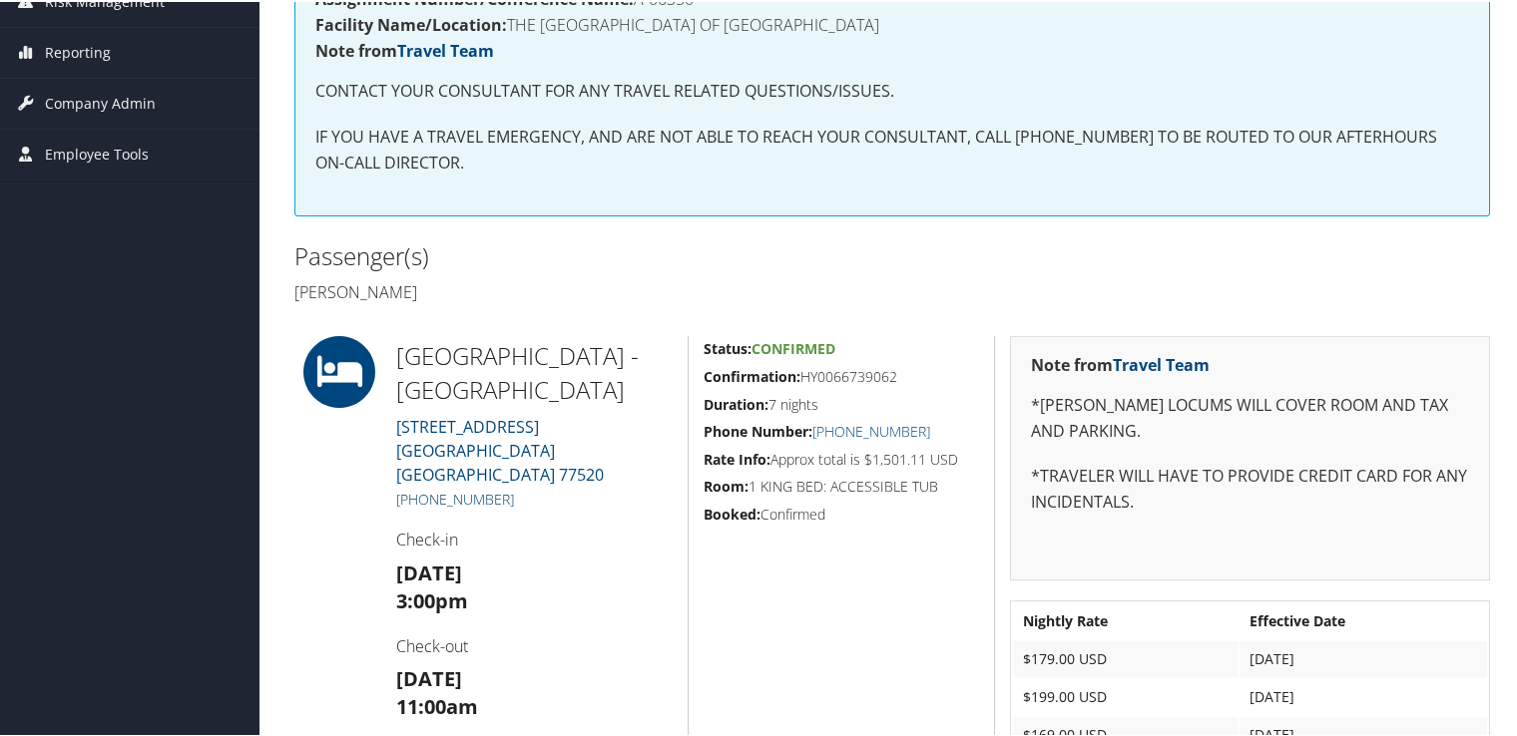
click at [454, 488] on link "[PHONE_NUMBER]" at bounding box center [455, 497] width 118 height 19
click at [686, 246] on h2 "Passenger(s)" at bounding box center [585, 254] width 583 height 34
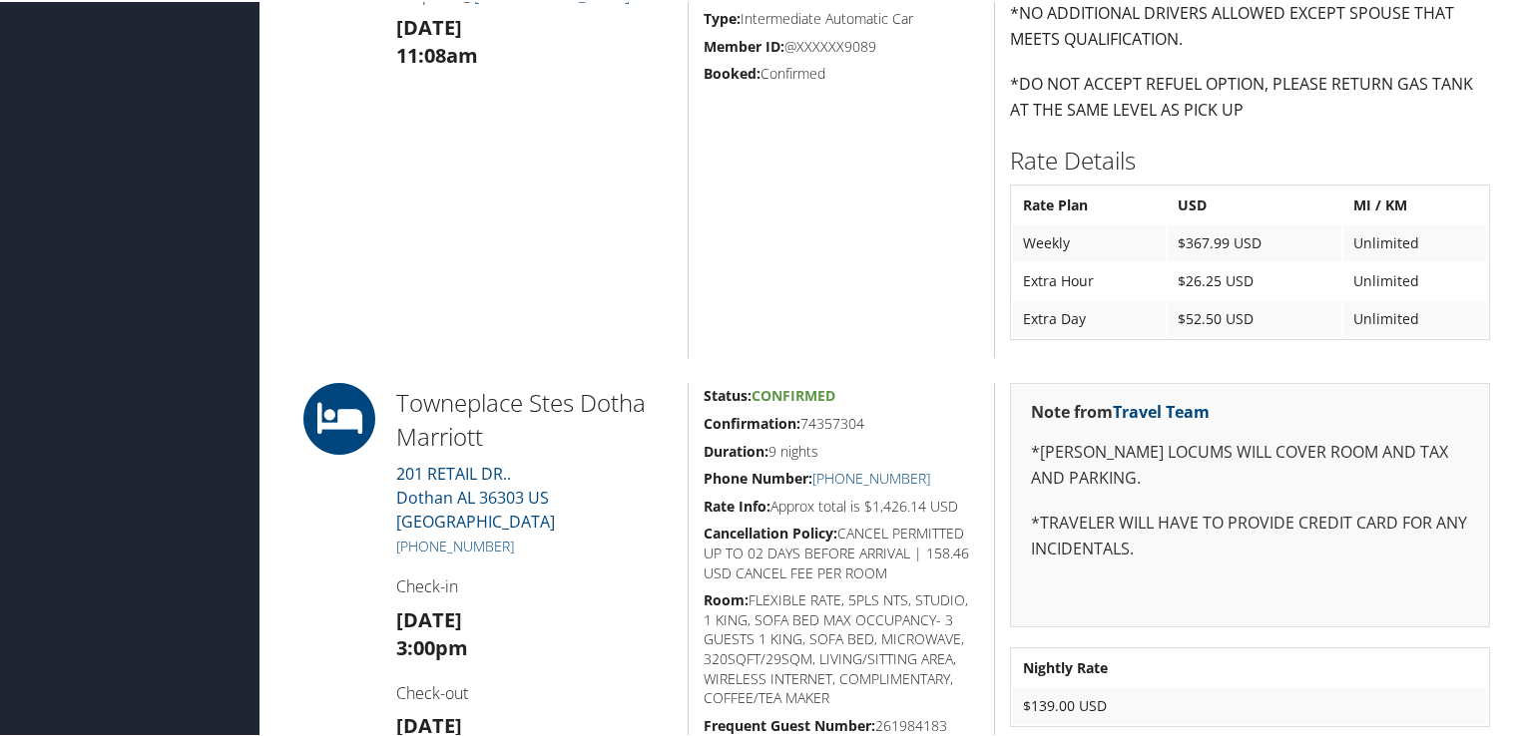
scroll to position [1712, 0]
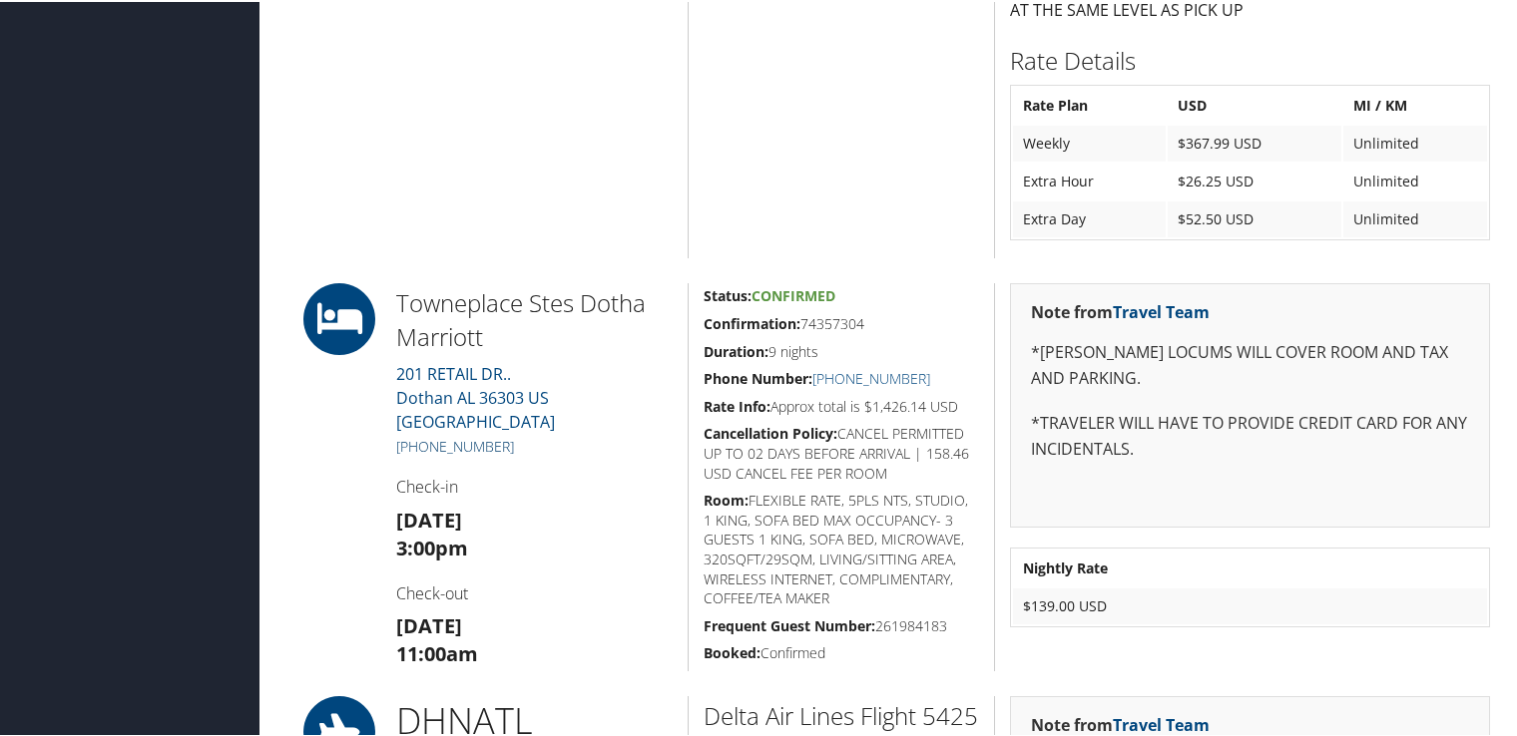
click at [491, 435] on link "+1 (334) 944-6400" at bounding box center [455, 444] width 118 height 19
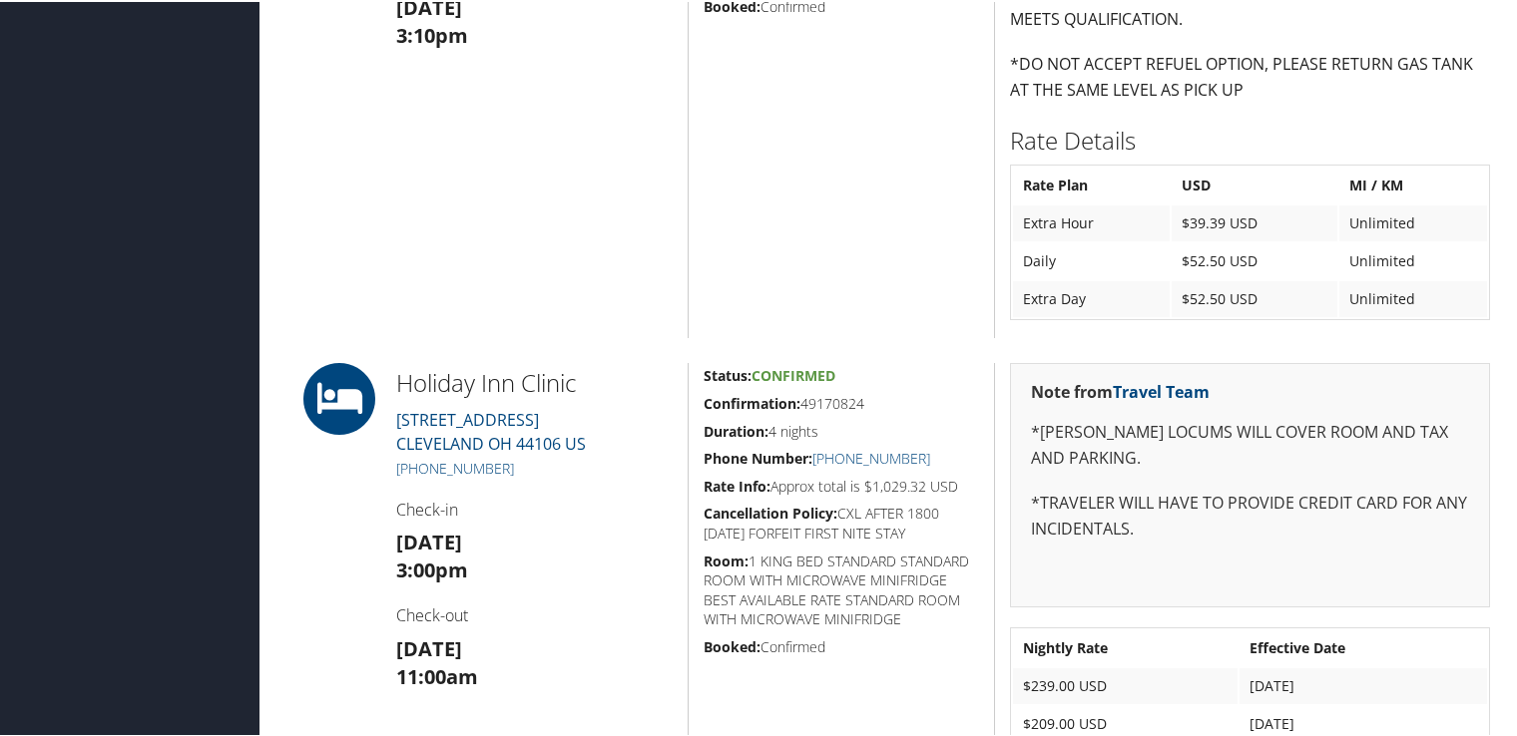
scroll to position [1297, 0]
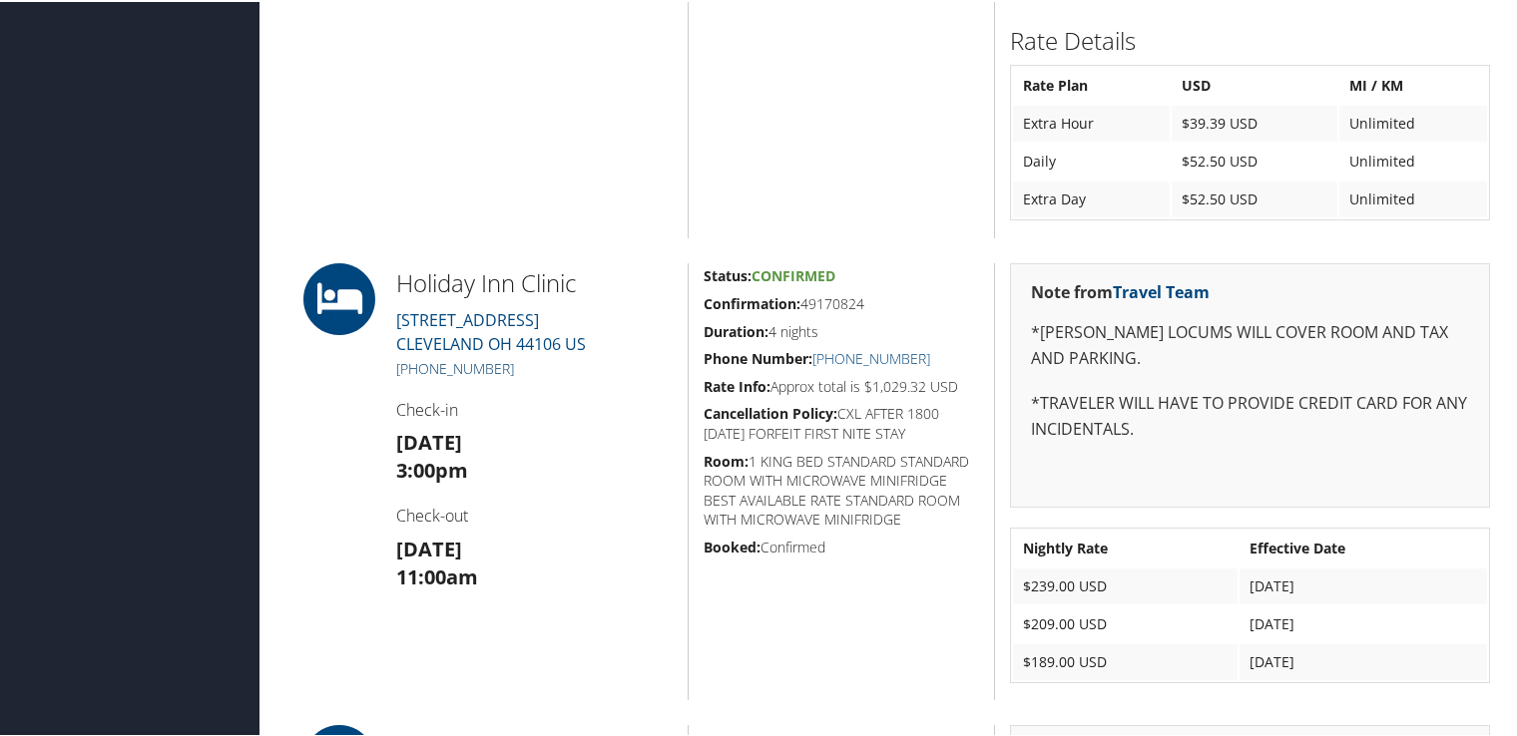
click at [487, 366] on link "[PHONE_NUMBER]" at bounding box center [455, 366] width 118 height 19
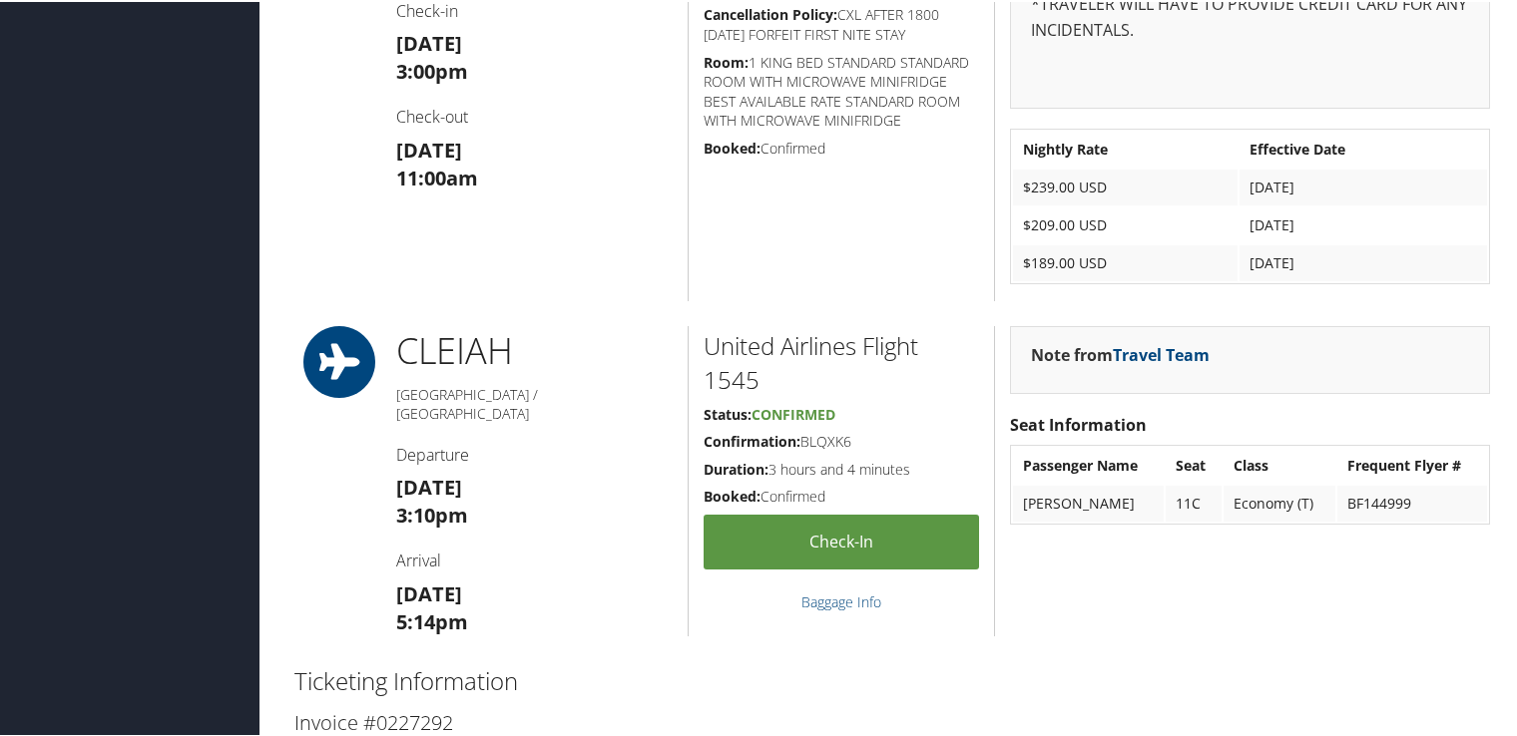
scroll to position [1896, 0]
